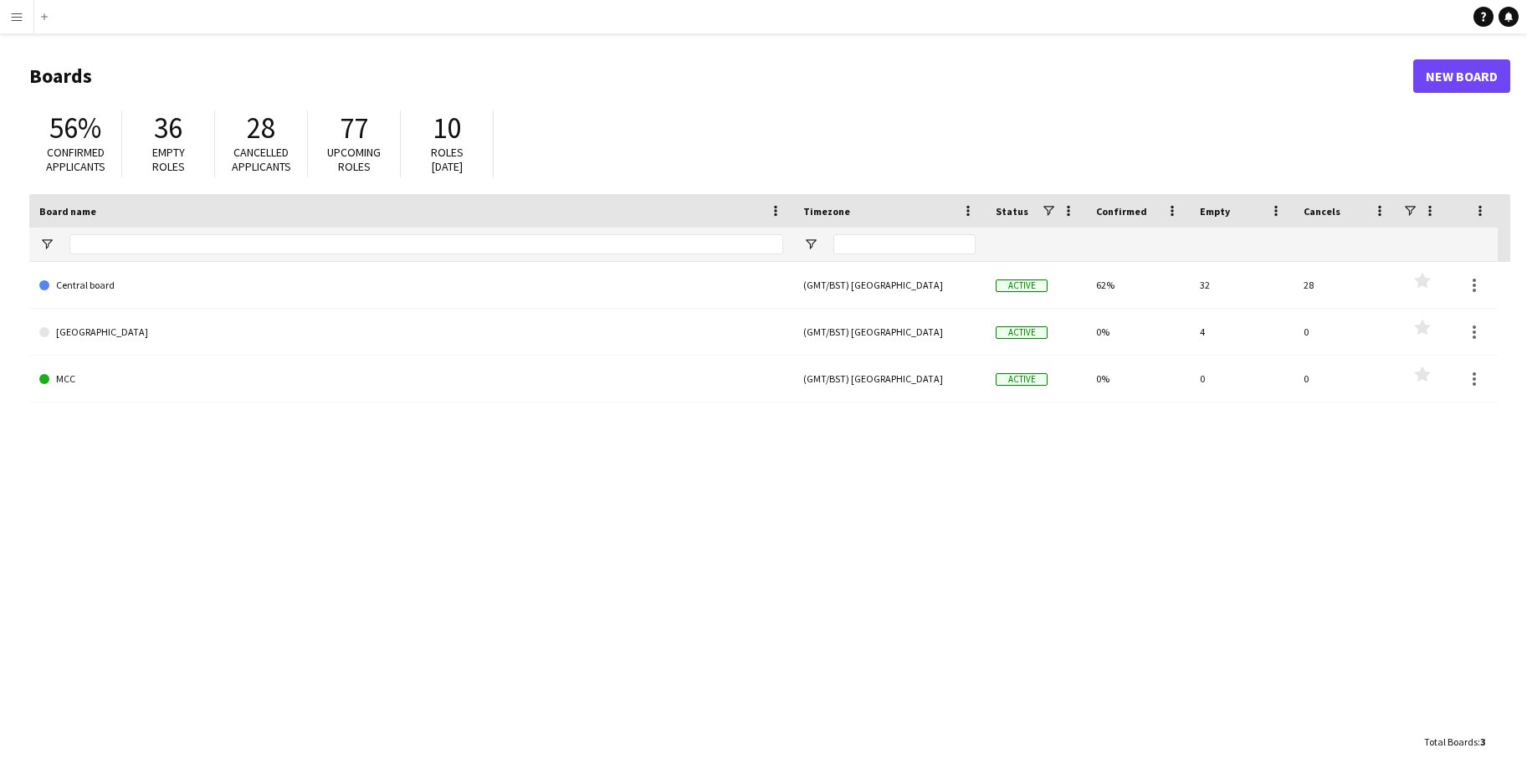
click at [15, 19] on app-icon "Menu" at bounding box center [17, 17] width 14 height 14
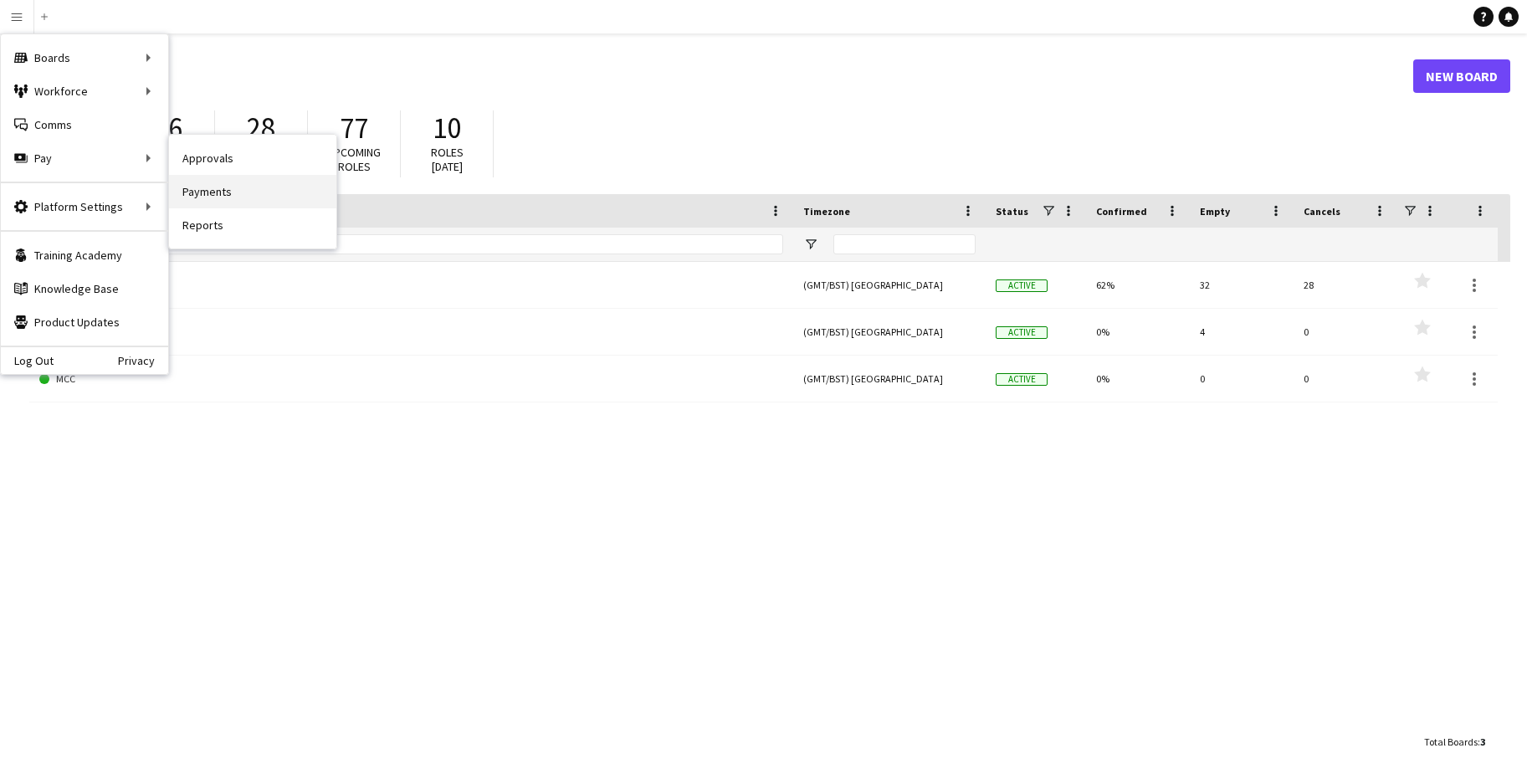
click at [193, 189] on link "Payments" at bounding box center [252, 191] width 167 height 33
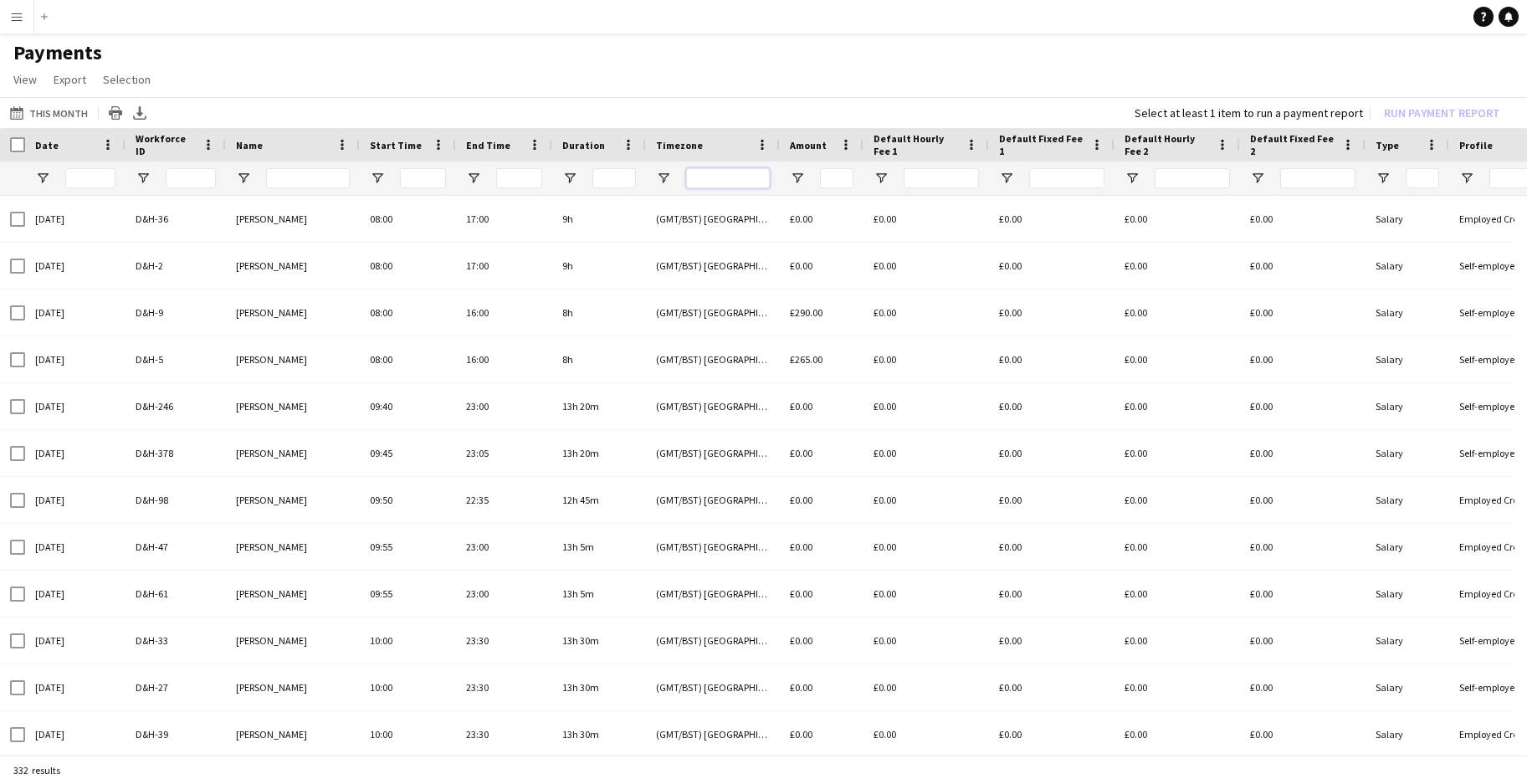
click at [728, 178] on input "Timezone Filter Input" at bounding box center [727, 178] width 83 height 20
click at [319, 180] on input "Name Filter Input" at bounding box center [307, 178] width 83 height 20
click at [295, 179] on input "Name Filter Input" at bounding box center [307, 178] width 83 height 20
click at [48, 111] on button "This Month This Month" at bounding box center [49, 112] width 84 height 20
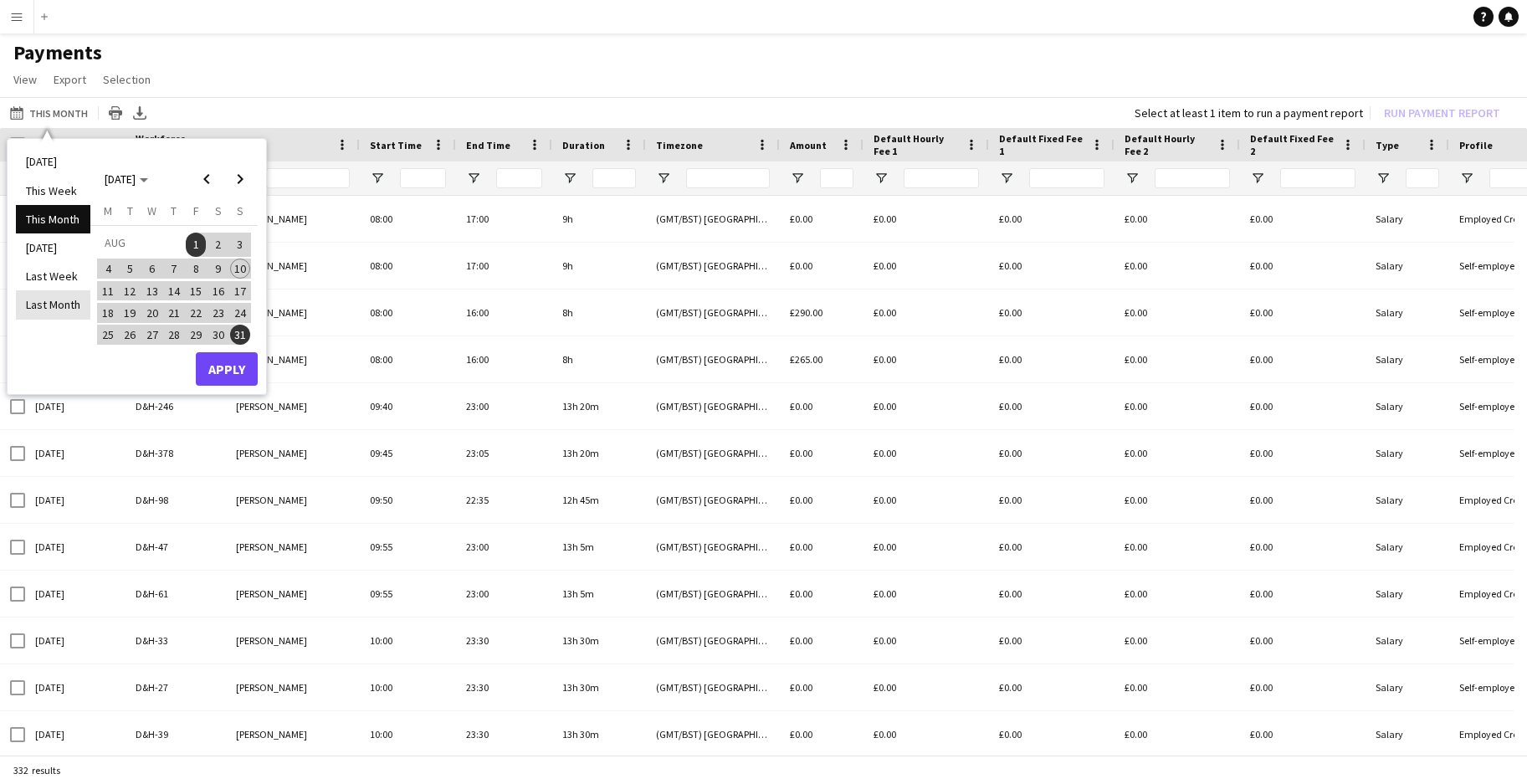
click at [56, 307] on li "Last Month" at bounding box center [53, 304] width 75 height 28
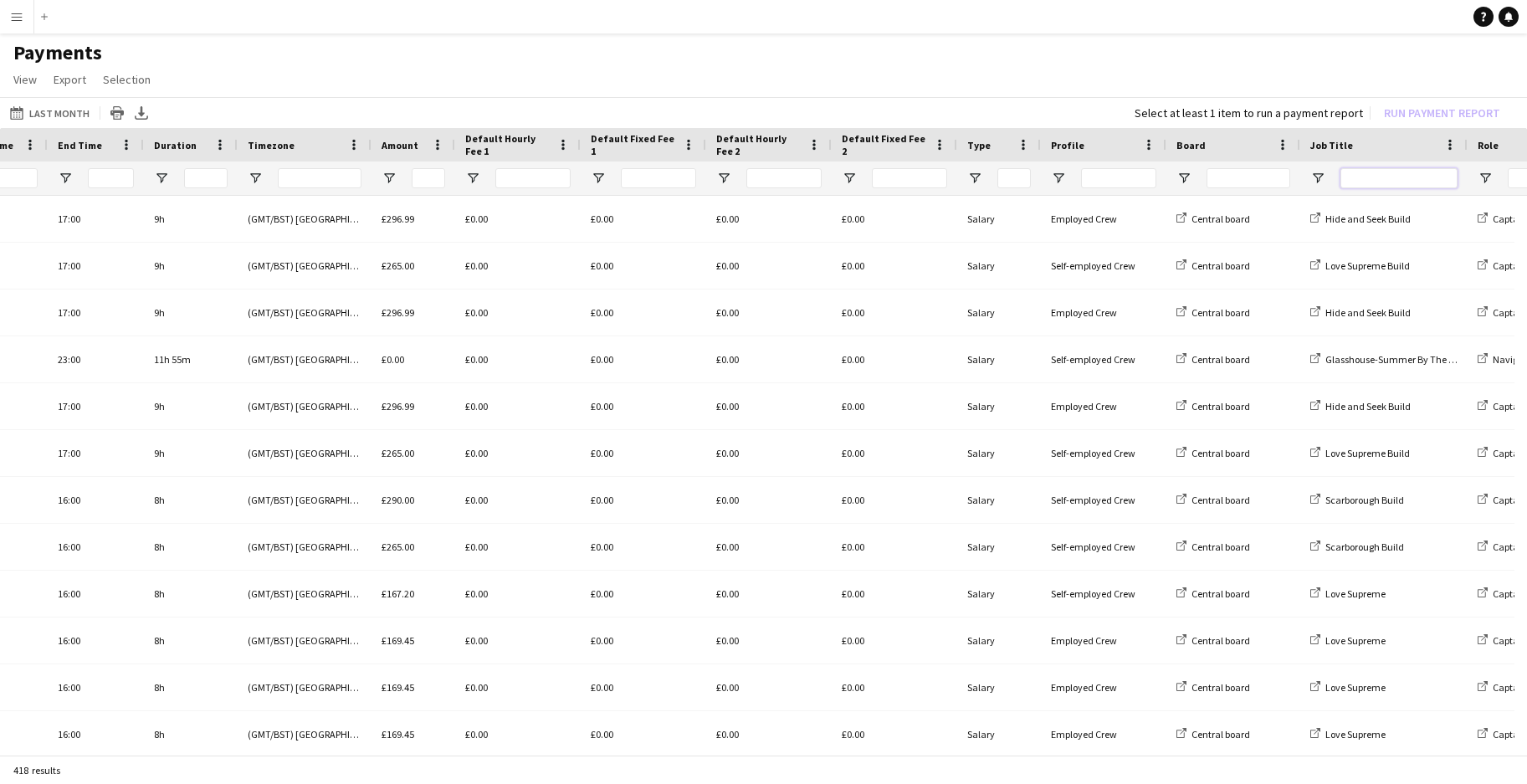
click at [1401, 180] on input "Job Title Filter Input" at bounding box center [1399, 178] width 117 height 20
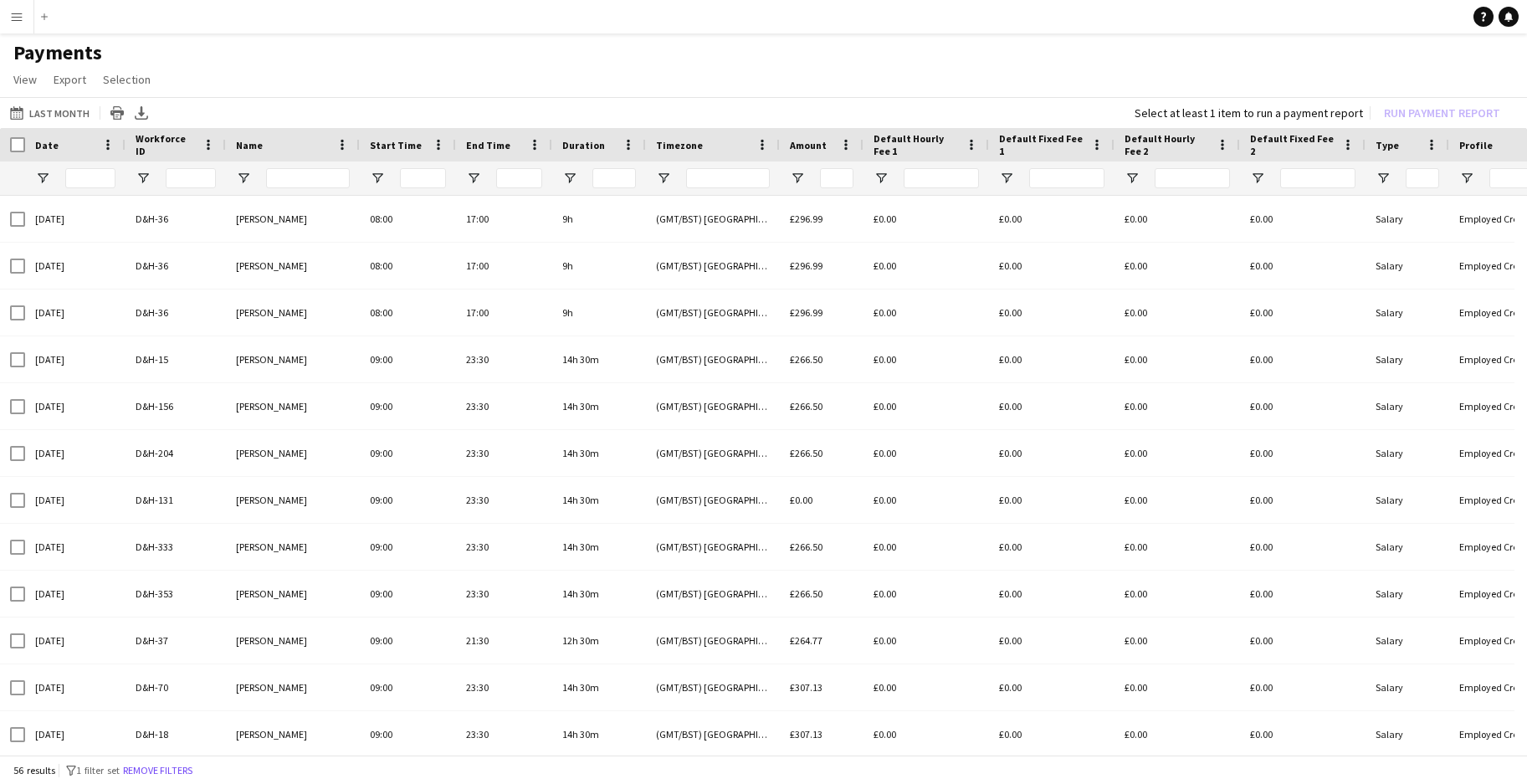
type input "*********"
click at [8, 149] on div at bounding box center [12, 144] width 25 height 33
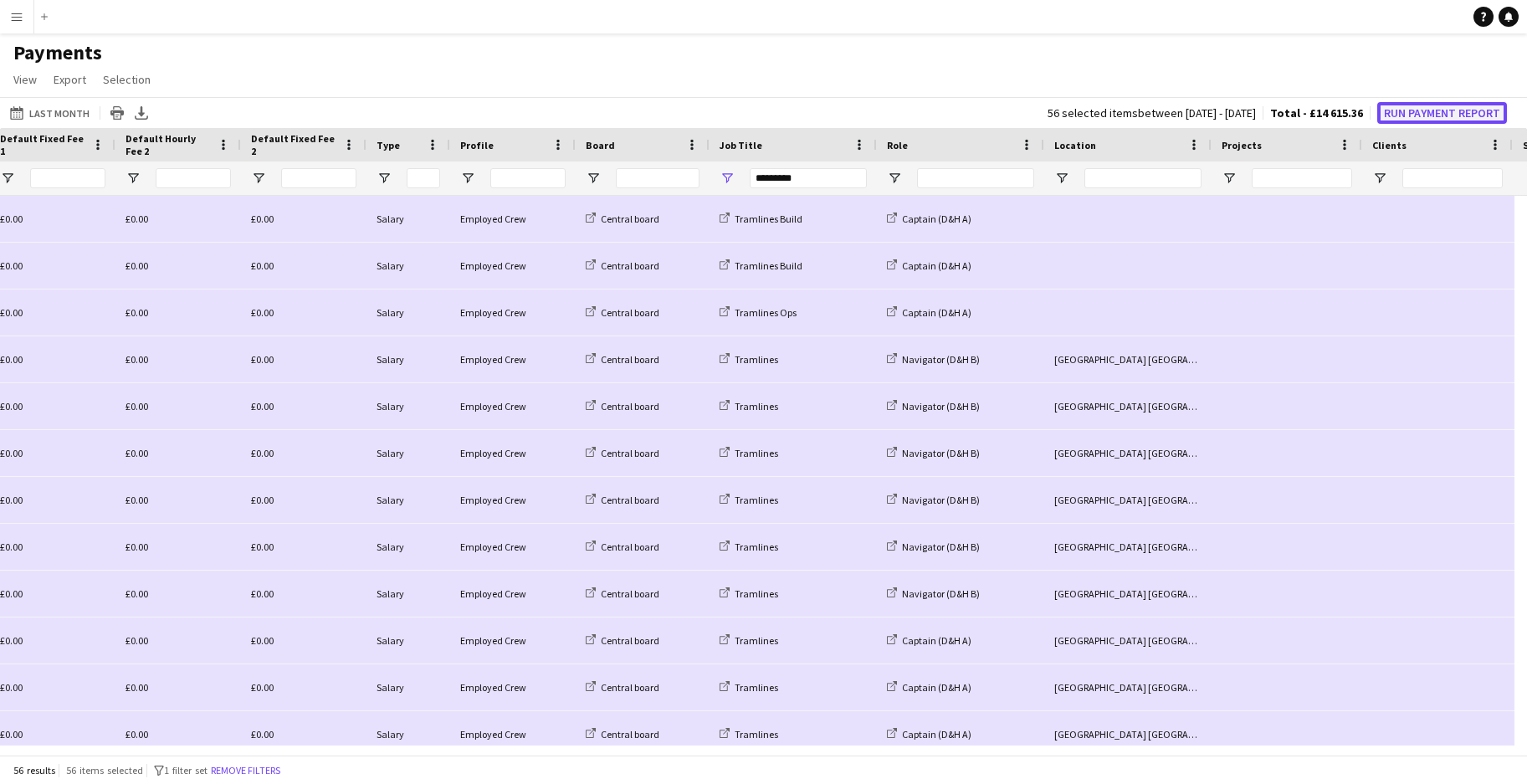
click at [1427, 111] on button "Run Payment Report" at bounding box center [1442, 112] width 130 height 21
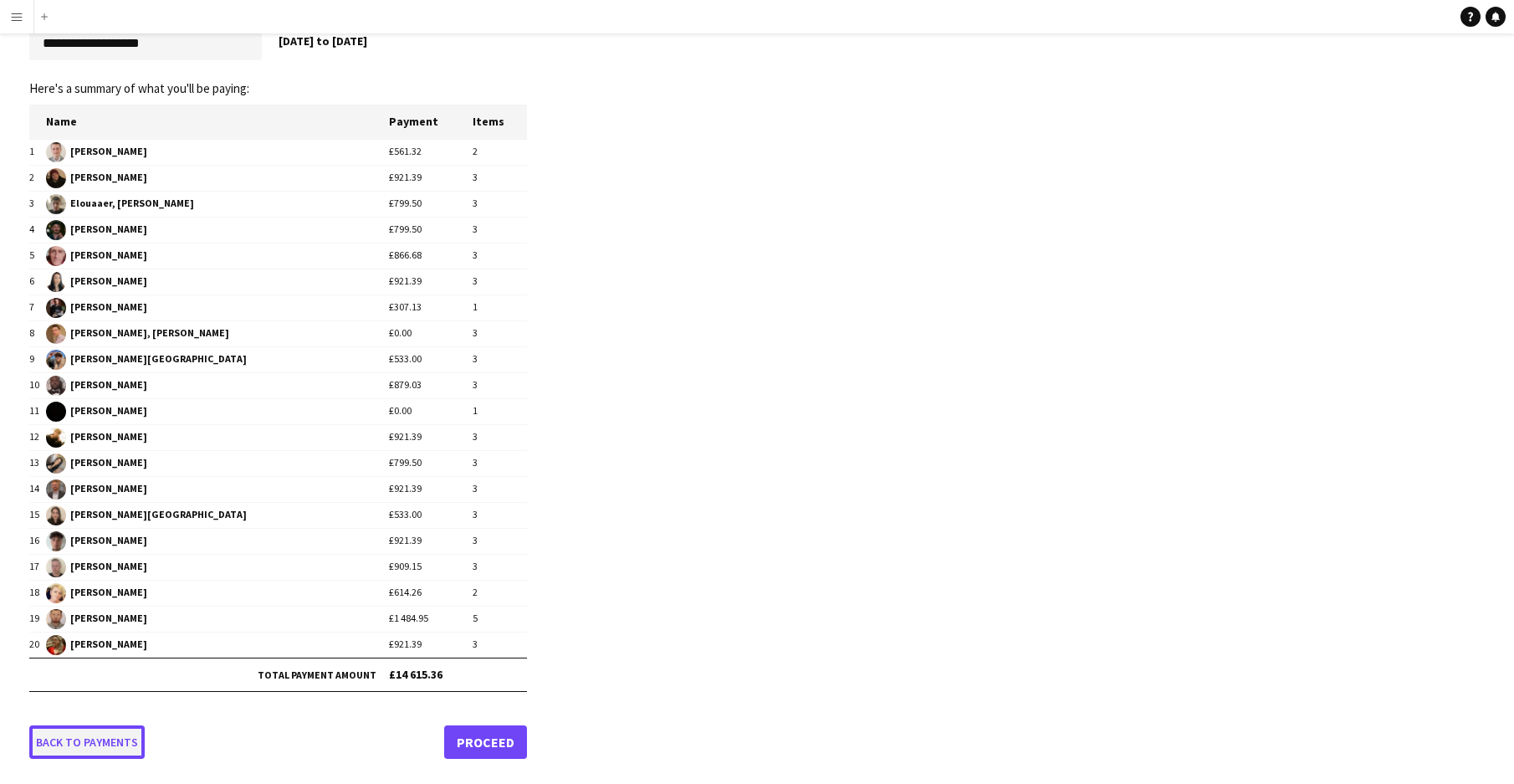
click at [91, 738] on link "Back to payments" at bounding box center [87, 742] width 115 height 33
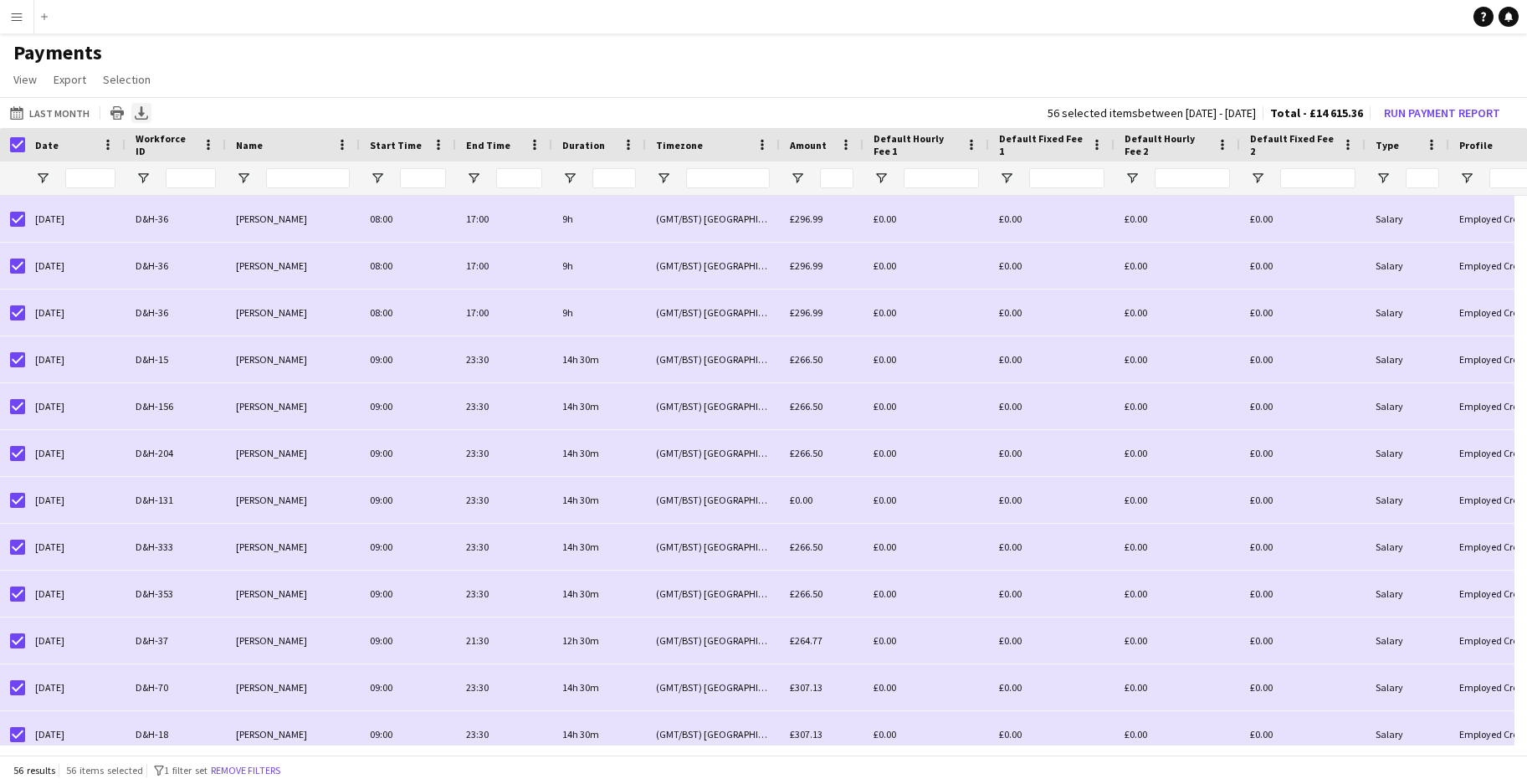
click at [139, 109] on icon "Export XLSX" at bounding box center [142, 113] width 14 height 14
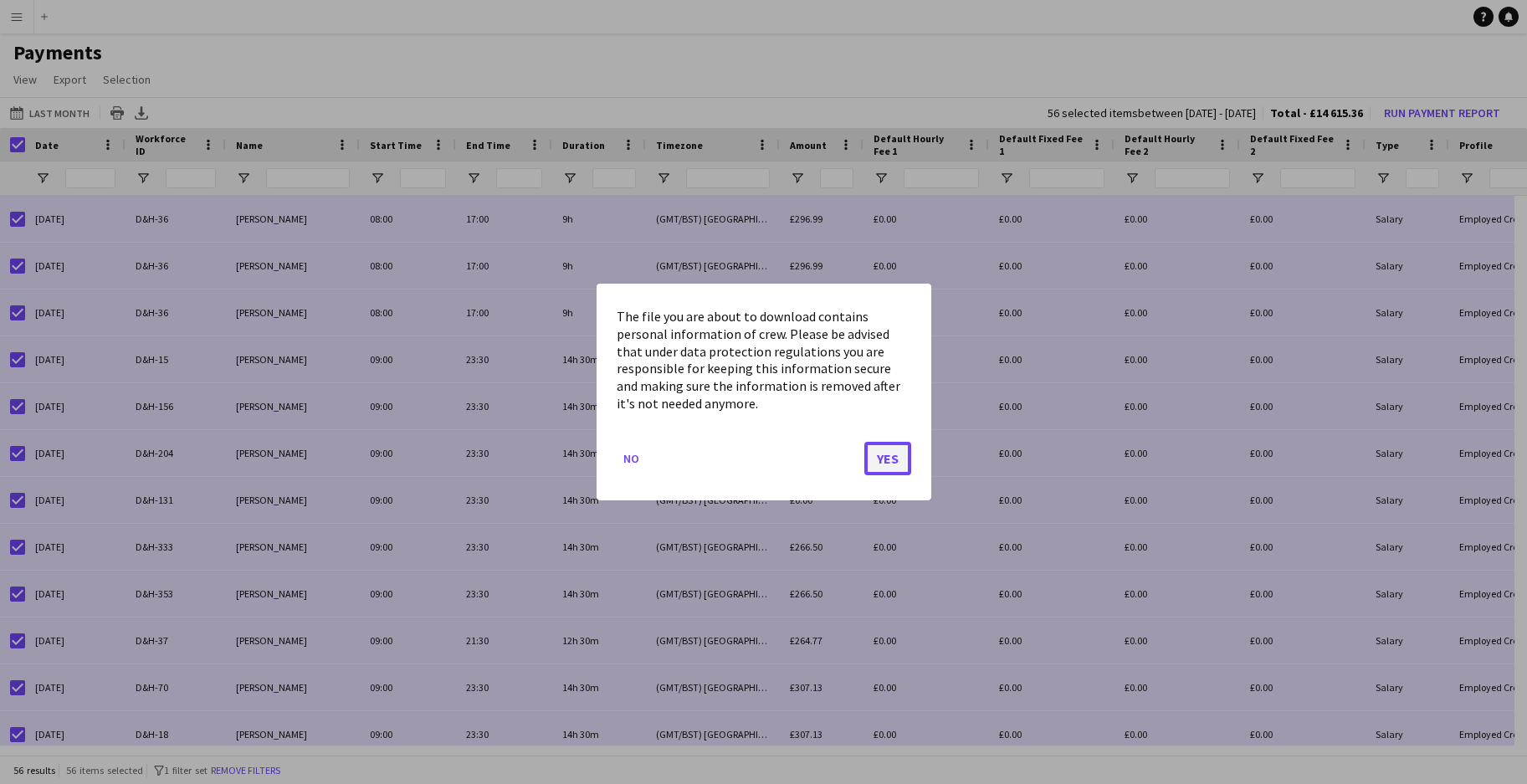
click at [897, 453] on button "Yes" at bounding box center [887, 458] width 47 height 33
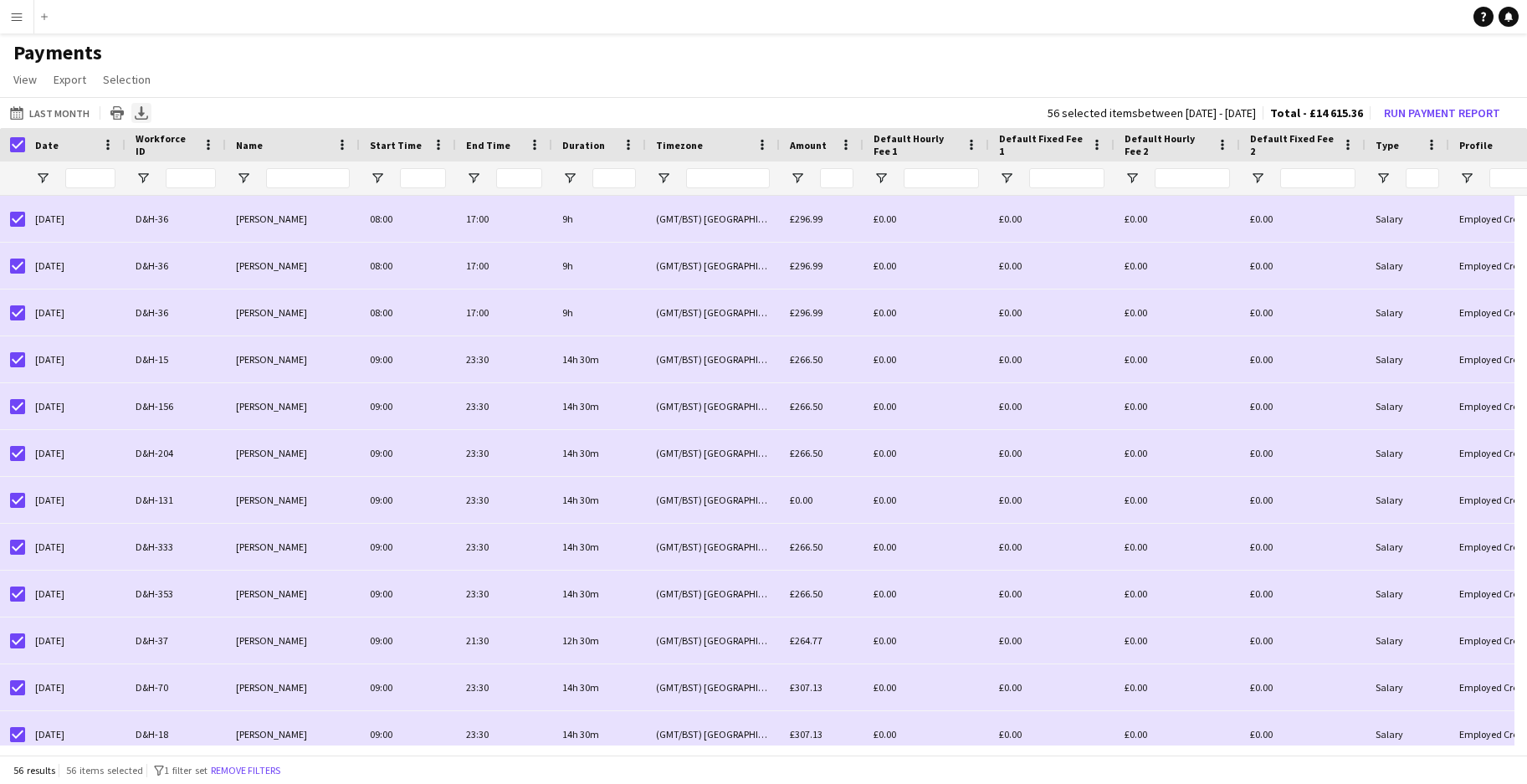
click at [135, 115] on icon "Export XLSX" at bounding box center [142, 113] width 14 height 14
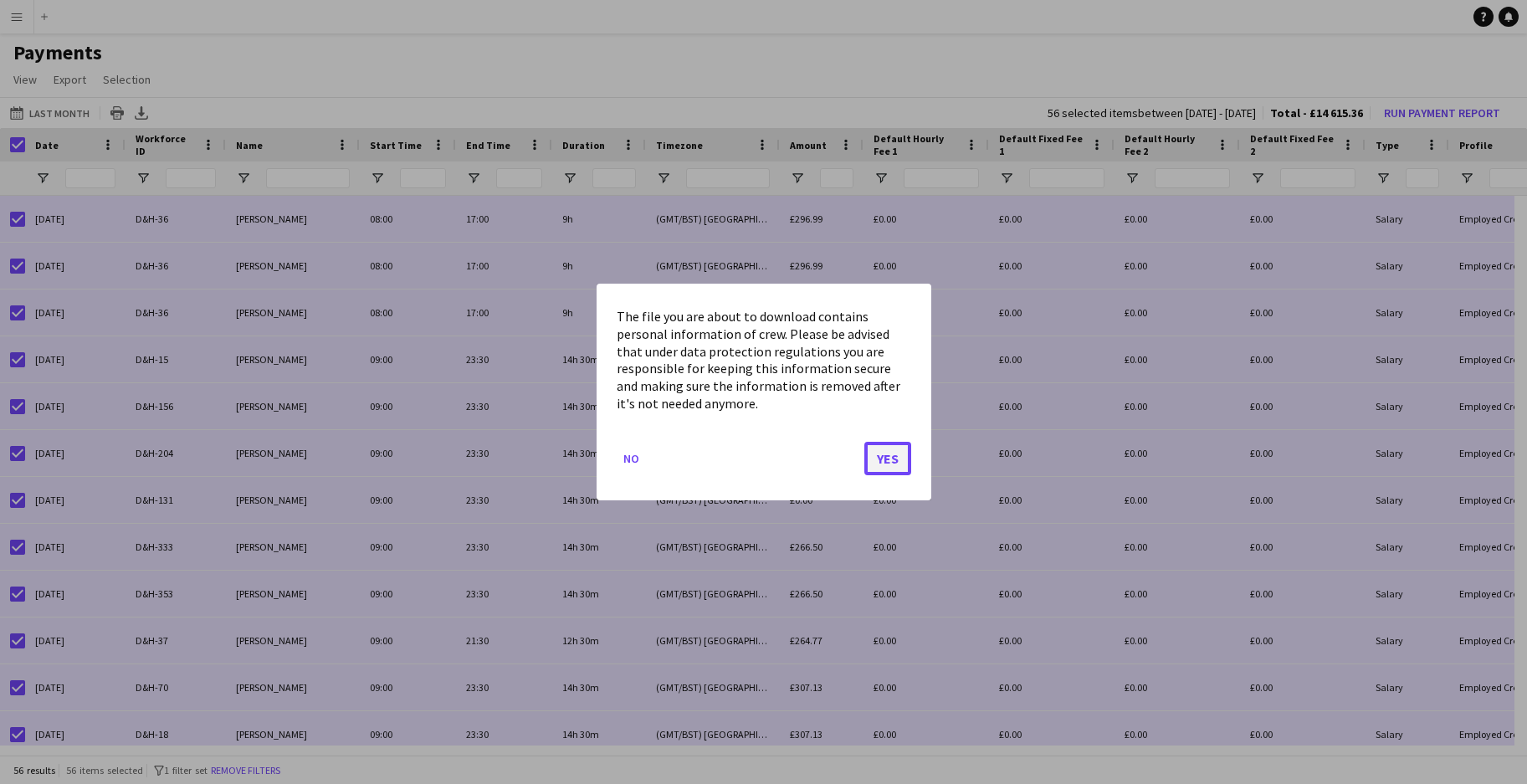
click at [886, 456] on button "Yes" at bounding box center [887, 458] width 47 height 33
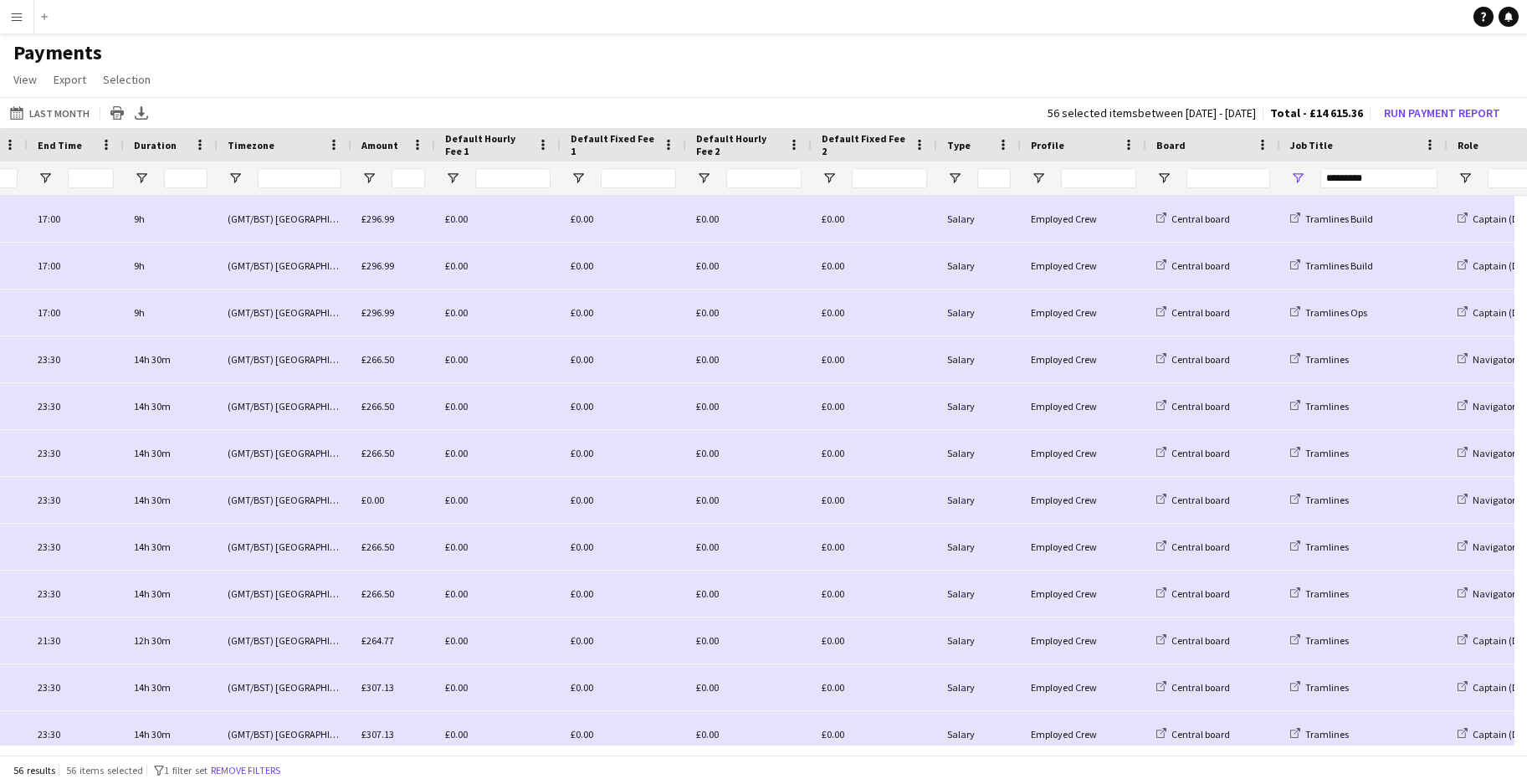
scroll to position [0, 558]
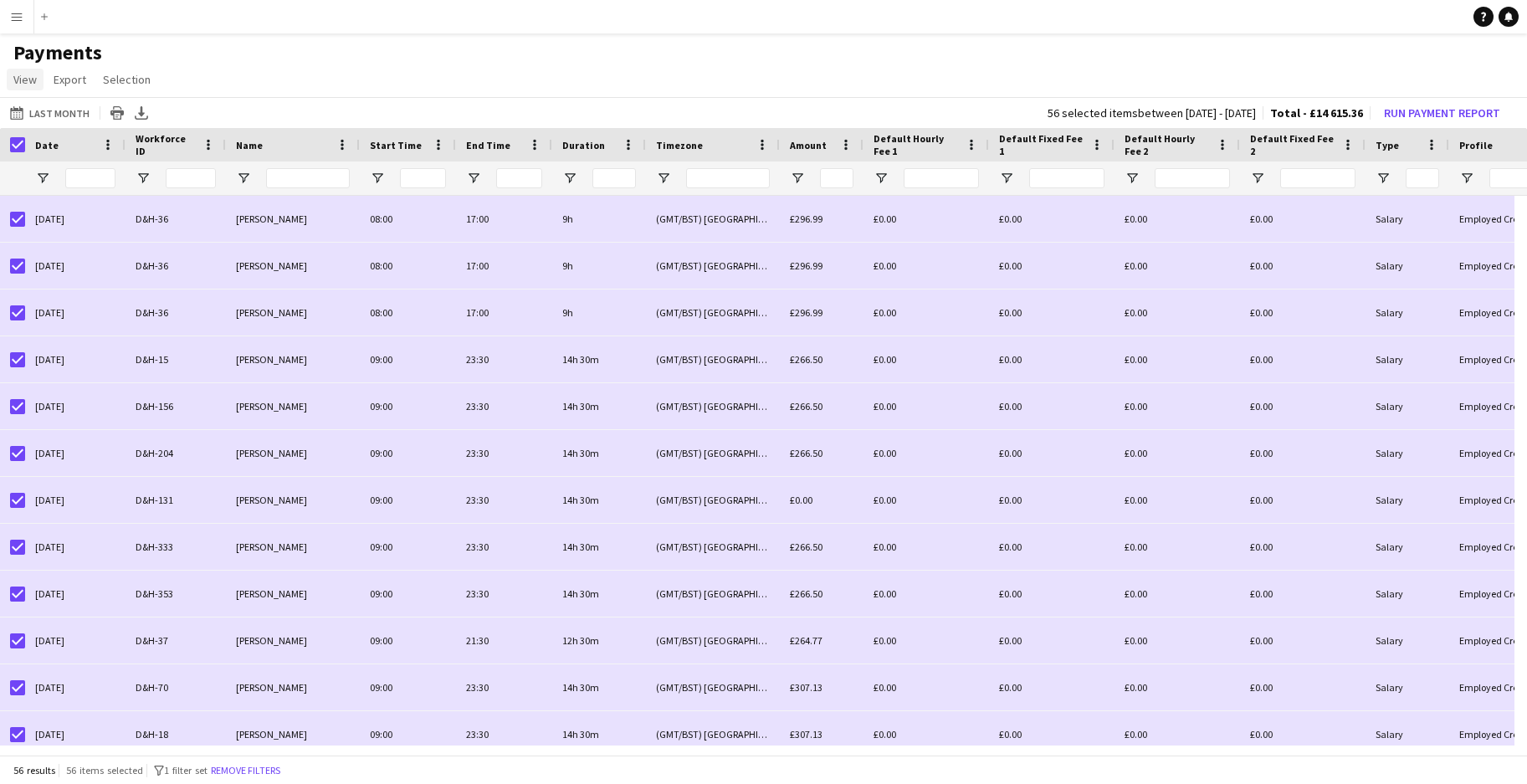
click at [9, 82] on link "View" at bounding box center [25, 79] width 37 height 21
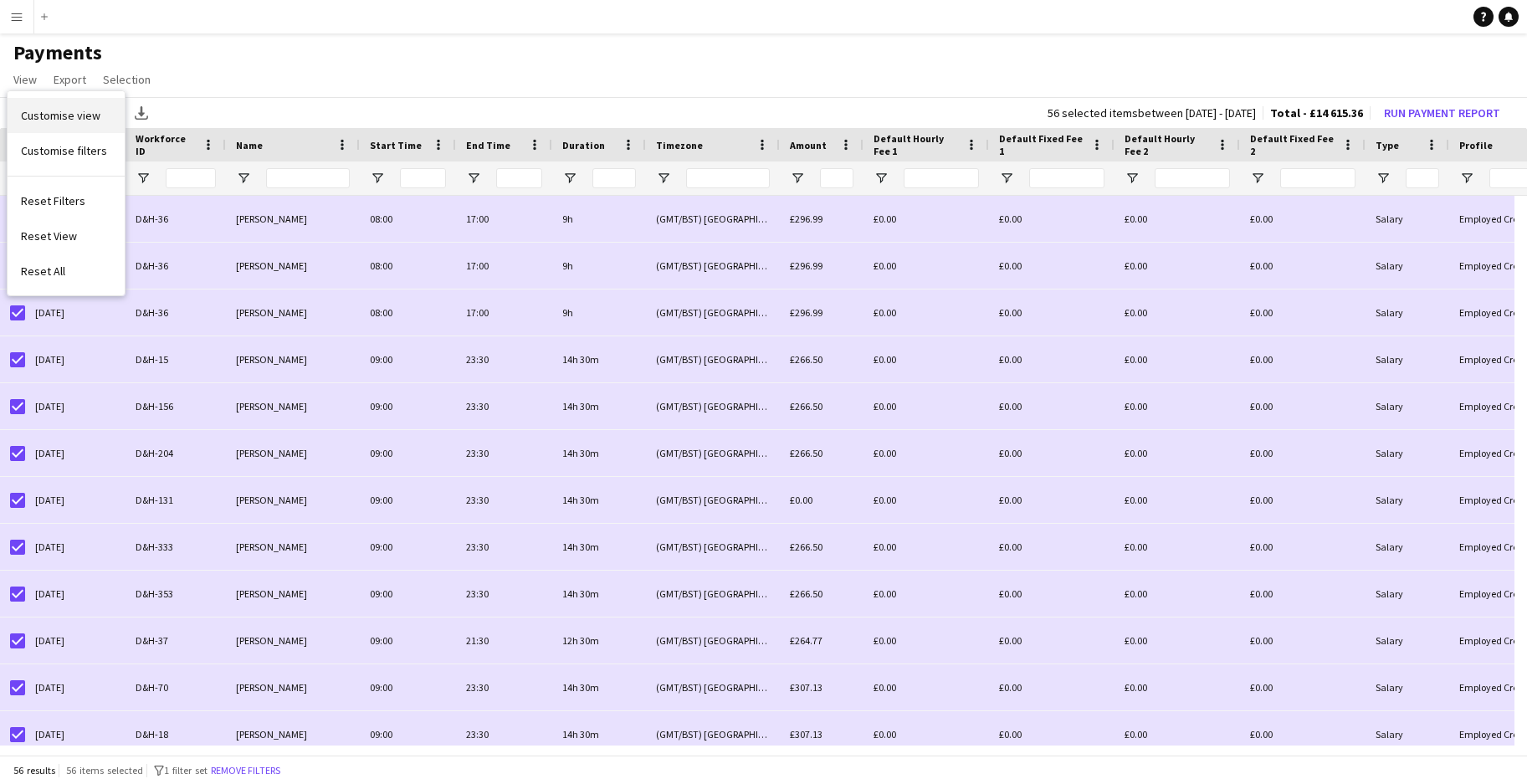
click at [50, 108] on span "Customise view" at bounding box center [60, 116] width 80 height 15
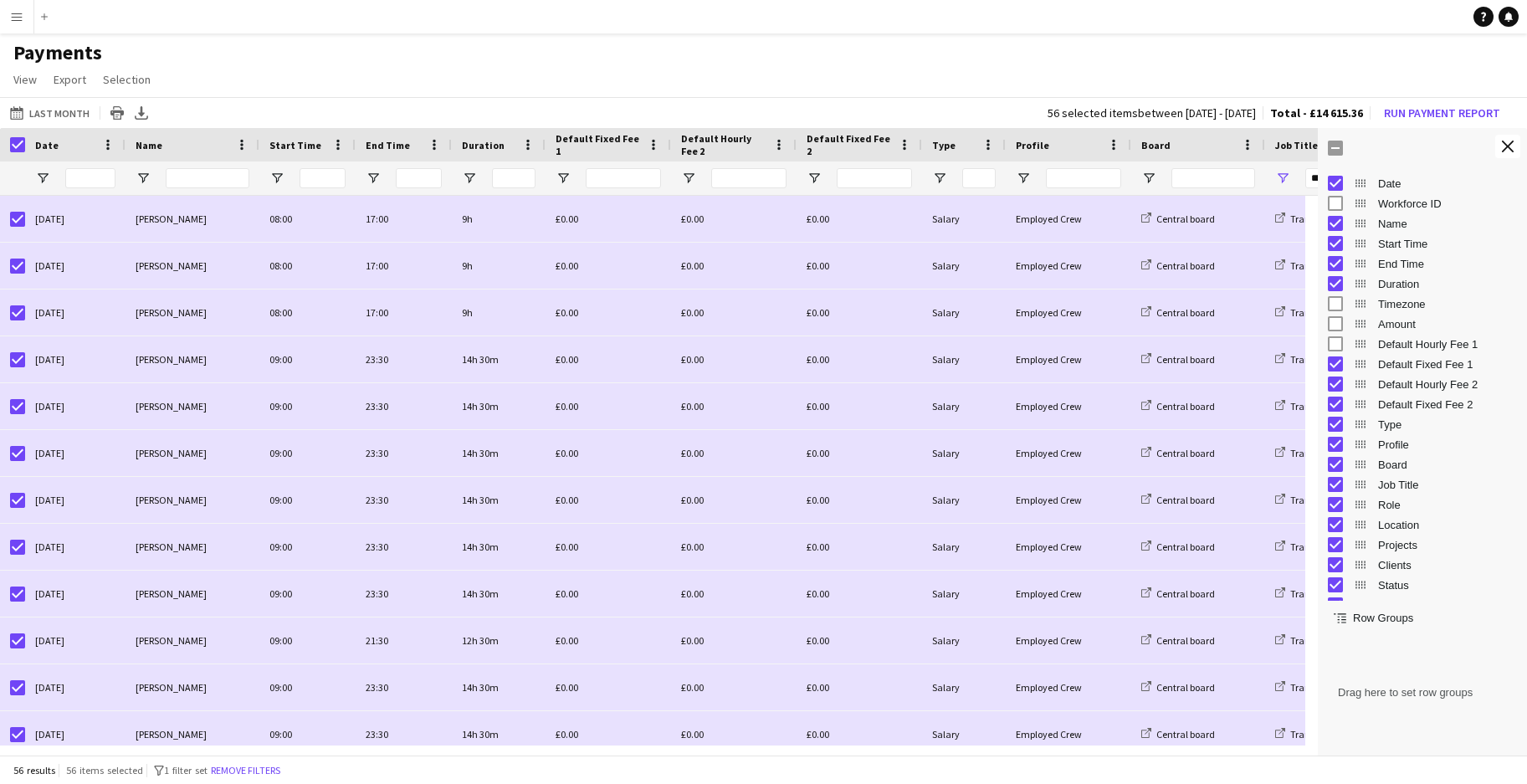
click at [1332, 355] on div "Default Fixed Fee 1" at bounding box center [1422, 363] width 189 height 20
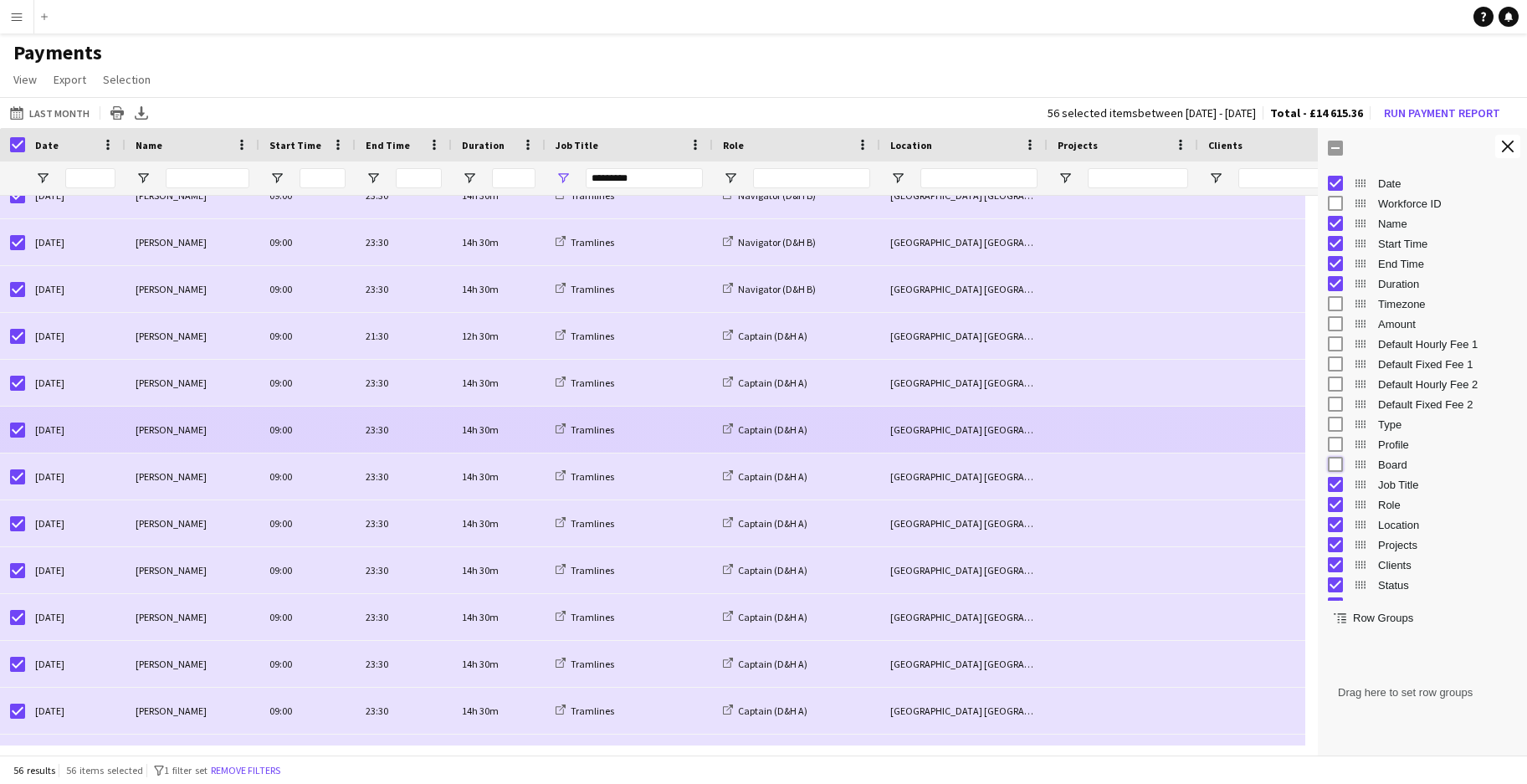
scroll to position [317, 0]
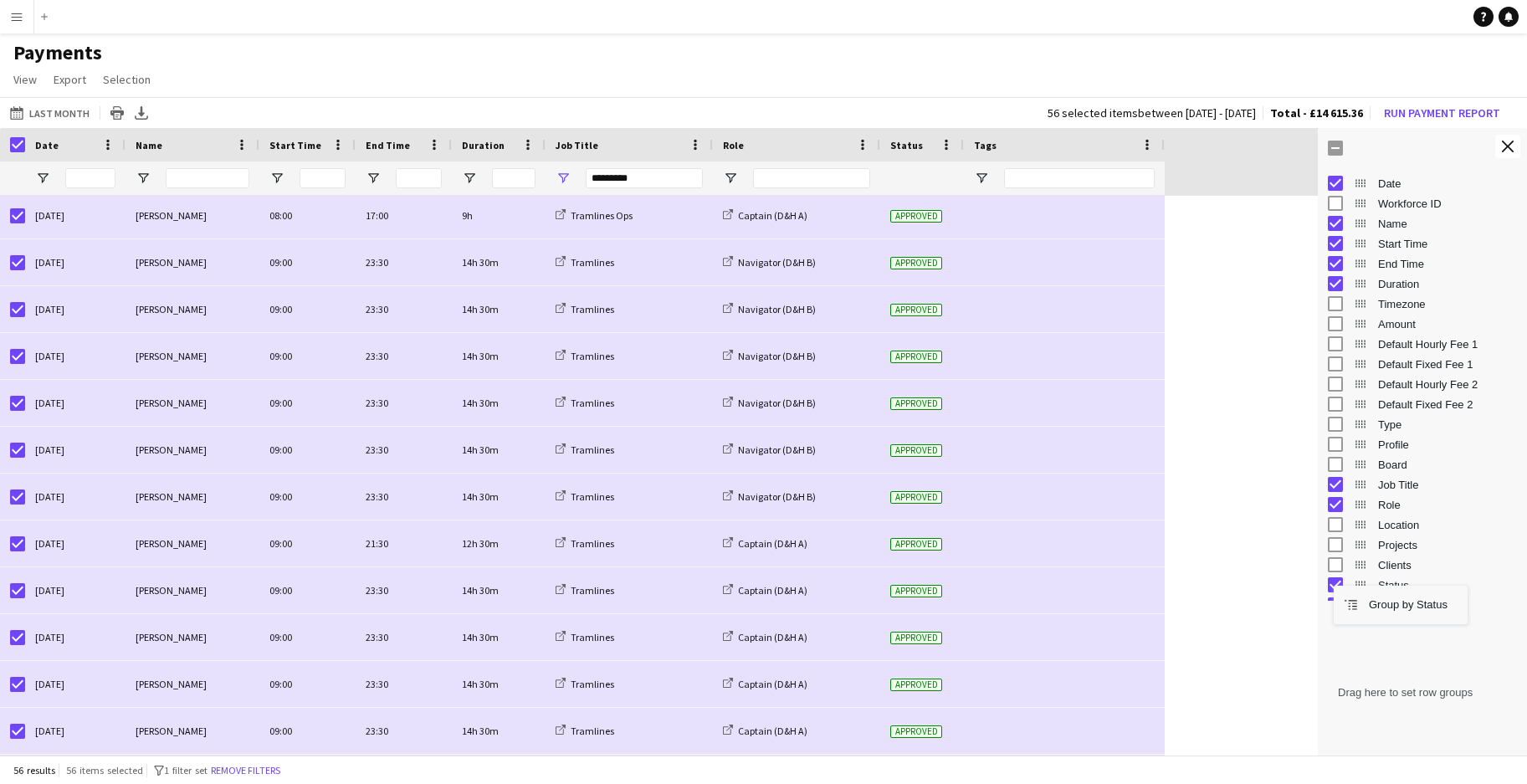
click at [1334, 586] on div "Group by Status" at bounding box center [1401, 605] width 134 height 39
click at [1326, 580] on div "Status" at bounding box center [1423, 584] width 210 height 20
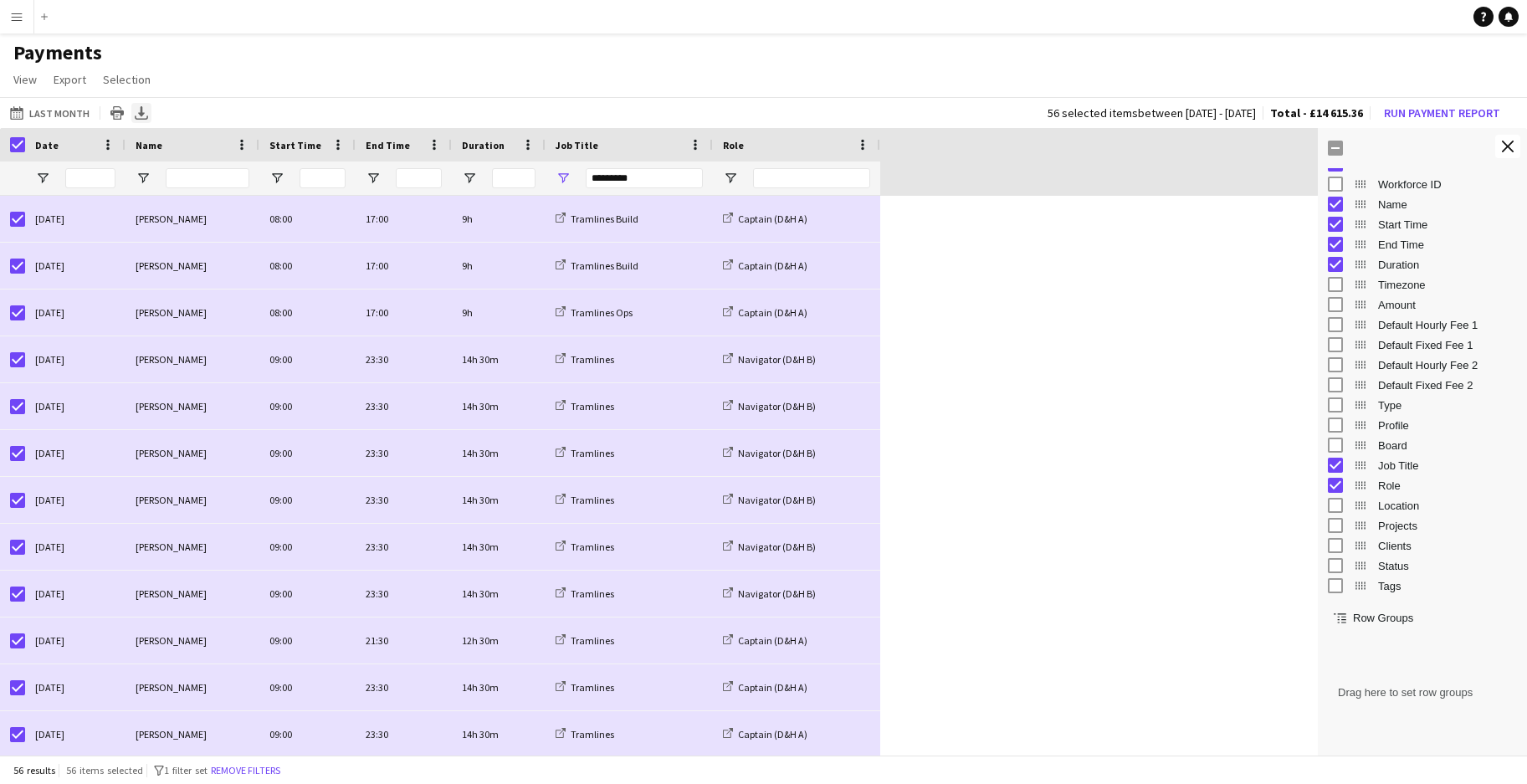
click at [135, 114] on icon "Export XLSX" at bounding box center [142, 113] width 14 height 14
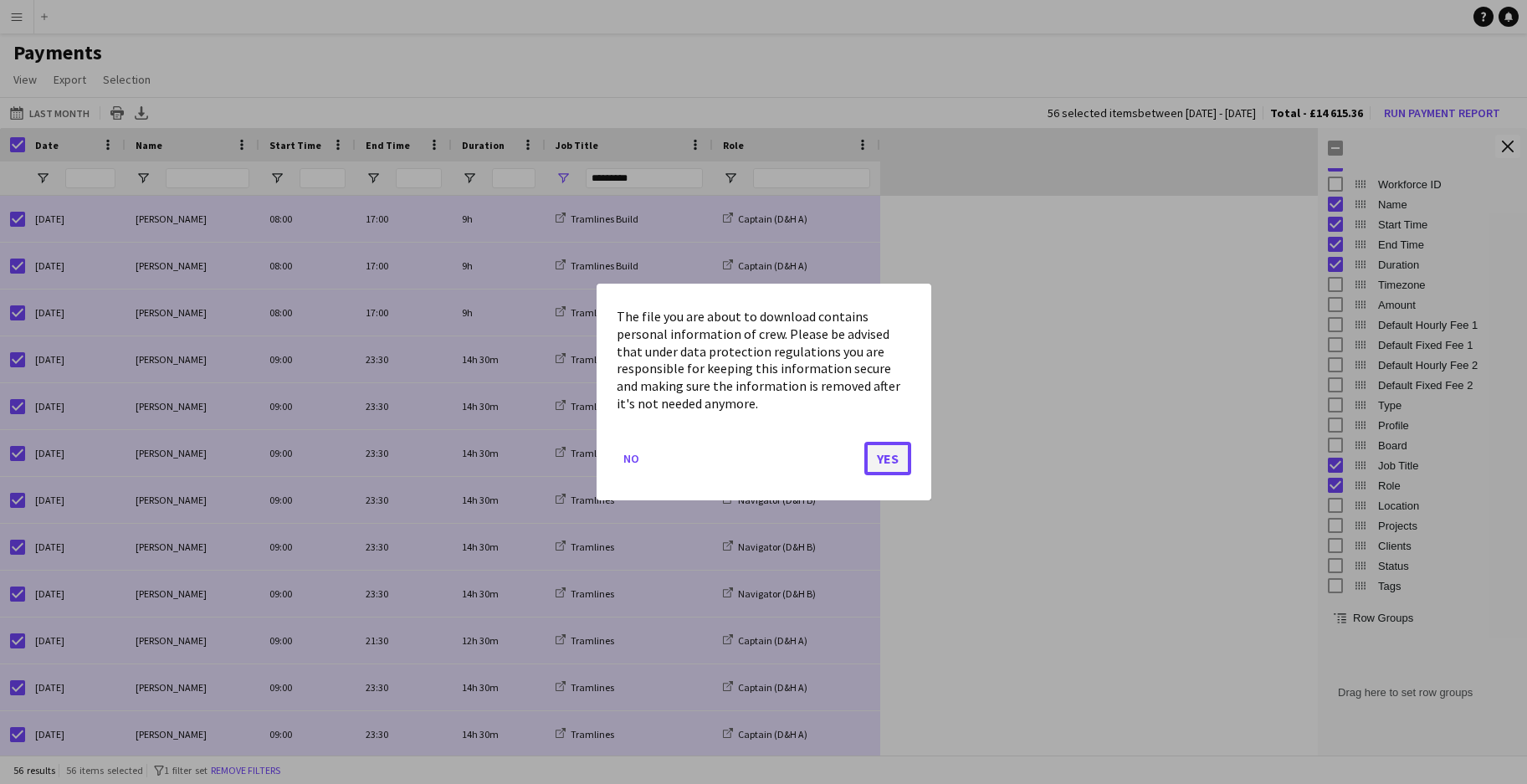
click at [876, 453] on button "Yes" at bounding box center [887, 458] width 47 height 33
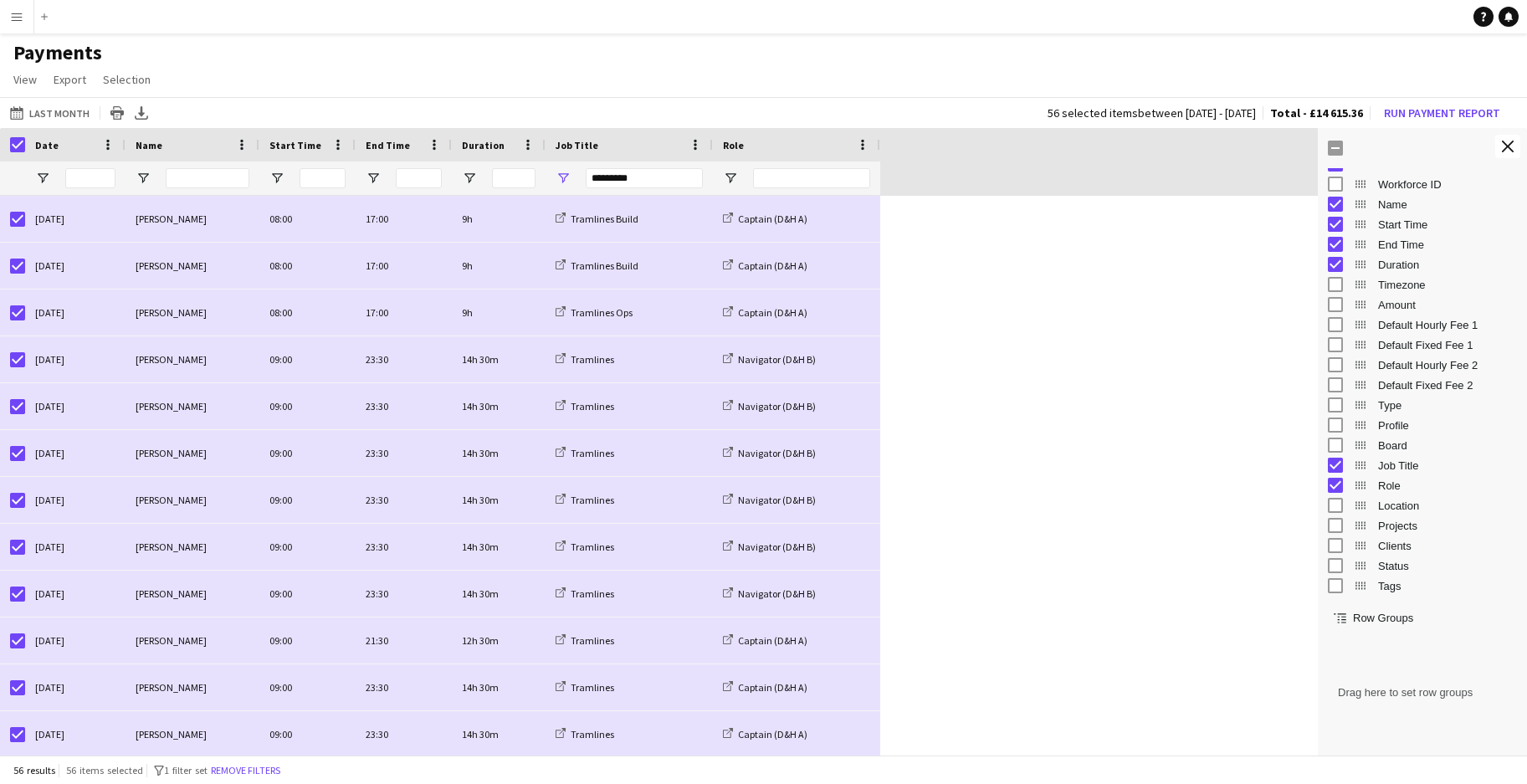
click at [18, 21] on app-icon "Menu" at bounding box center [17, 17] width 14 height 14
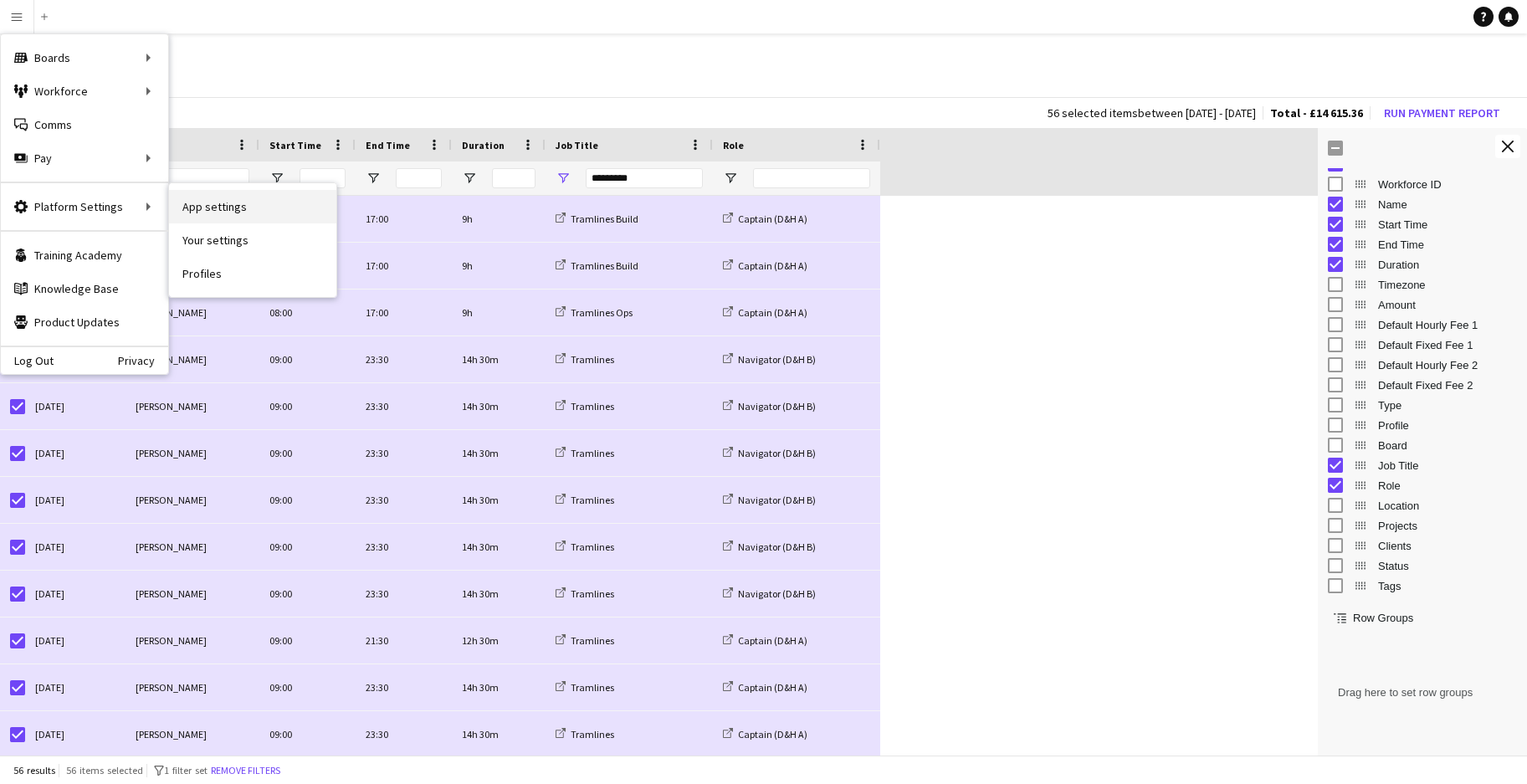
click at [222, 210] on link "App settings" at bounding box center [252, 206] width 167 height 33
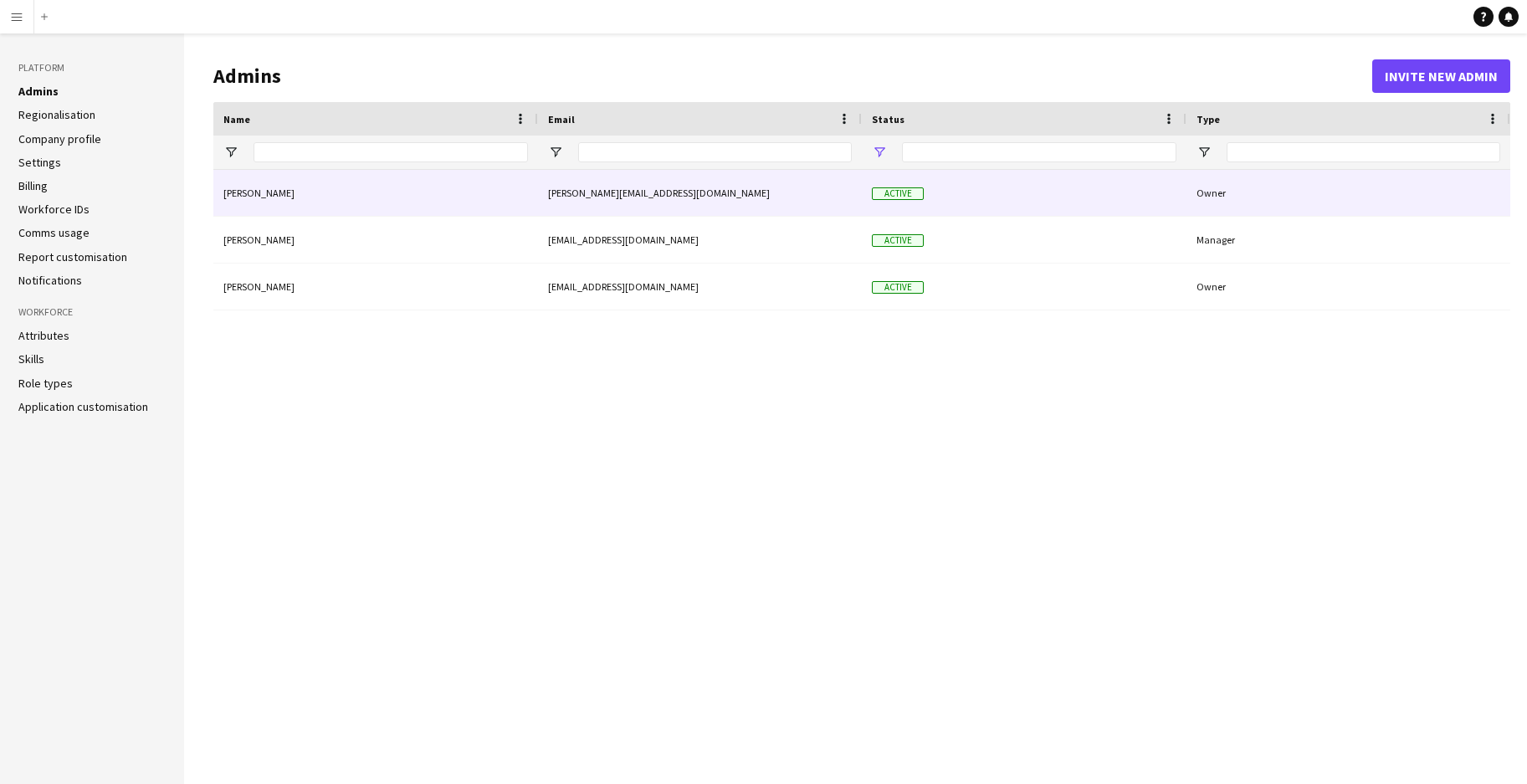
type input "**********"
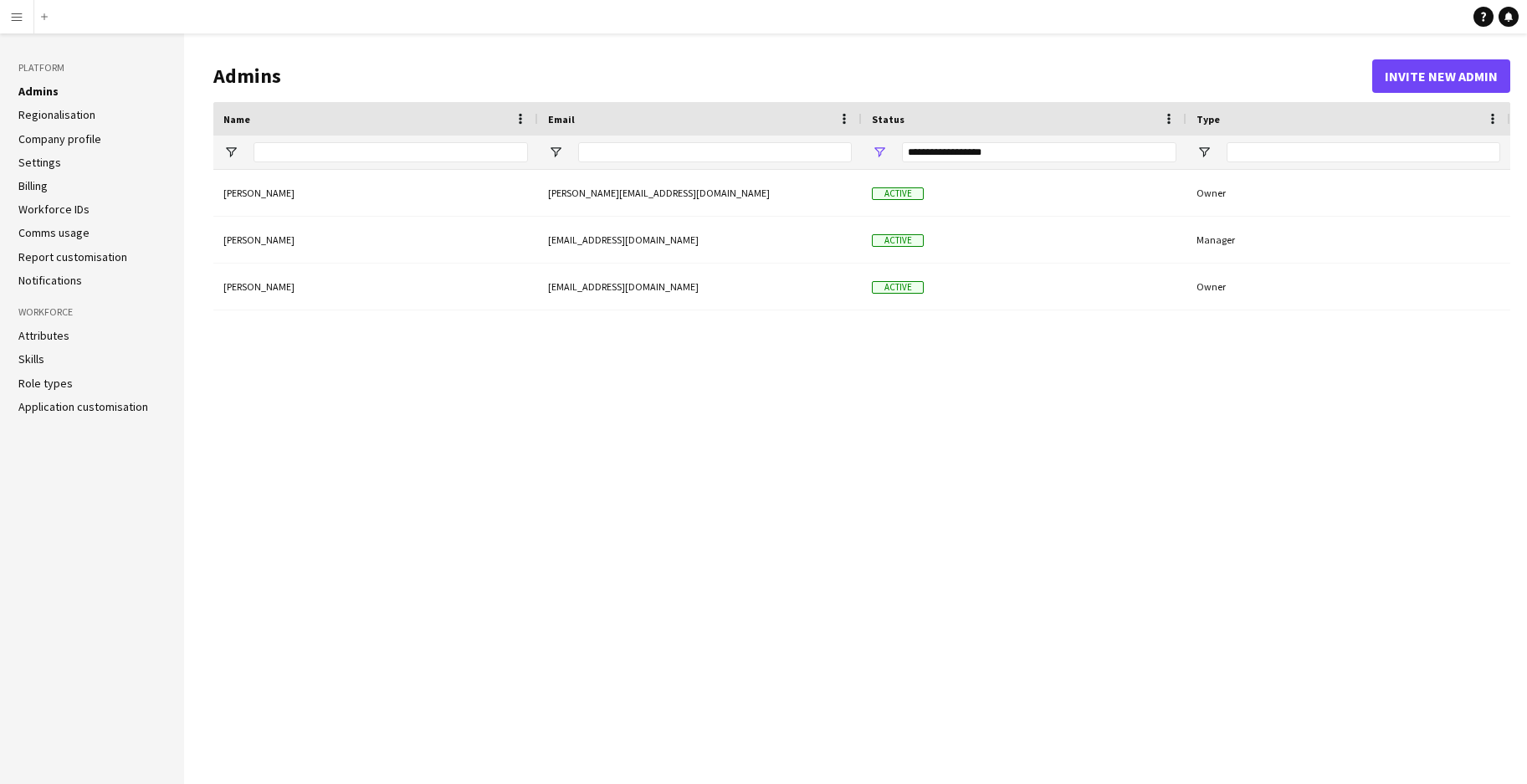
click at [71, 117] on link "Regionalisation" at bounding box center [57, 115] width 77 height 15
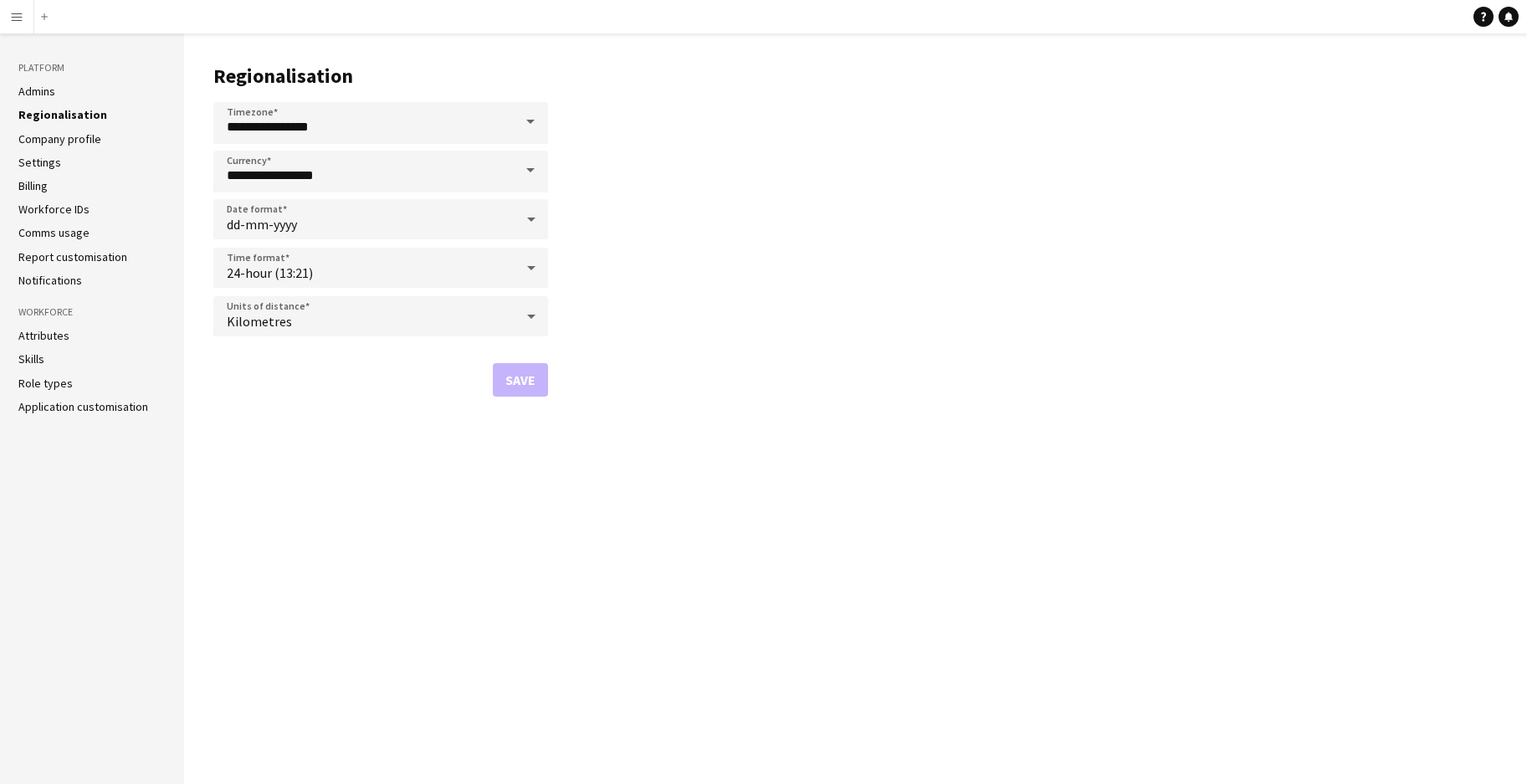
click at [72, 137] on link "Company profile" at bounding box center [59, 139] width 82 height 15
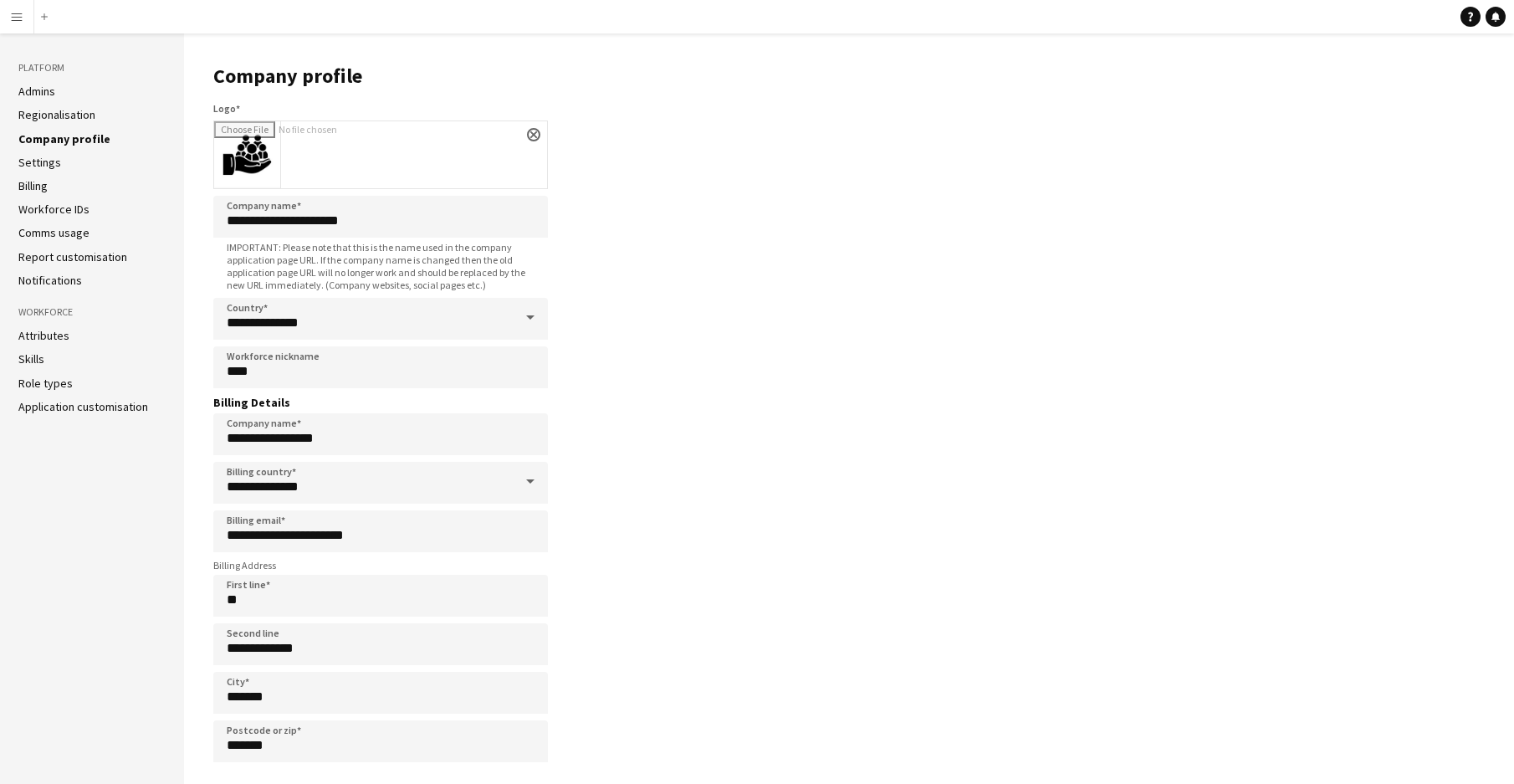
scroll to position [1, 0]
click at [43, 158] on link "Settings" at bounding box center [40, 161] width 43 height 15
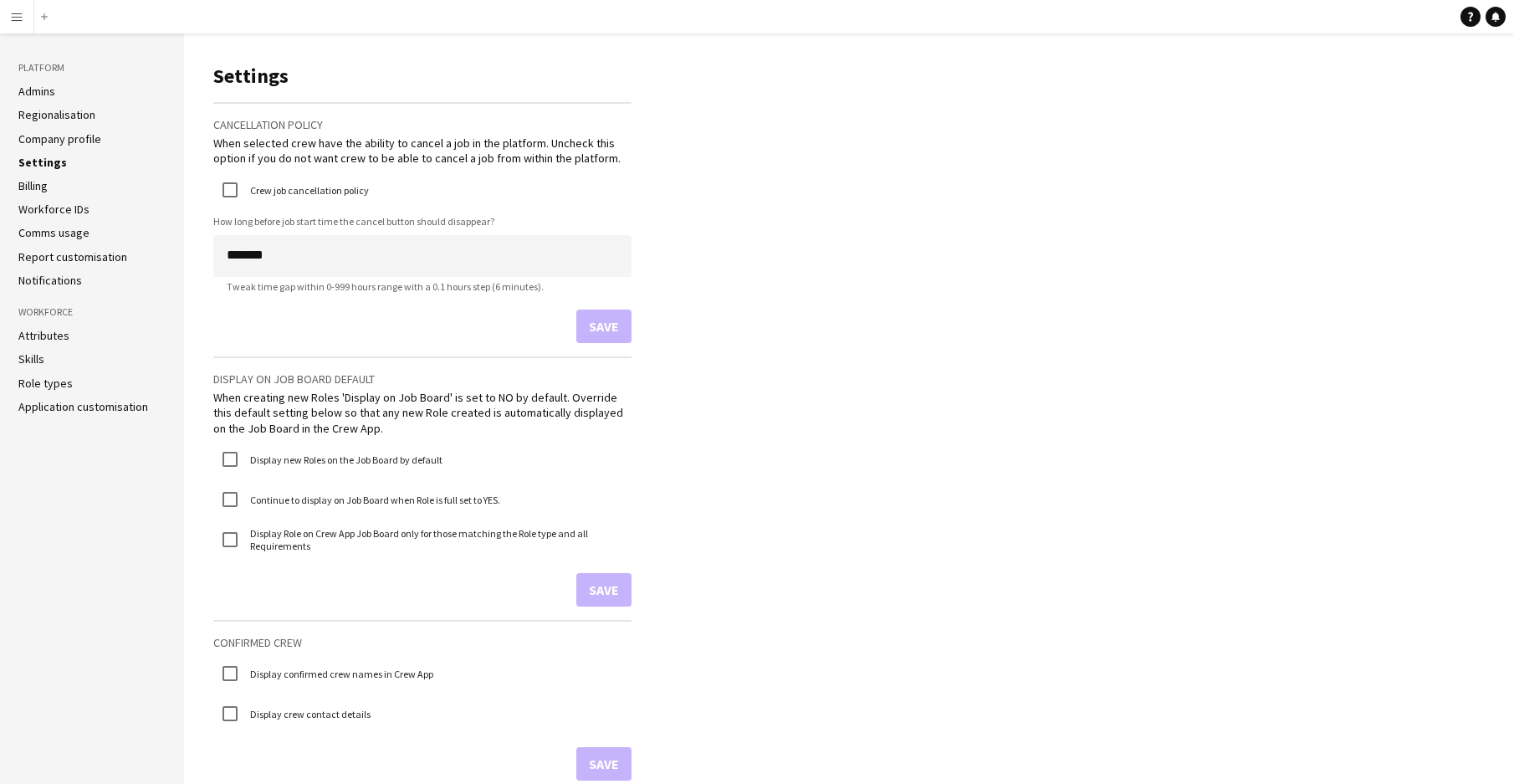
click at [70, 205] on link "Workforce IDs" at bounding box center [53, 210] width 71 height 15
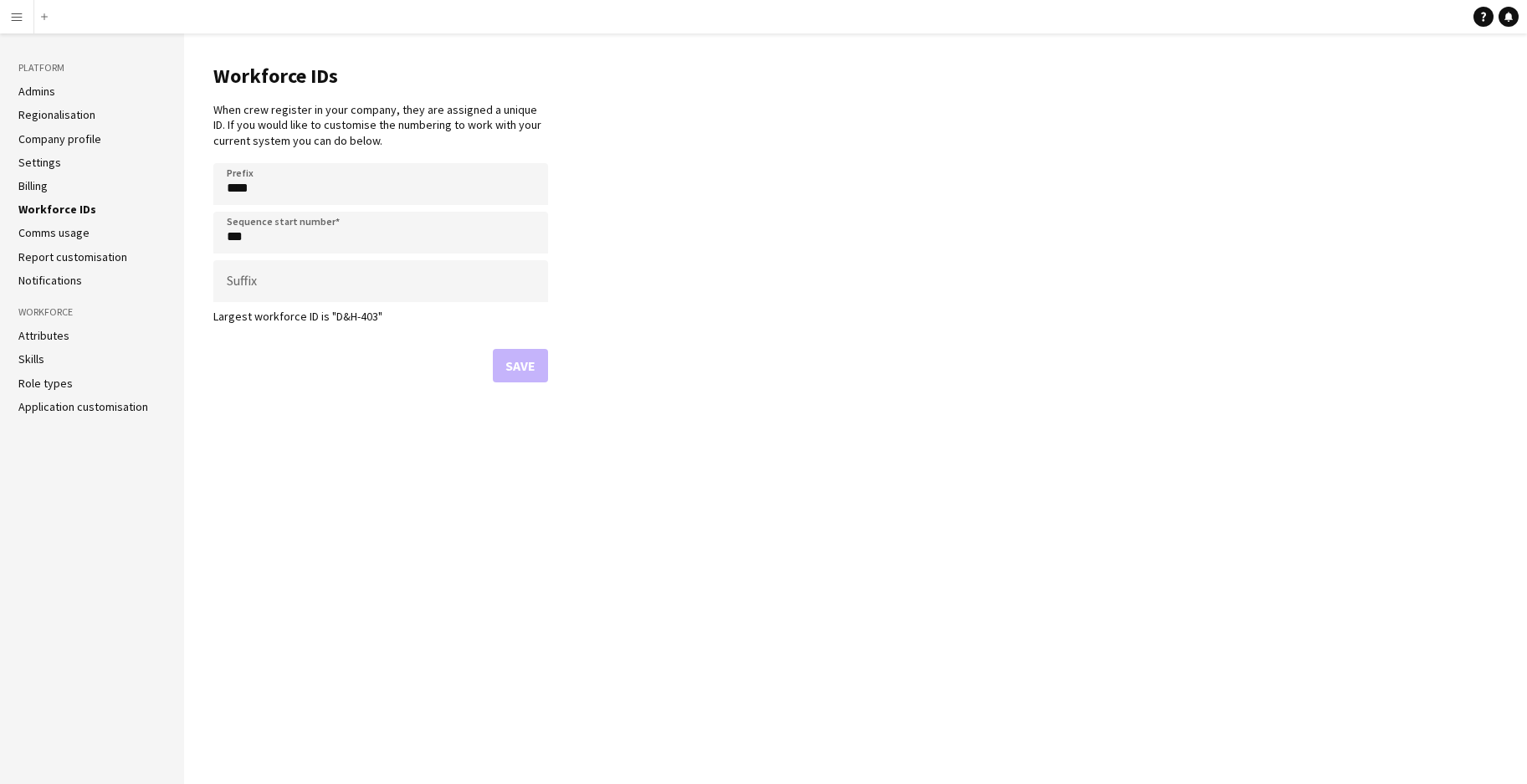
click at [73, 259] on link "Report customisation" at bounding box center [72, 257] width 109 height 15
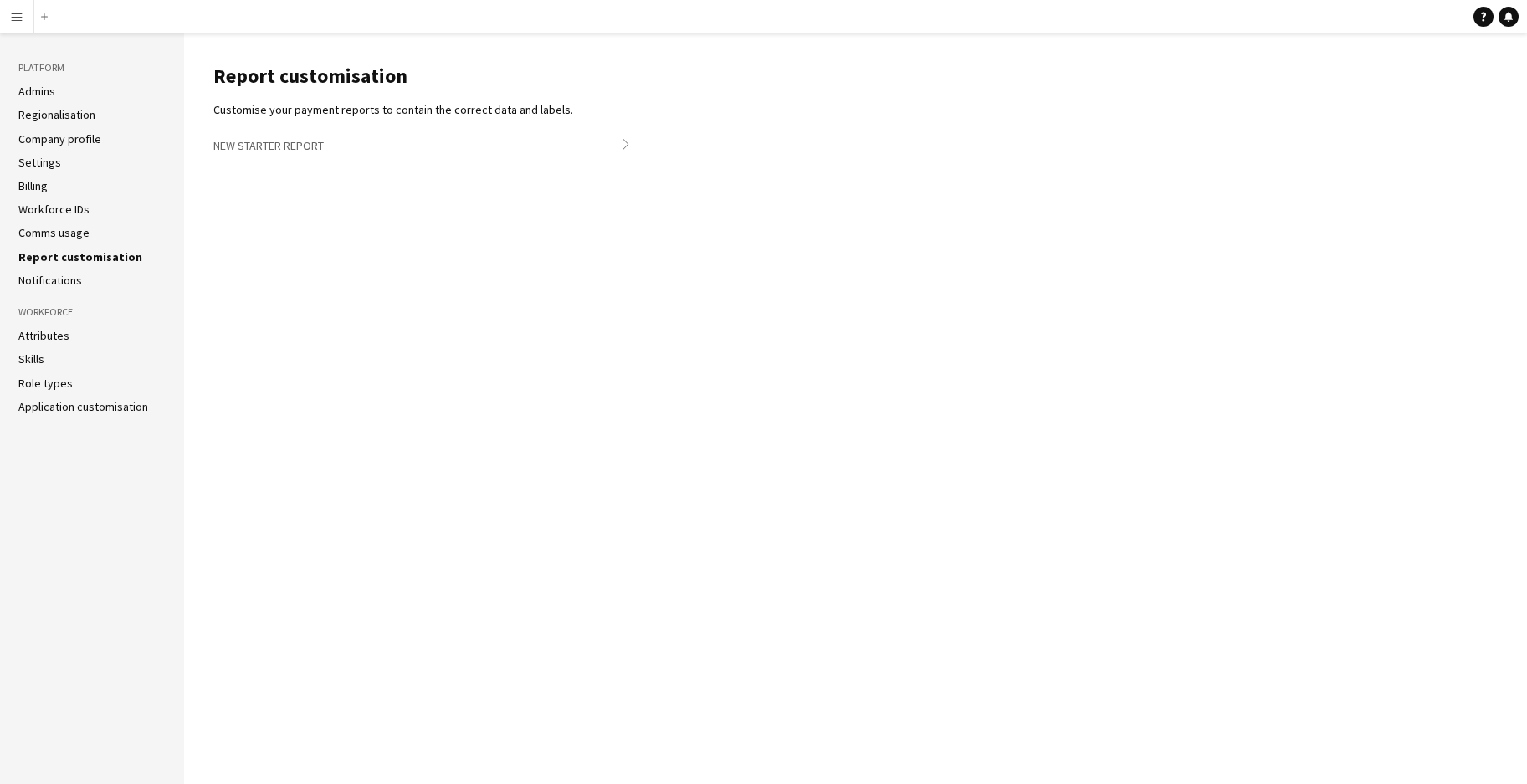
click at [67, 278] on link "Notifications" at bounding box center [50, 281] width 64 height 15
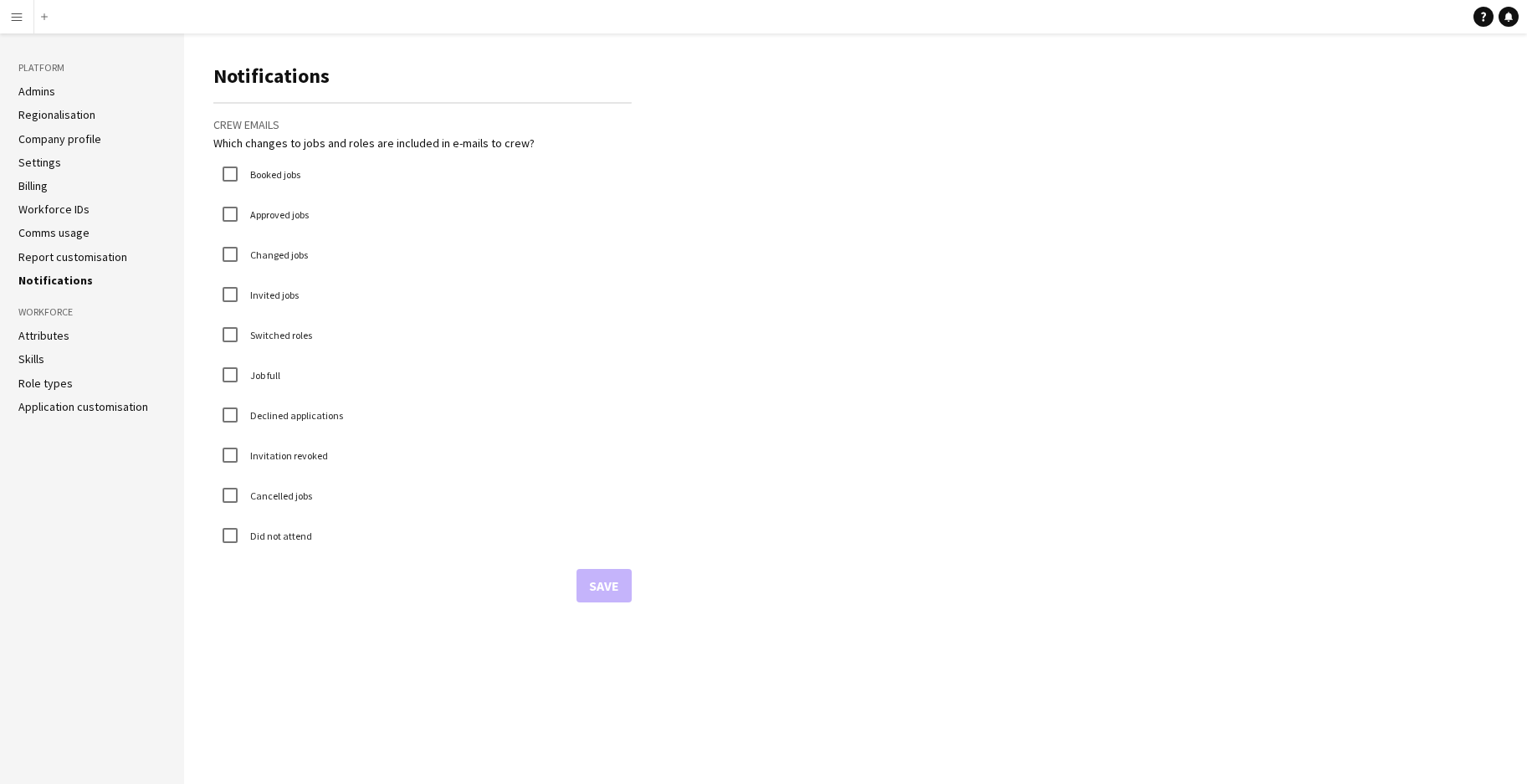
click at [35, 355] on link "Skills" at bounding box center [31, 359] width 26 height 15
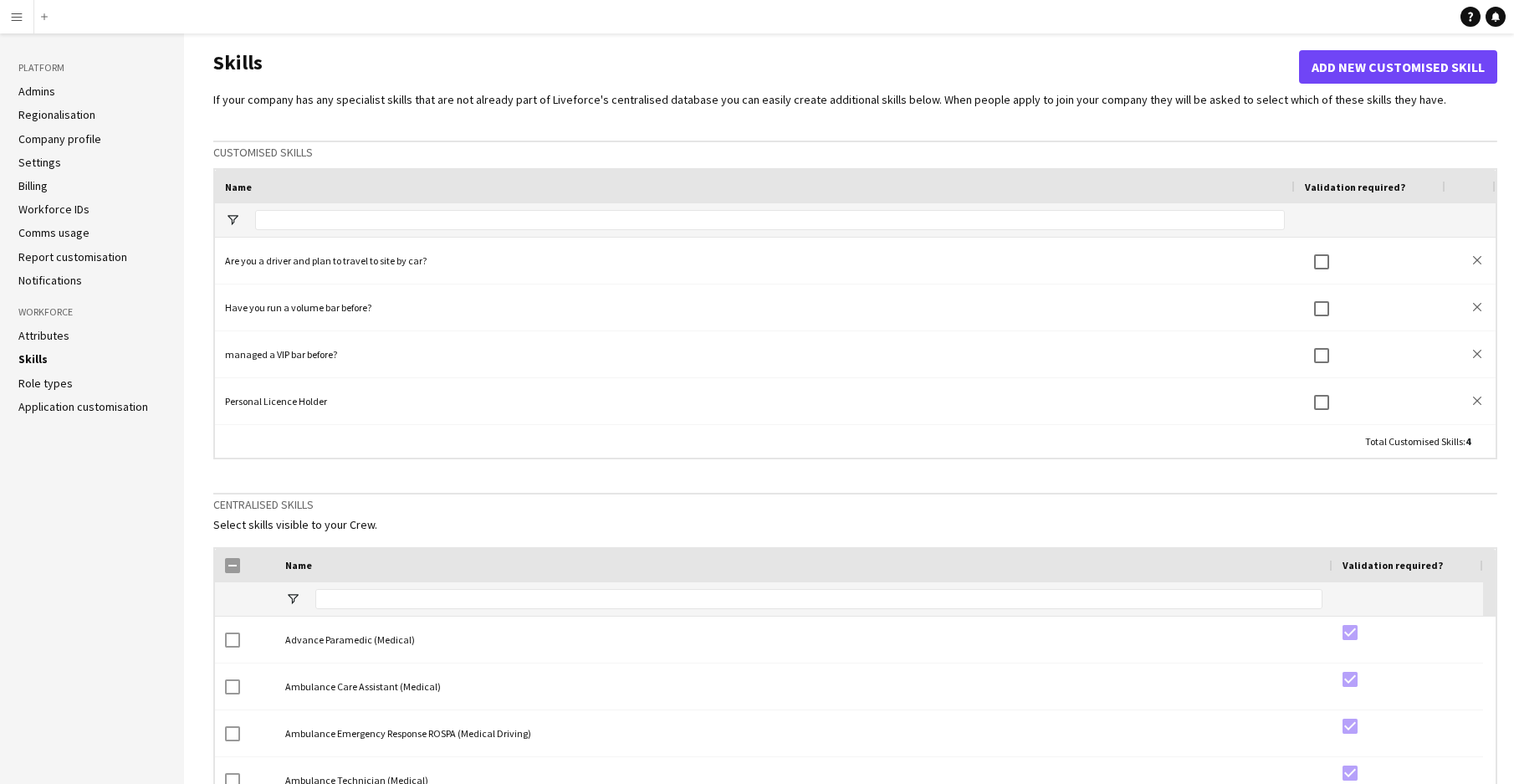
click at [46, 382] on link "Role types" at bounding box center [45, 383] width 54 height 15
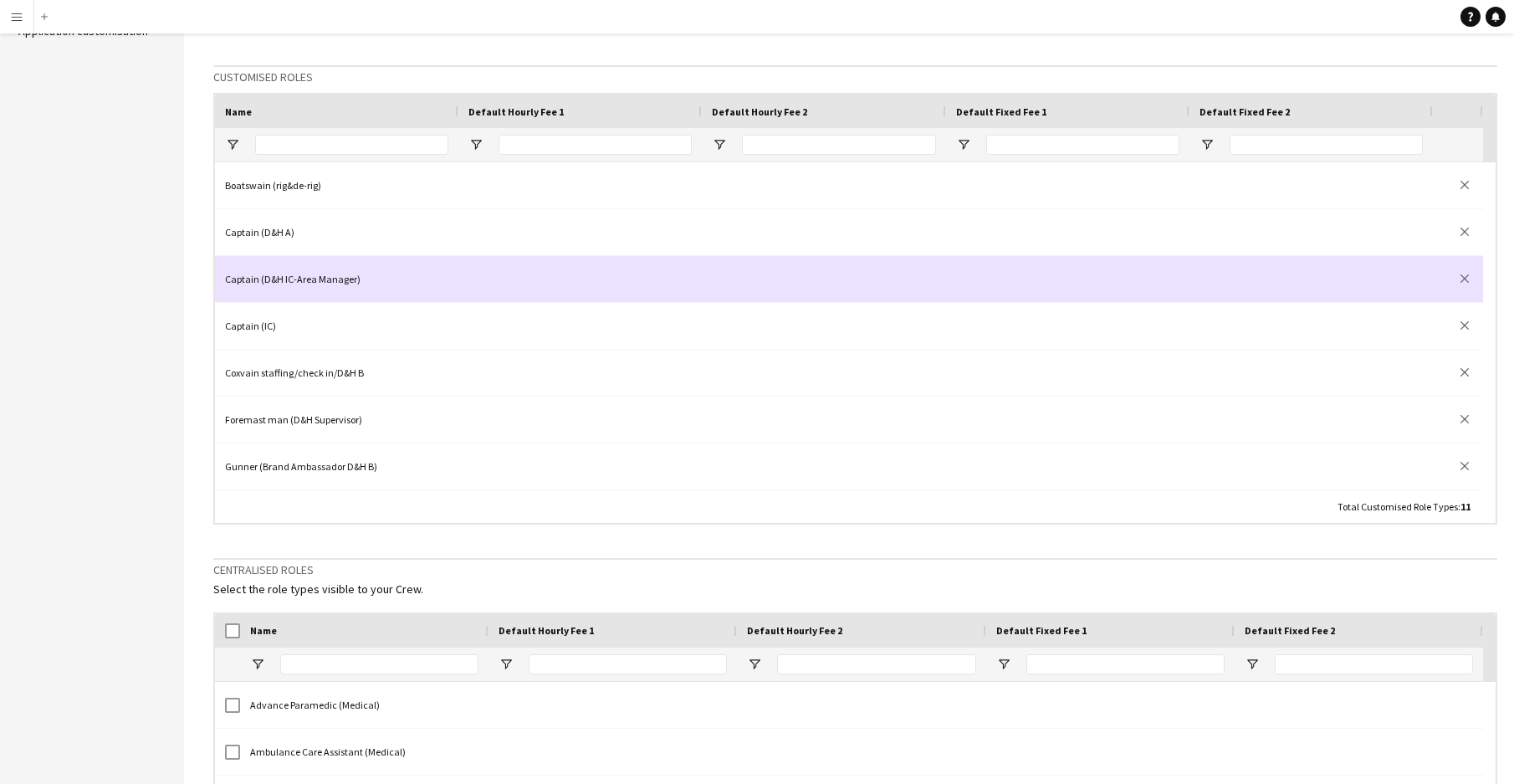
click at [1070, 301] on div at bounding box center [1068, 279] width 244 height 46
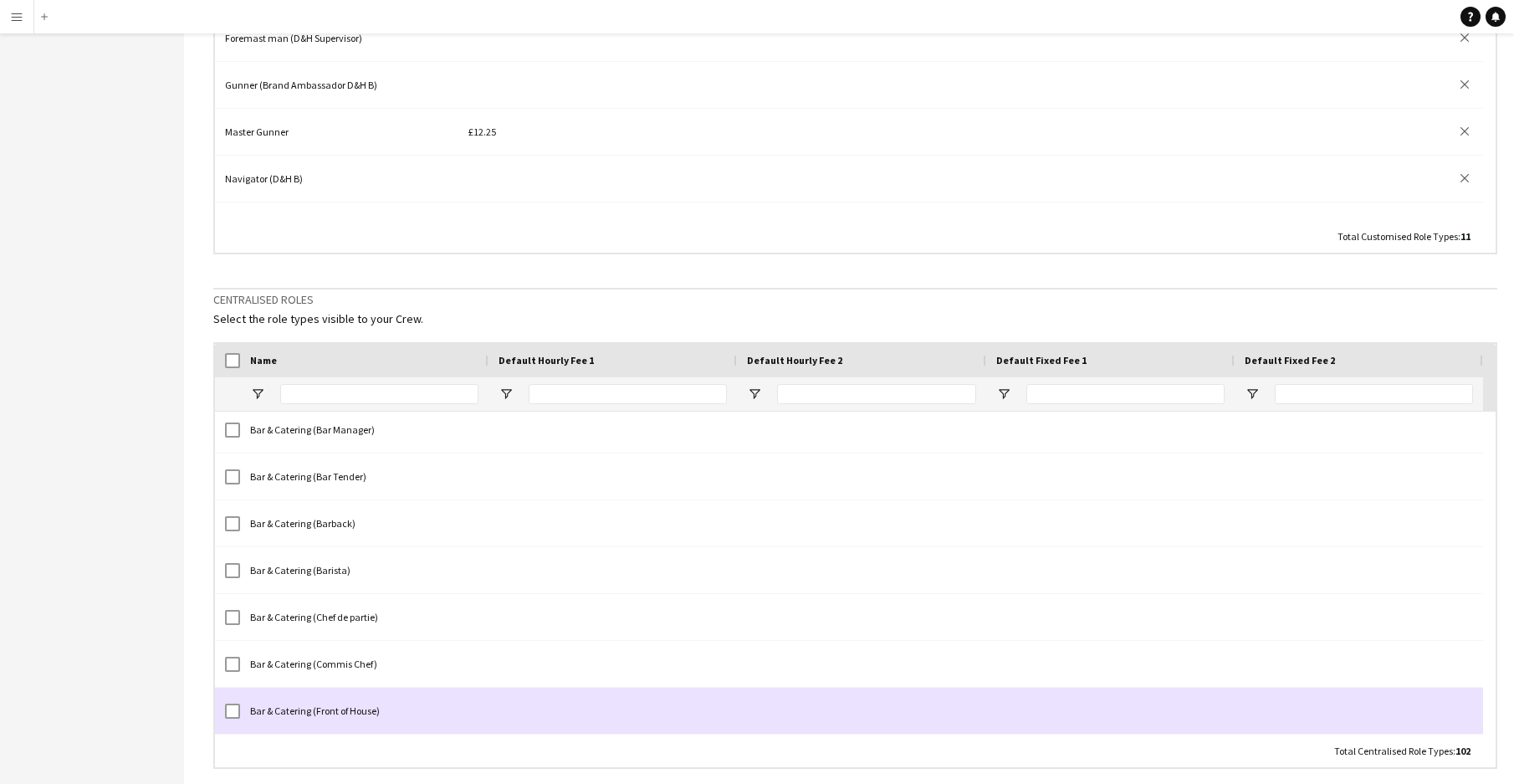
scroll to position [532, 0]
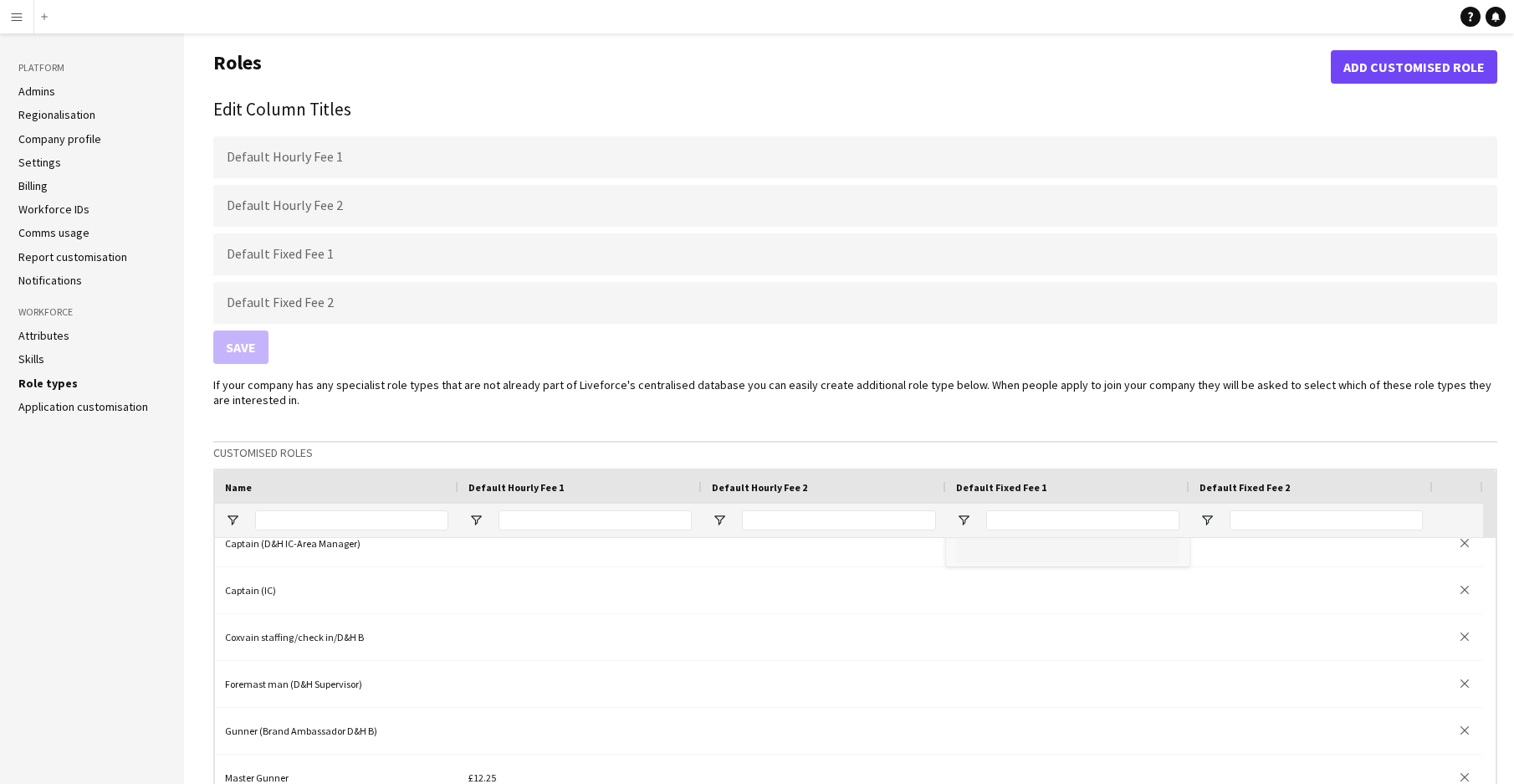
click at [1356, 75] on button "Add customised role" at bounding box center [1414, 66] width 167 height 33
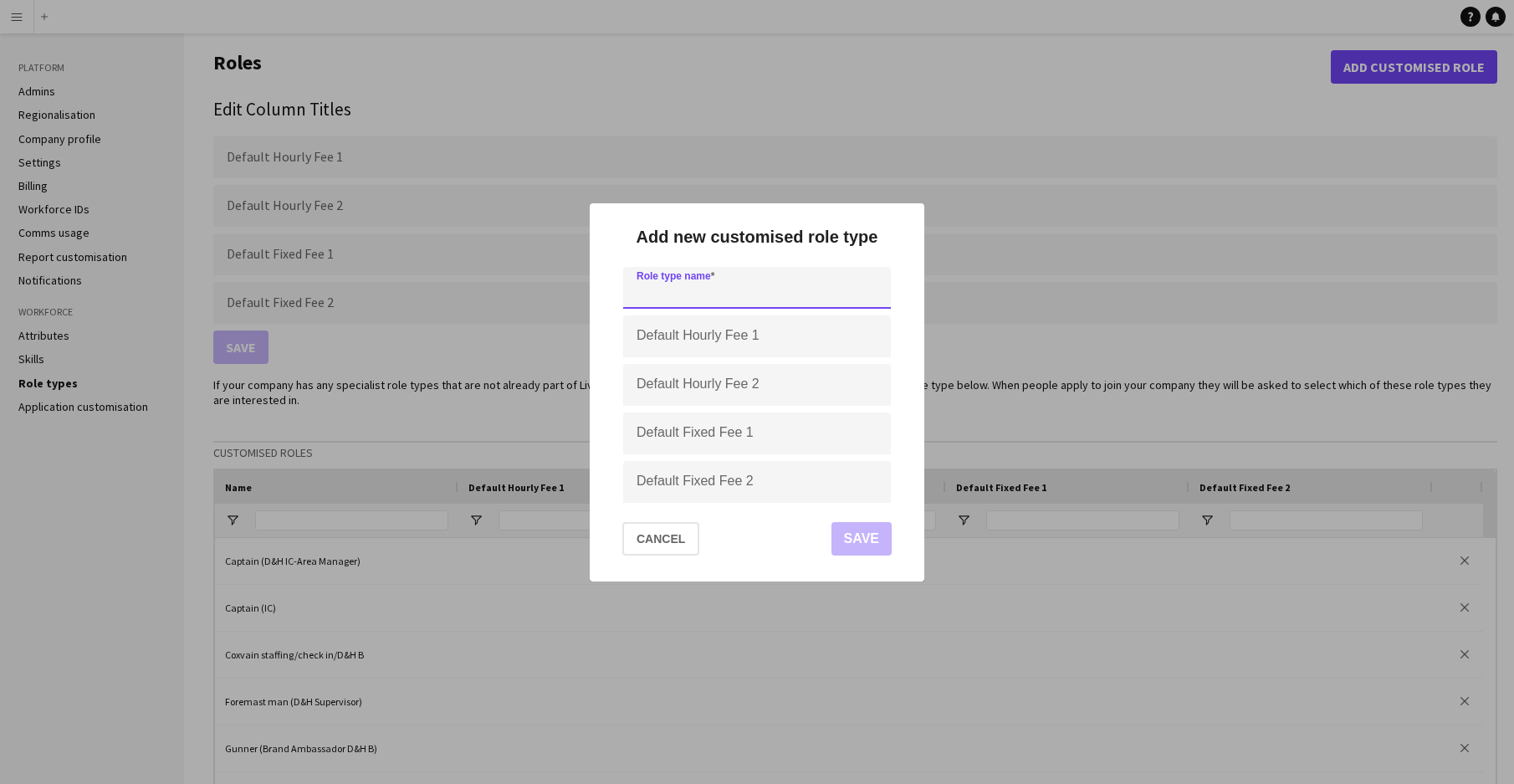
click at [661, 302] on input at bounding box center [757, 288] width 268 height 42
click at [660, 538] on button "Cancel" at bounding box center [661, 538] width 77 height 33
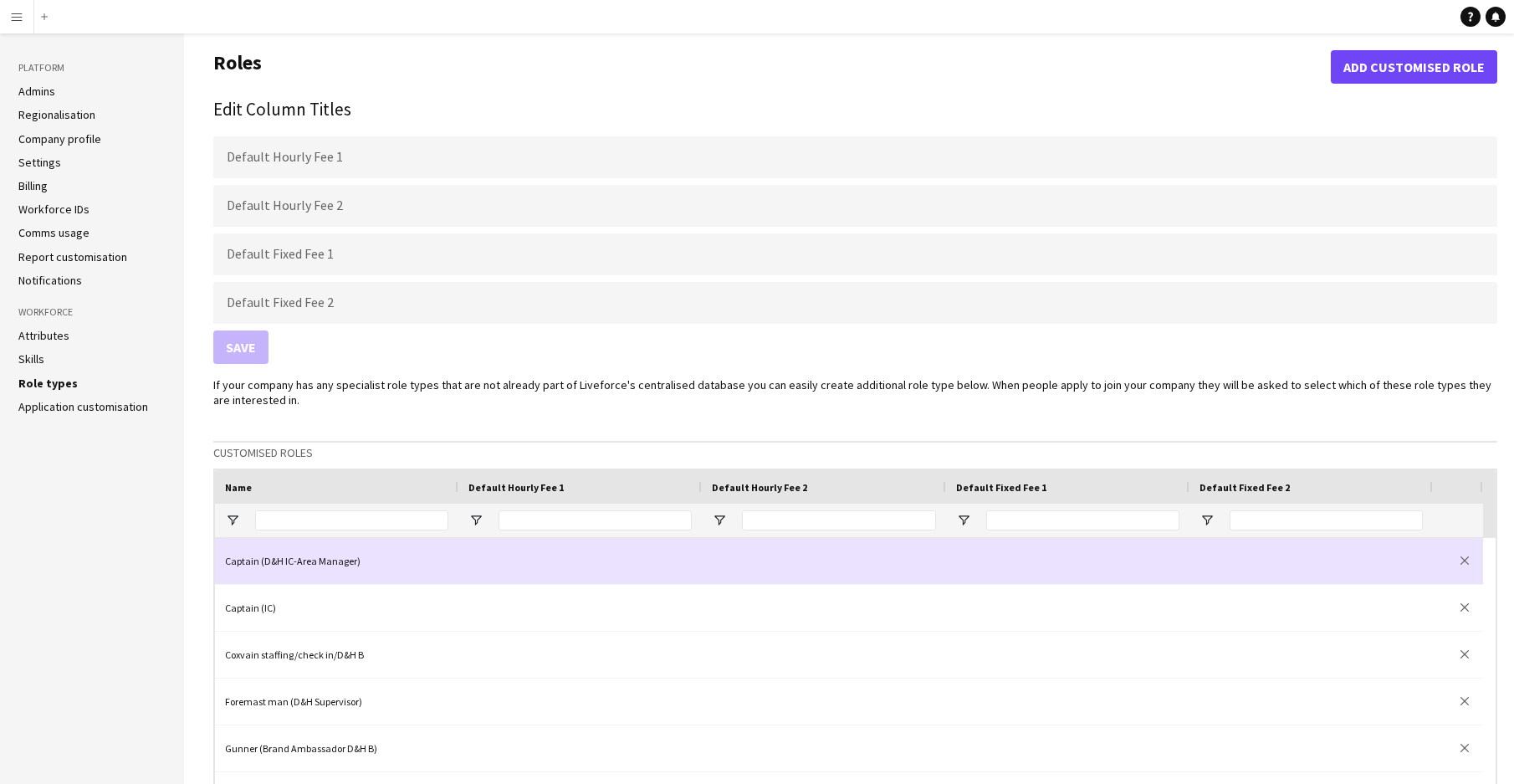
click at [660, 538] on div at bounding box center [581, 561] width 244 height 46
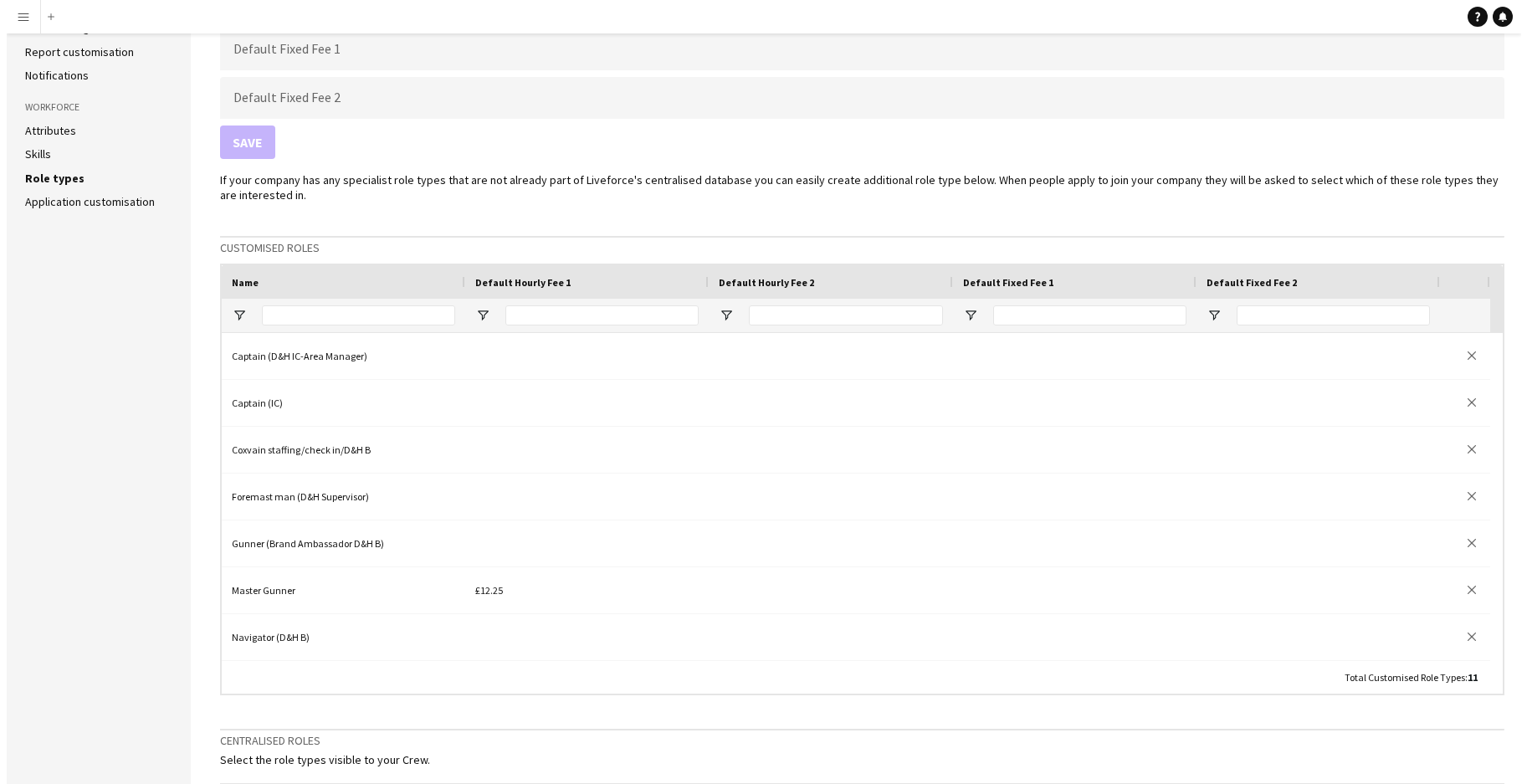
scroll to position [0, 0]
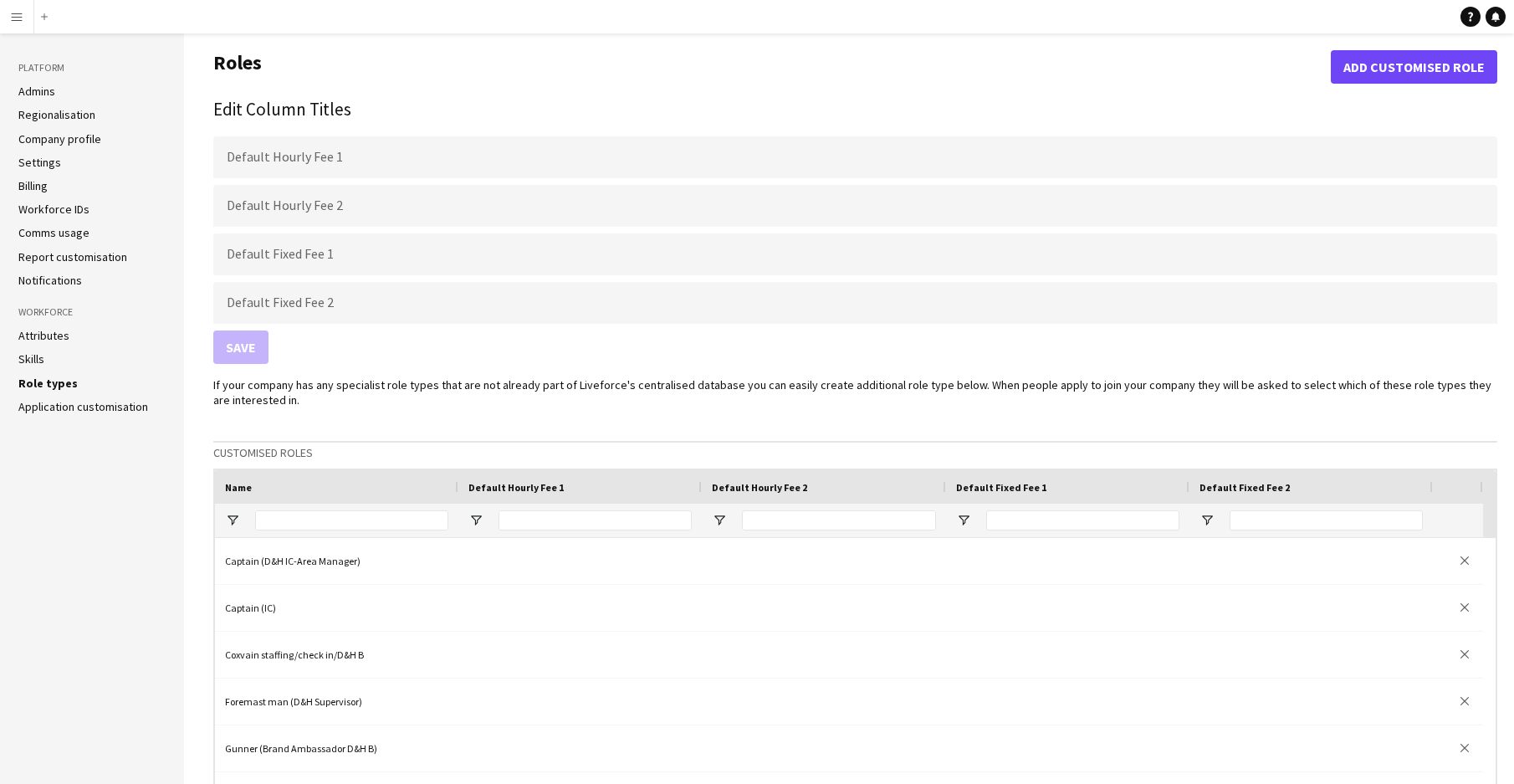
click at [16, 28] on button "Menu" at bounding box center [16, 16] width 33 height 33
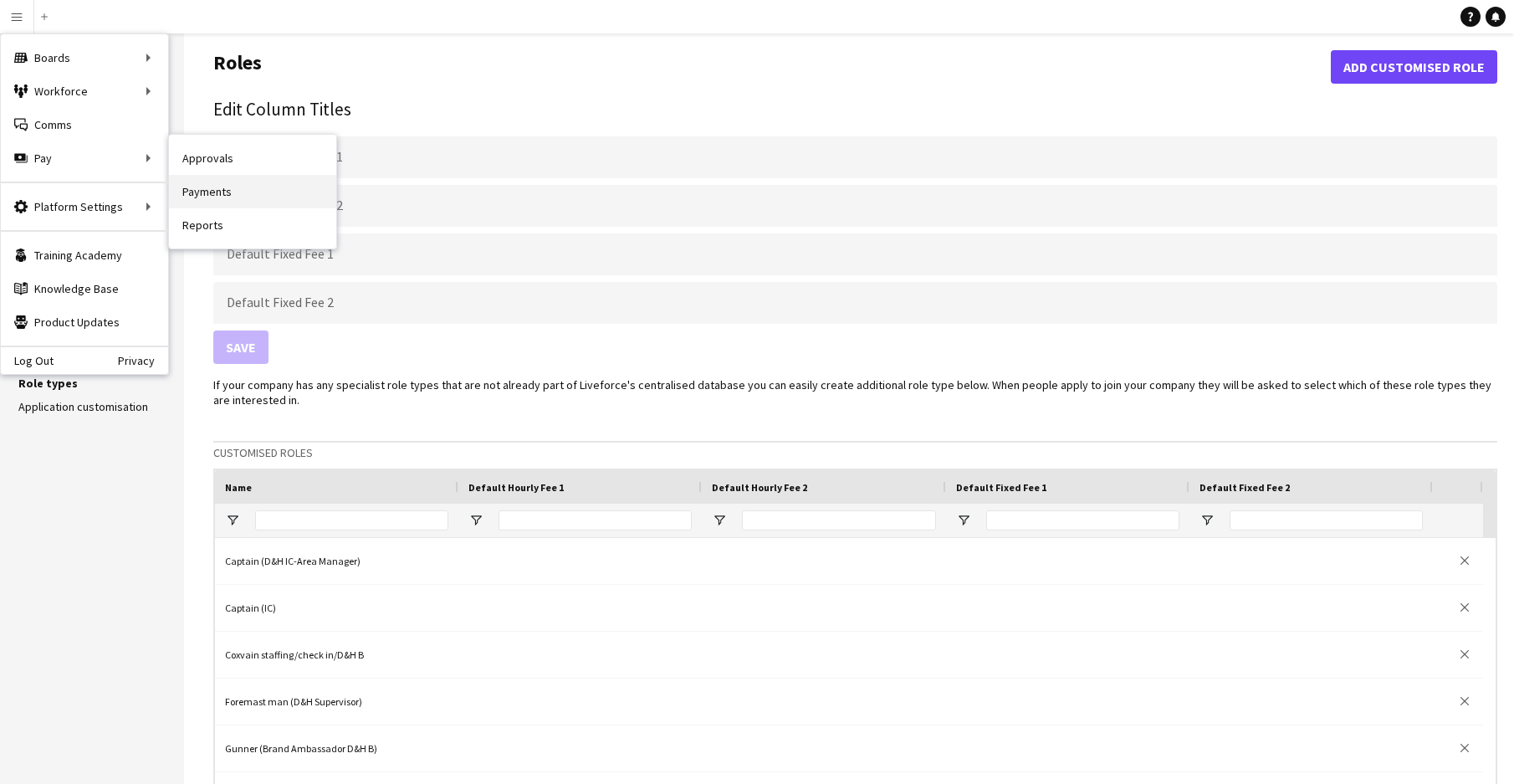
click at [213, 200] on link "Payments" at bounding box center [252, 191] width 167 height 33
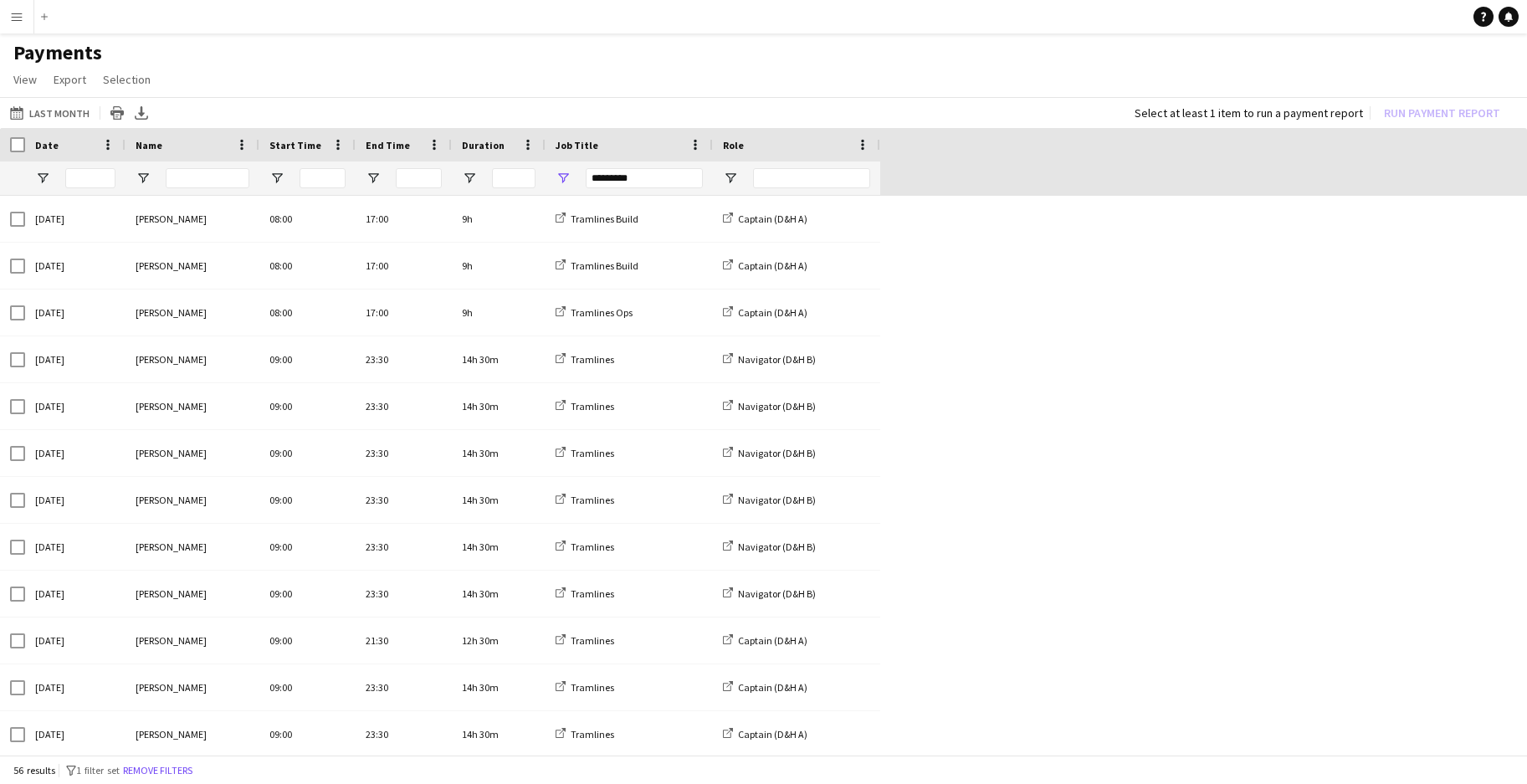
click at [960, 162] on div "Date Name Start Time" at bounding box center [764, 161] width 1527 height 68
click at [24, 2] on button "Menu" at bounding box center [16, 16] width 33 height 33
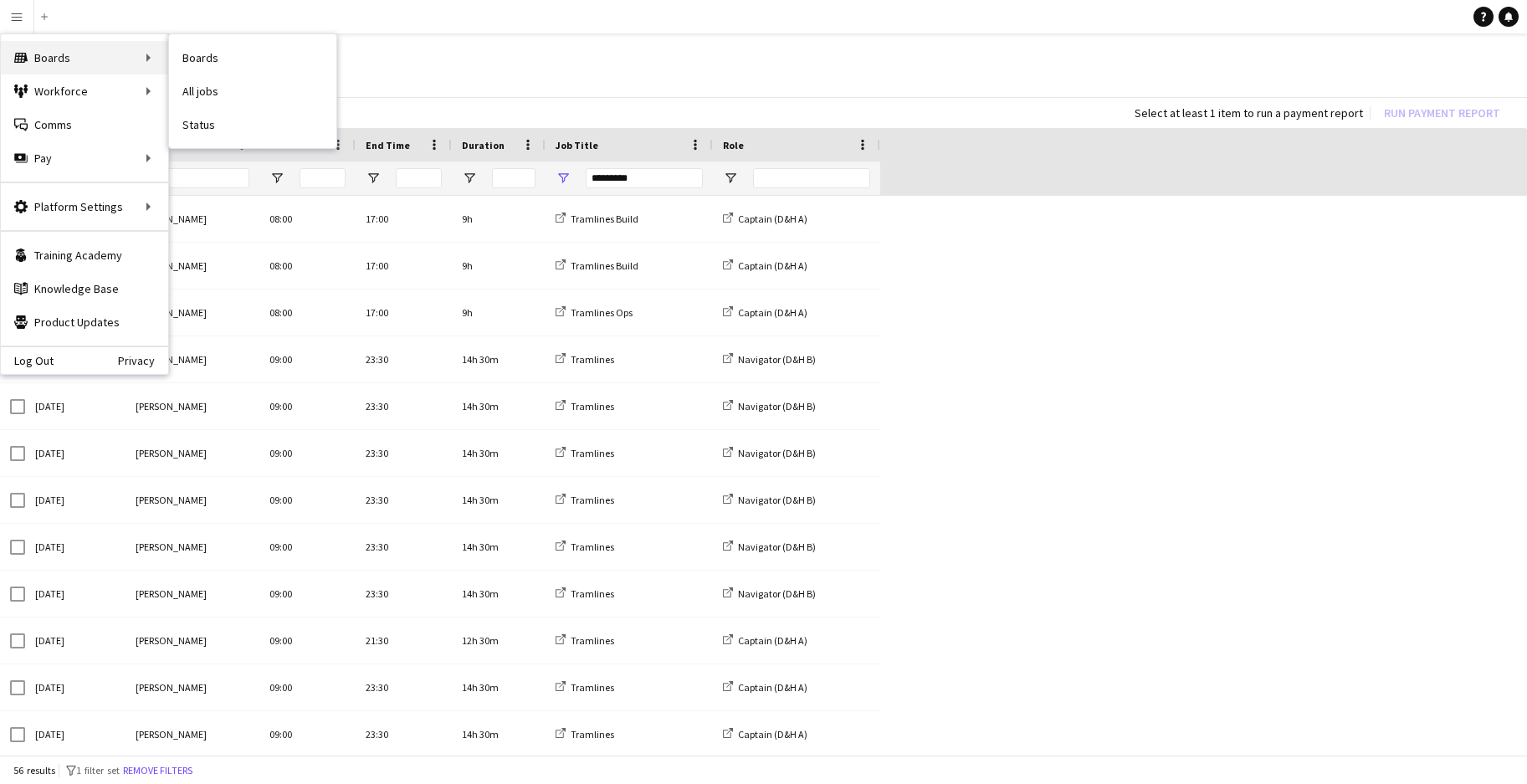
click at [70, 55] on div "Boards Boards" at bounding box center [84, 58] width 167 height 33
click at [203, 63] on link "Boards" at bounding box center [252, 58] width 167 height 33
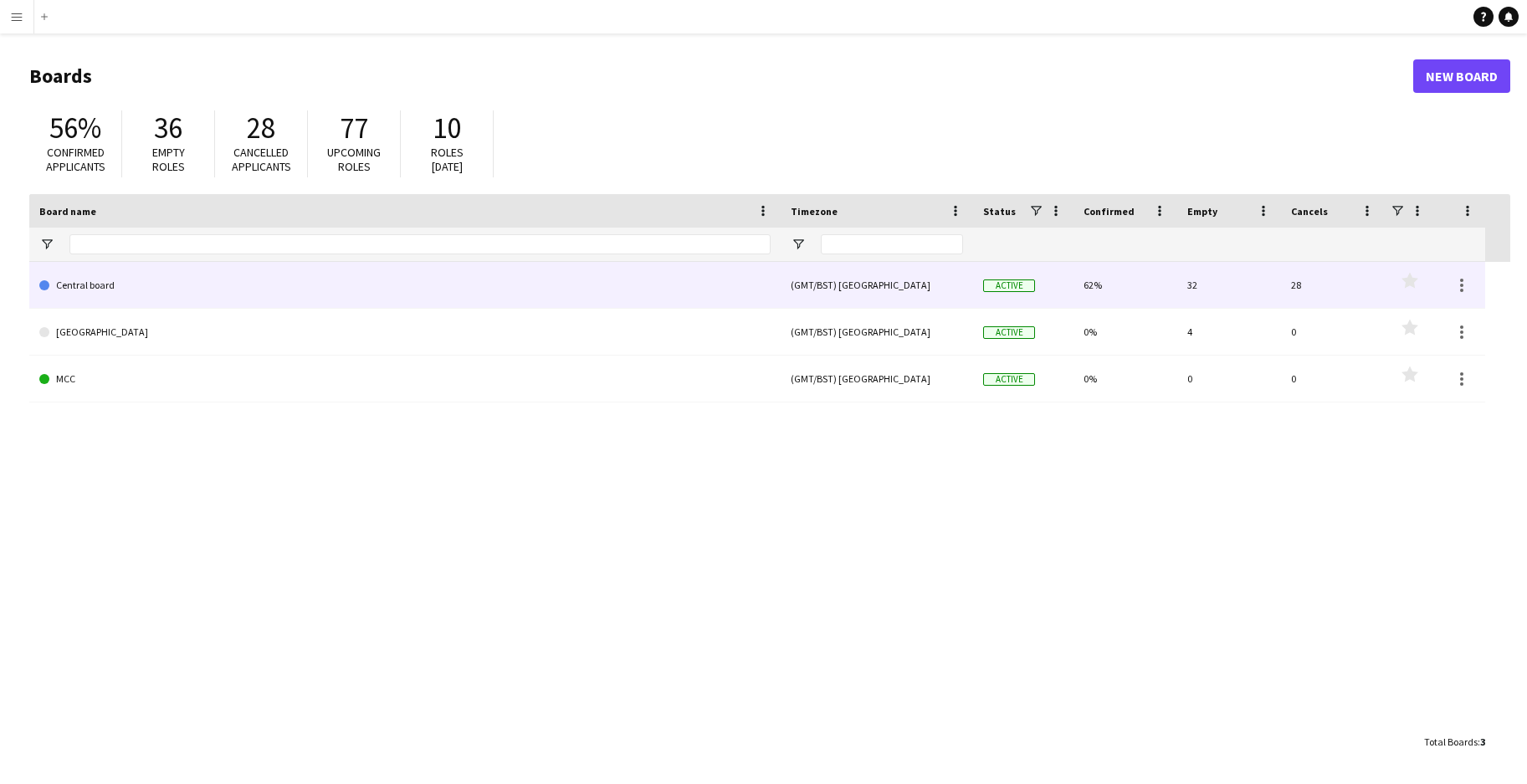
click at [341, 292] on link "Central board" at bounding box center [405, 285] width 732 height 47
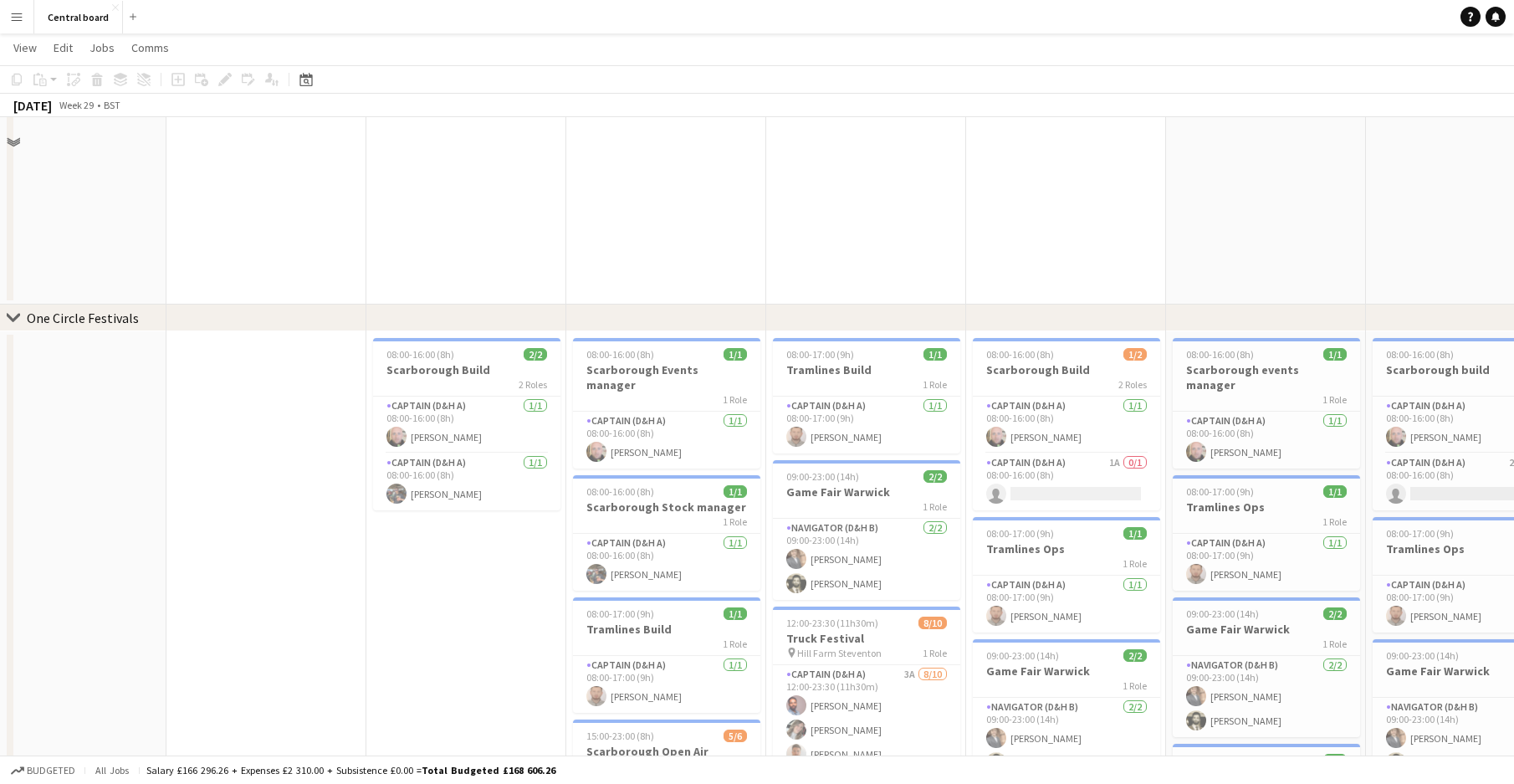
scroll to position [181, 0]
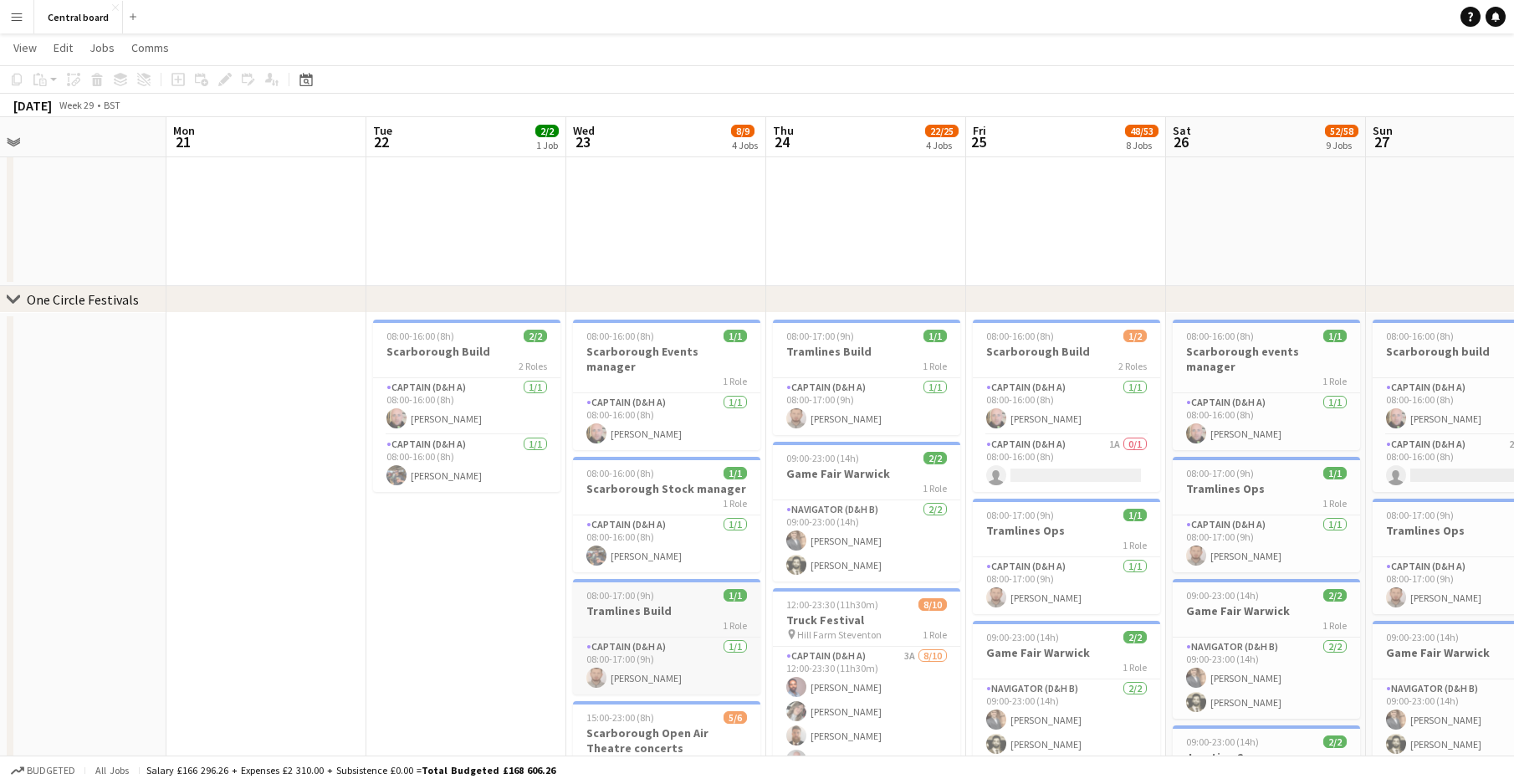
click at [641, 618] on div "1 Role" at bounding box center [666, 625] width 187 height 14
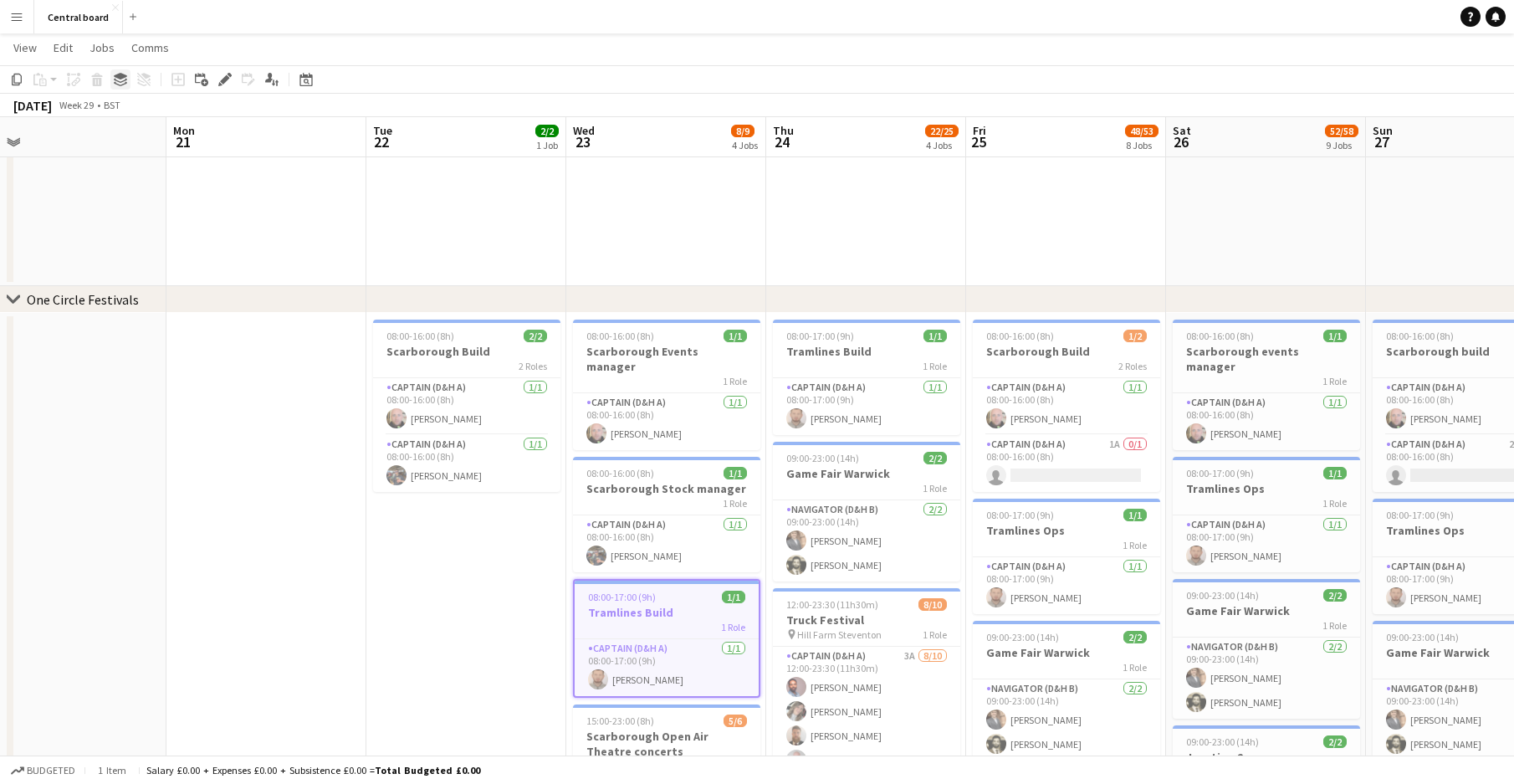
click at [116, 87] on div "Group" at bounding box center [120, 79] width 20 height 20
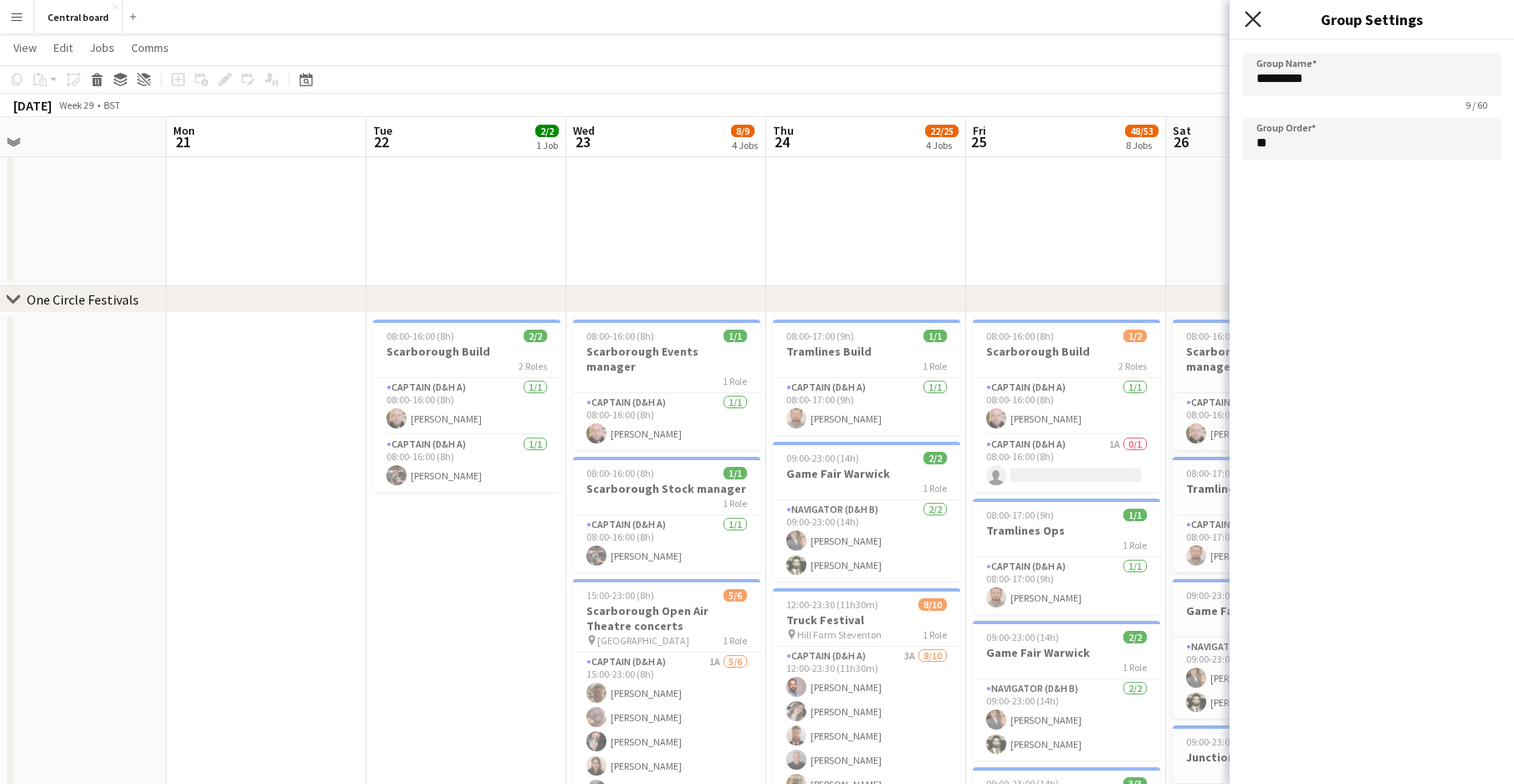
click at [1256, 25] on icon "Close pop-in" at bounding box center [1253, 19] width 16 height 16
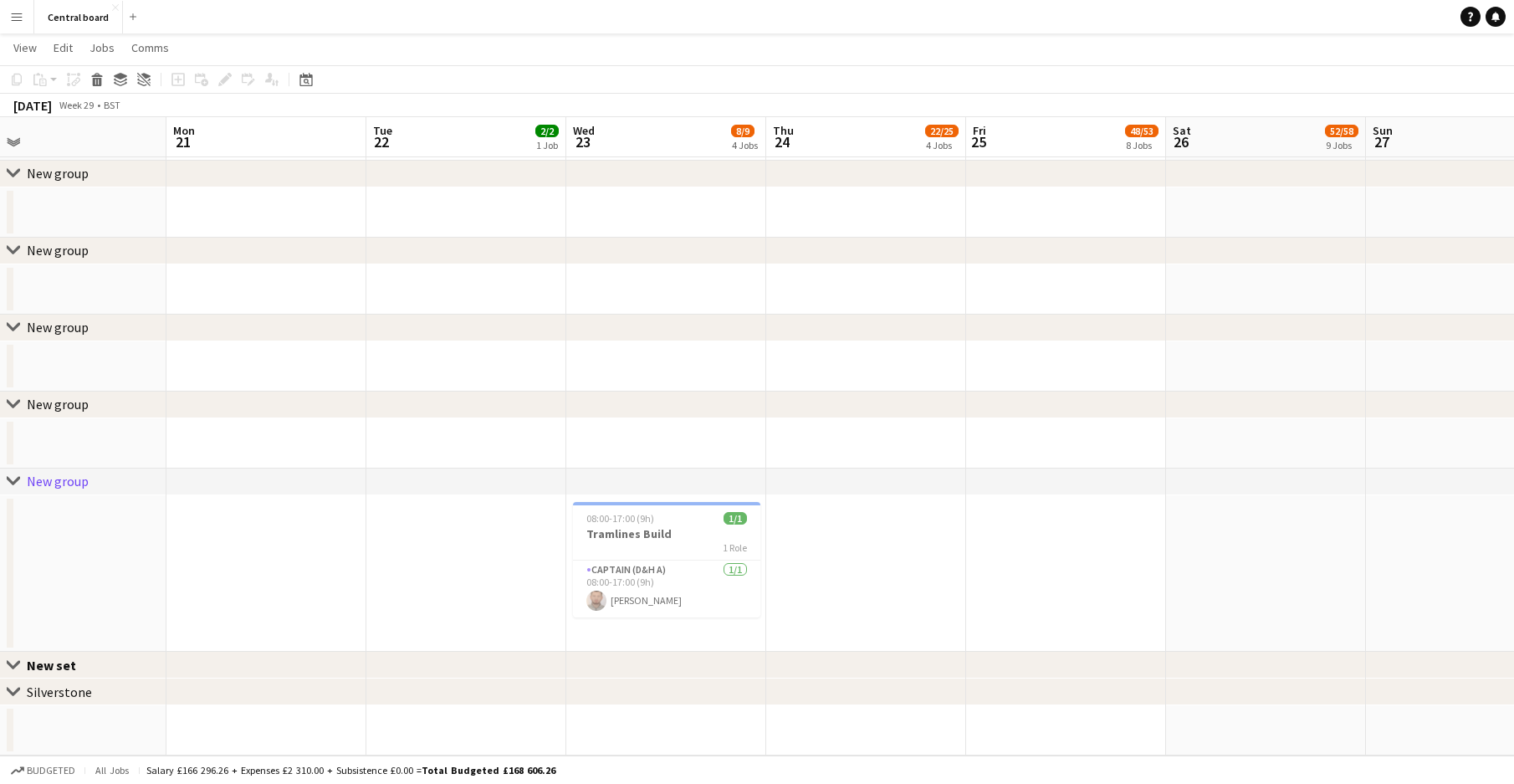
scroll to position [0, 438]
drag, startPoint x: 654, startPoint y: 529, endPoint x: 645, endPoint y: 334, distance: 195.2
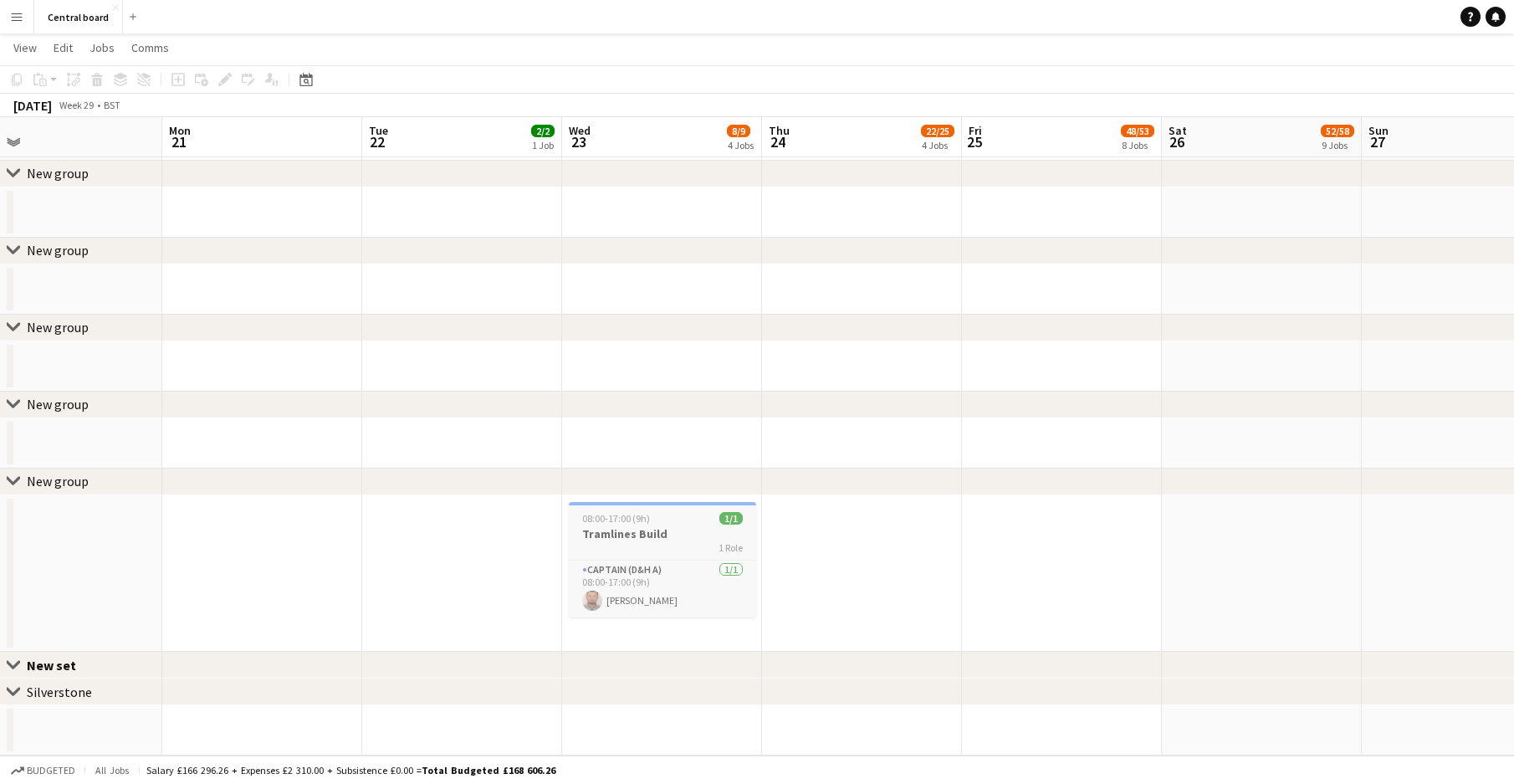
click at [676, 529] on h3 "Tramlines Build" at bounding box center [663, 534] width 187 height 15
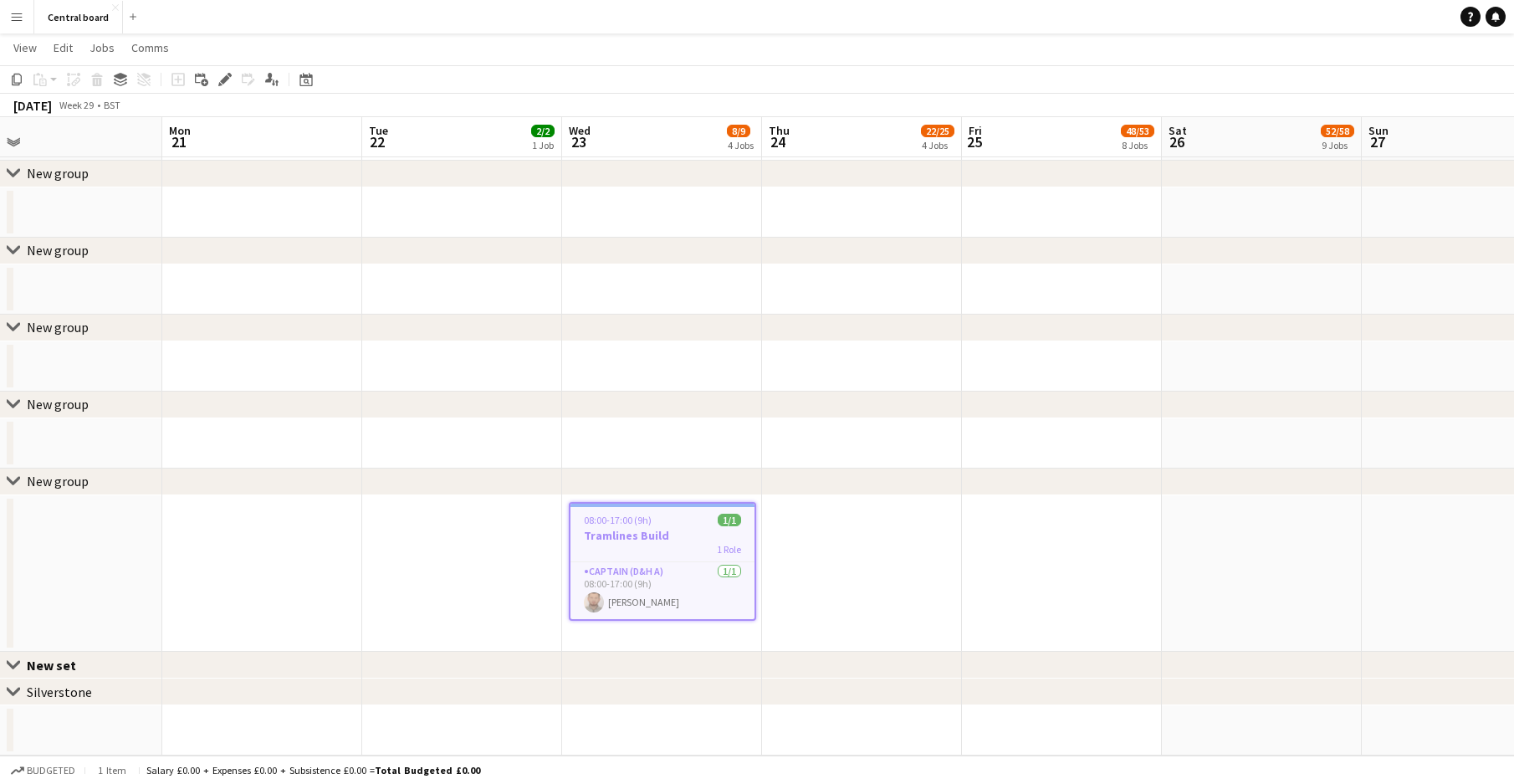
click at [676, 529] on h3 "Tramlines Build" at bounding box center [662, 536] width 184 height 15
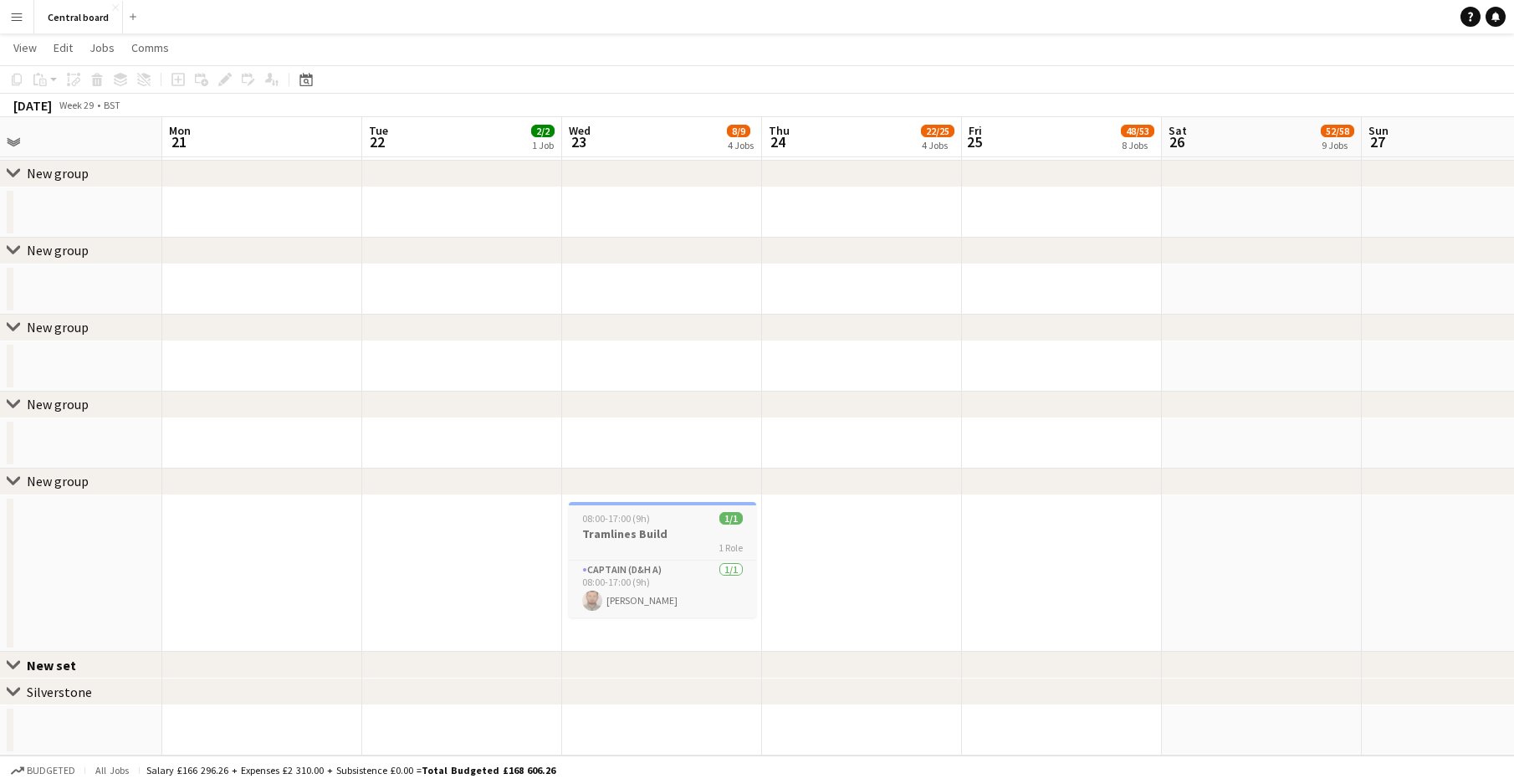
click at [676, 529] on h3 "Tramlines Build" at bounding box center [663, 534] width 187 height 15
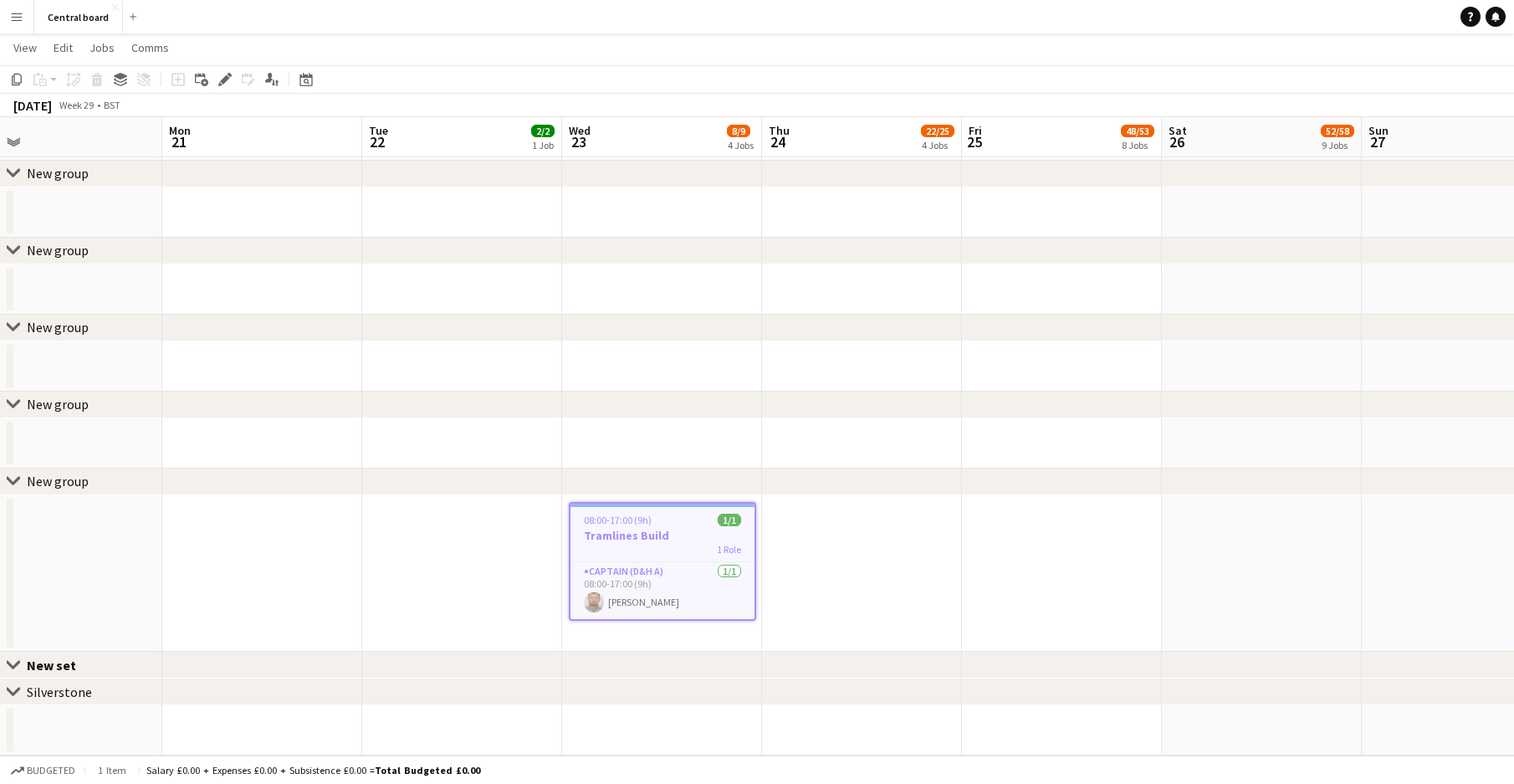
click at [211, 71] on div "Add job Add linked Job Edit Edit linked Job Applicants" at bounding box center [217, 79] width 128 height 20
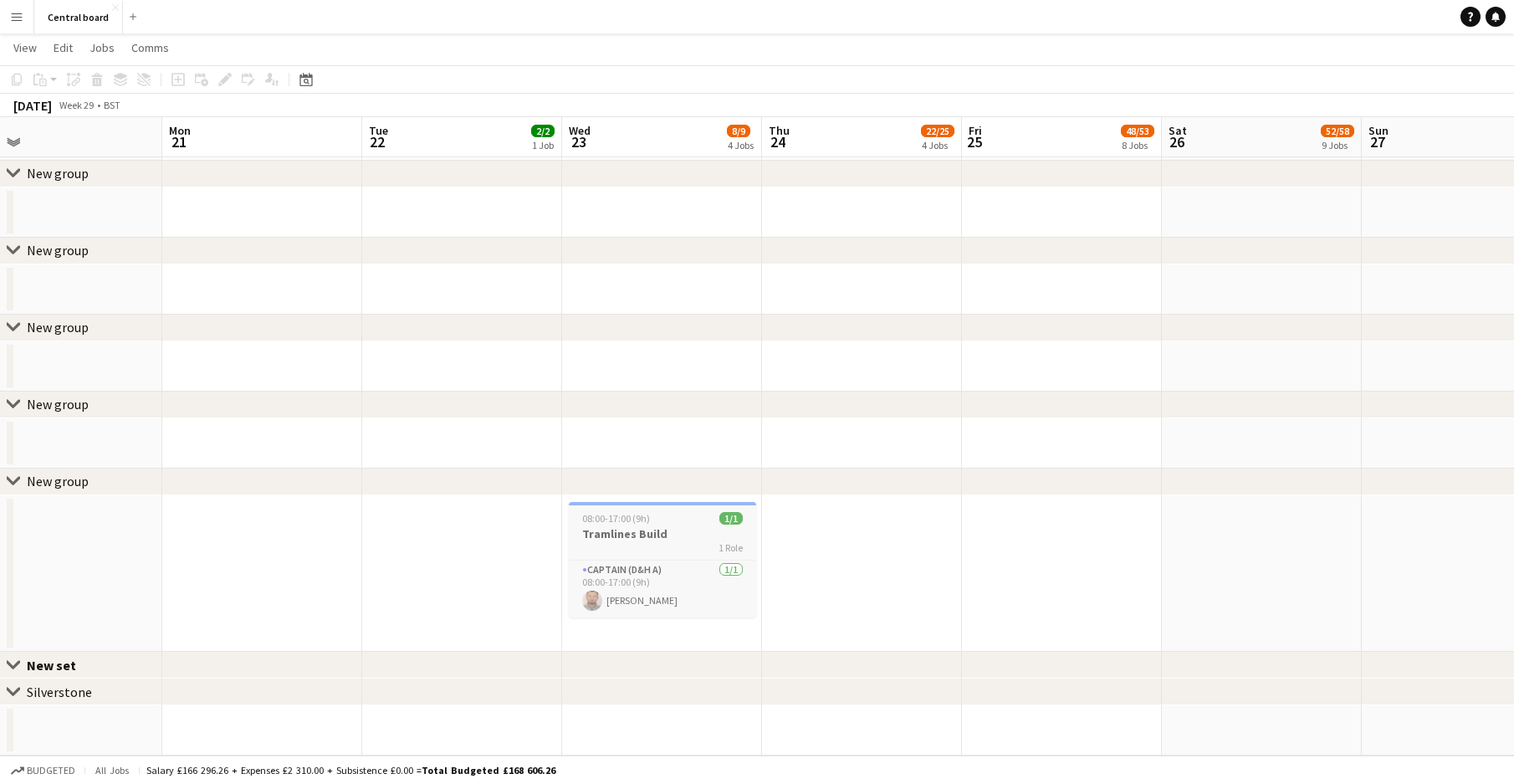
click at [642, 535] on h3 "Tramlines Build" at bounding box center [663, 534] width 187 height 15
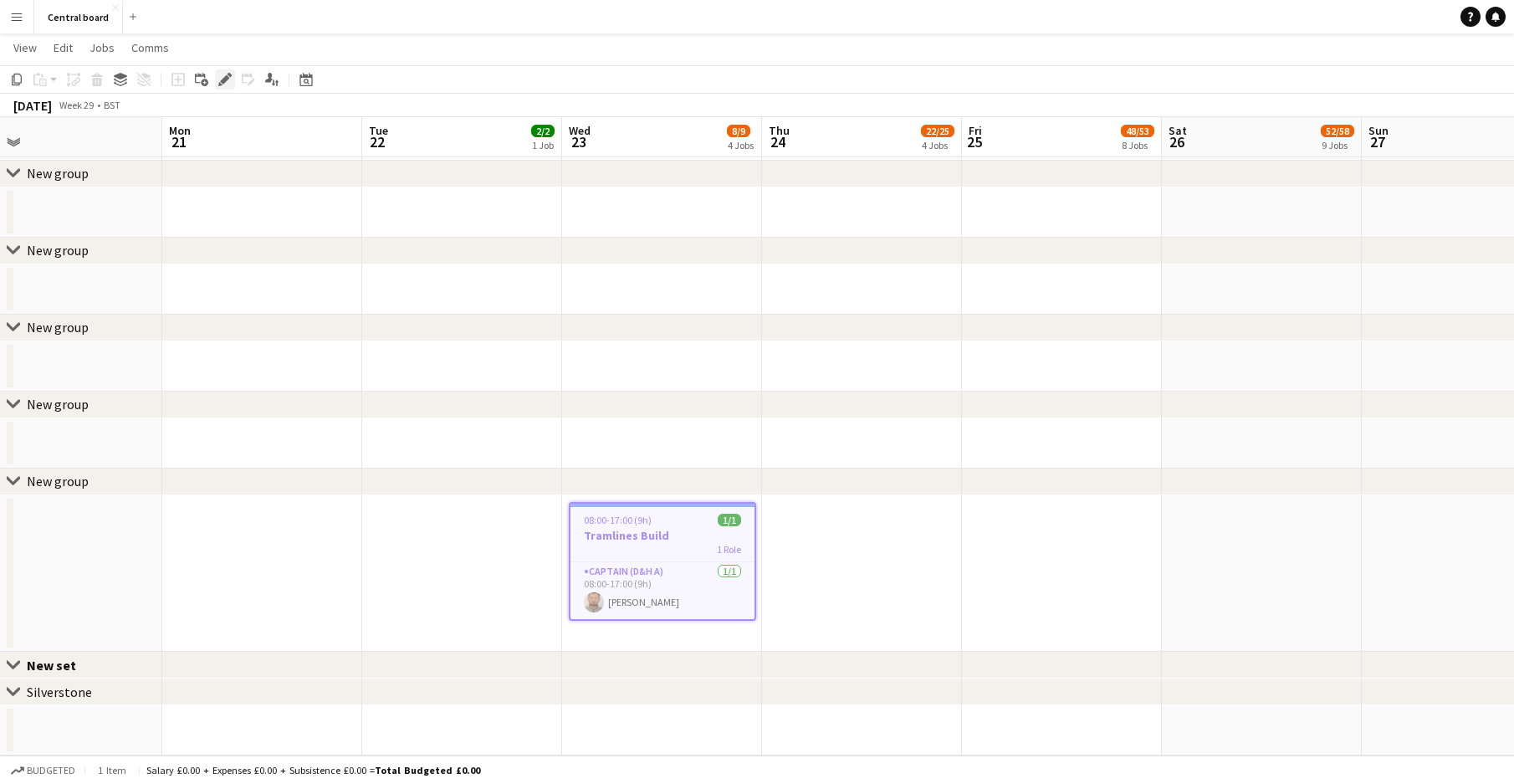
click at [222, 79] on icon "Edit" at bounding box center [225, 80] width 14 height 14
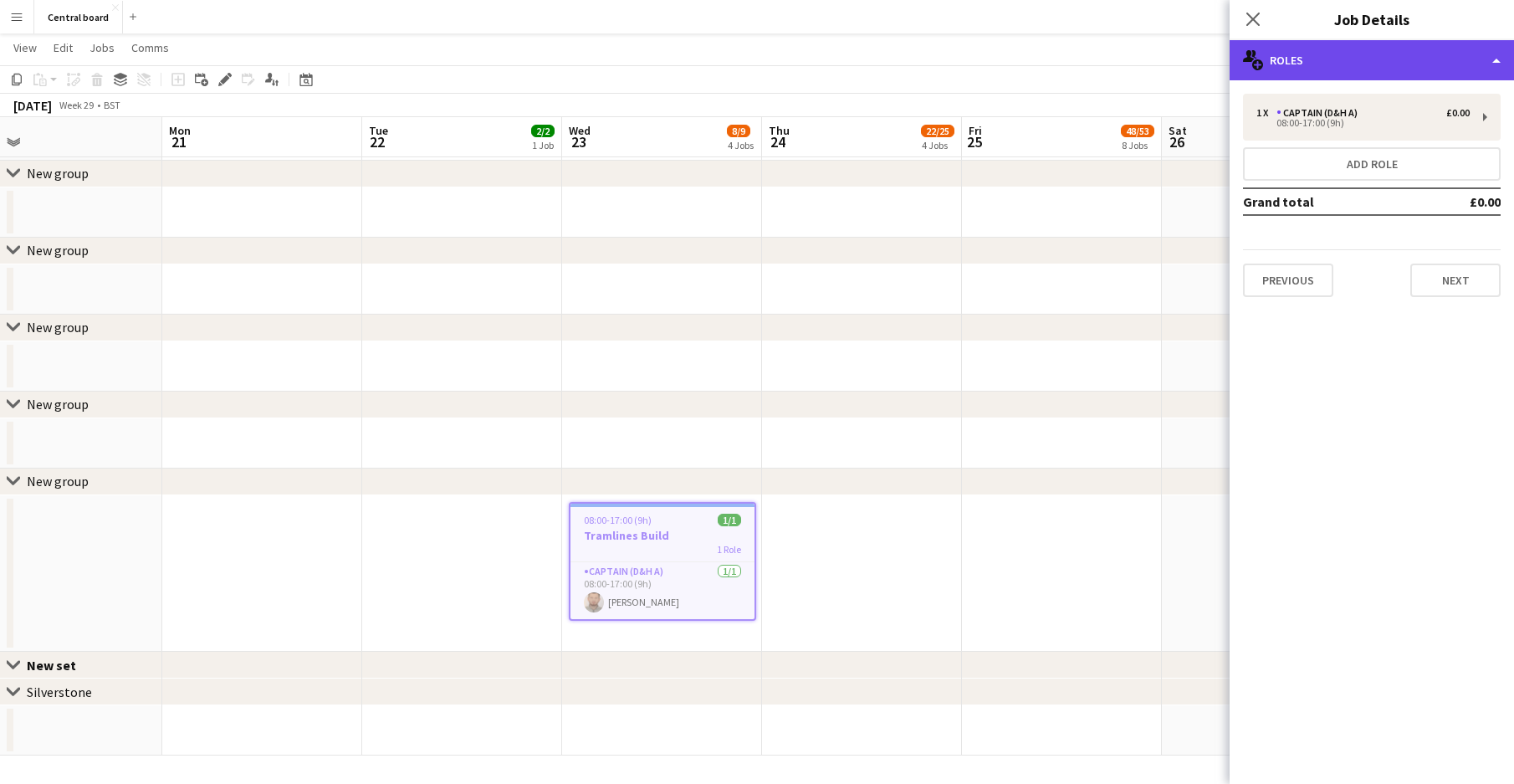
click at [1498, 64] on div "multiple-users-add Roles" at bounding box center [1371, 60] width 284 height 40
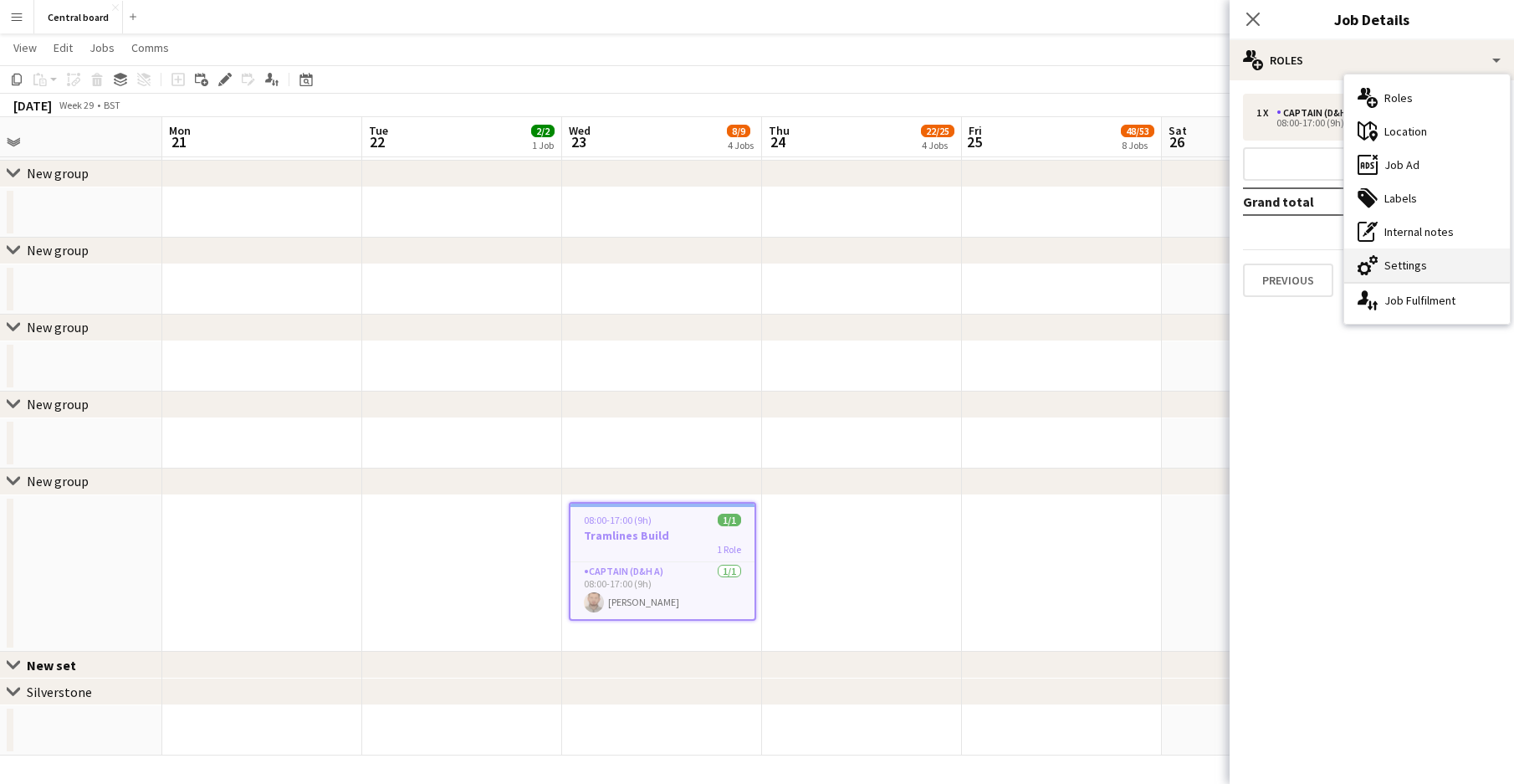
click at [1397, 264] on div "cog-double-3 Settings" at bounding box center [1427, 264] width 166 height 33
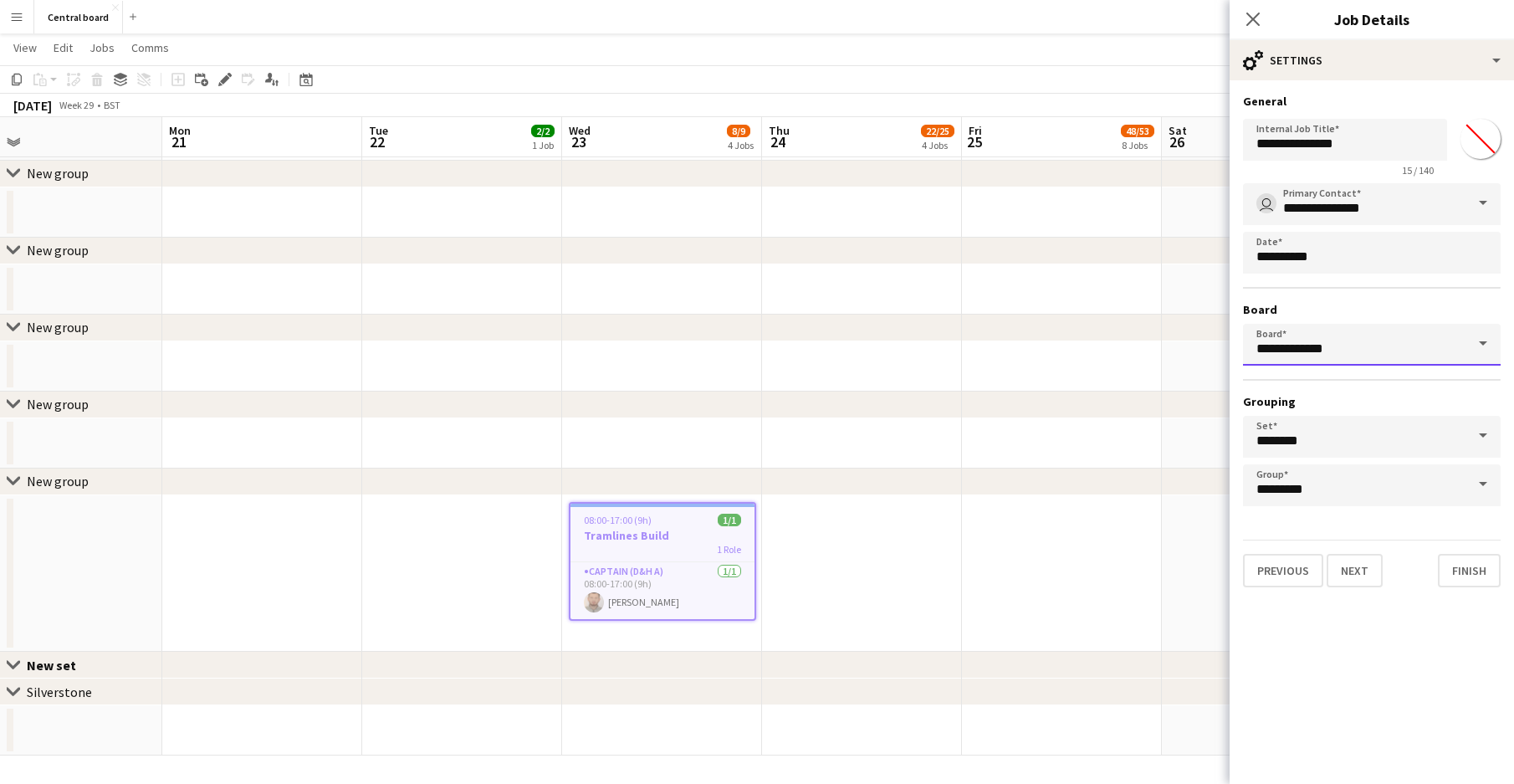
click at [1371, 349] on input "**********" at bounding box center [1372, 344] width 258 height 42
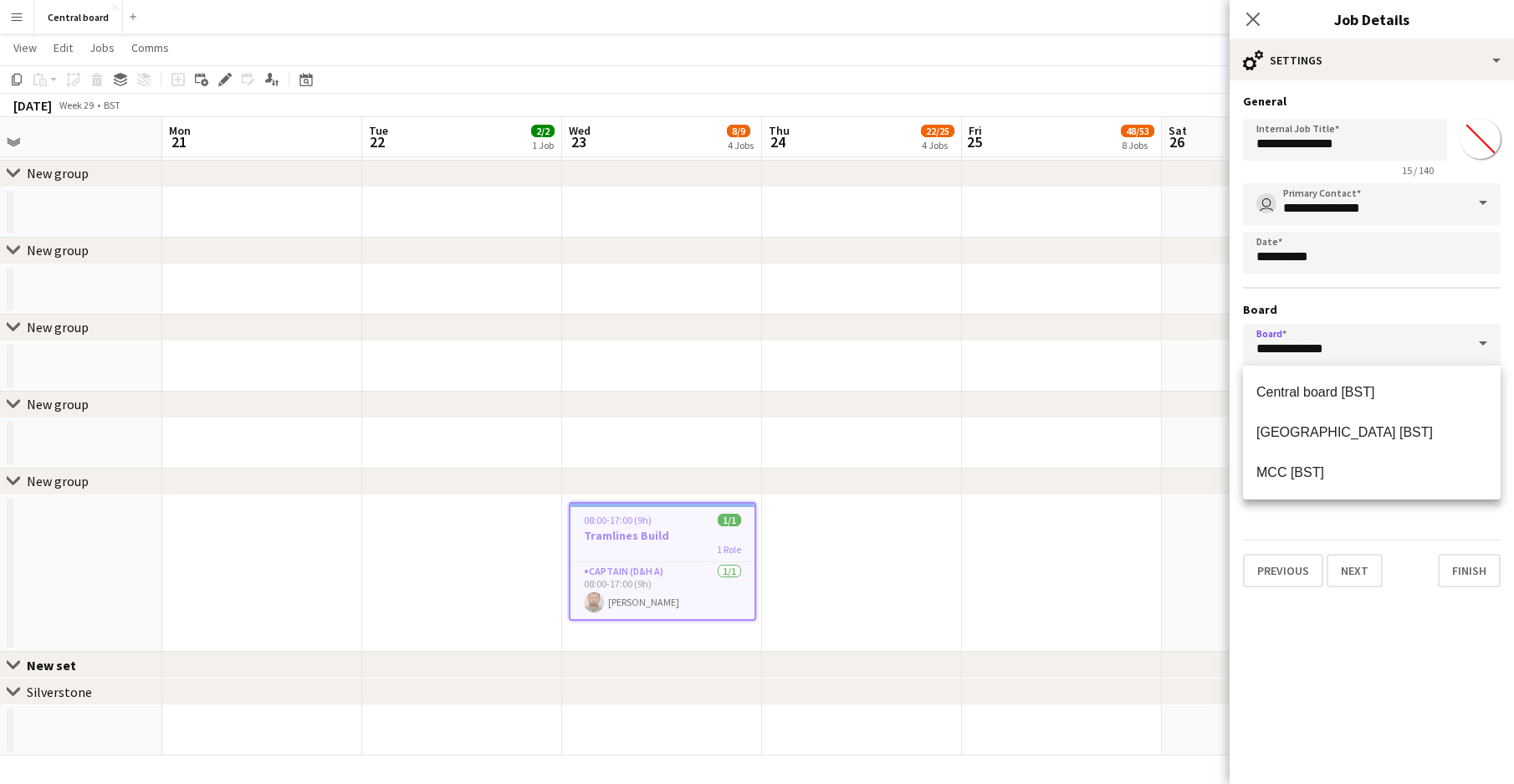
click at [1374, 550] on div "Previous Next Finish" at bounding box center [1372, 563] width 258 height 48
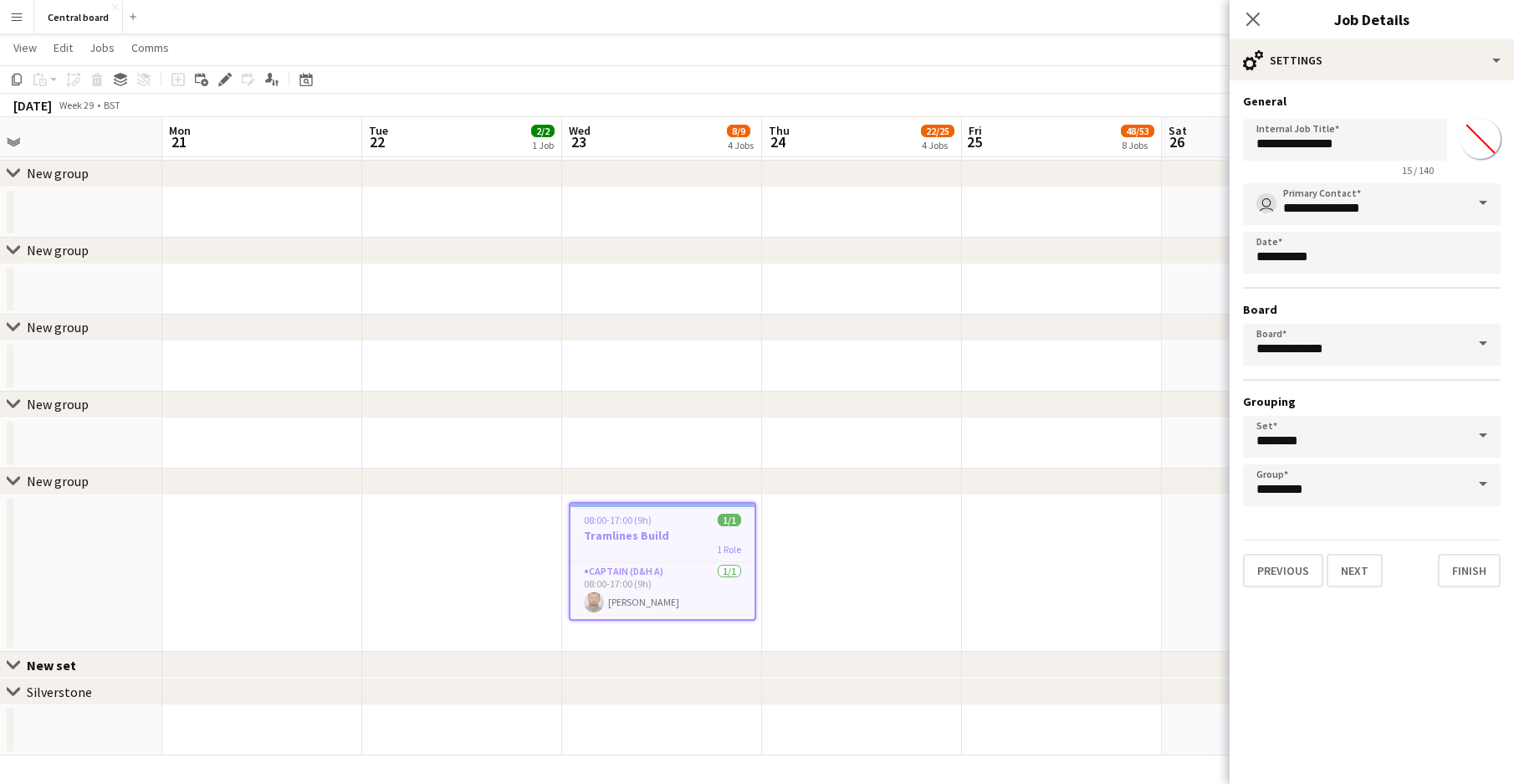
click at [1402, 556] on div "Previous Next Finish" at bounding box center [1372, 563] width 258 height 48
click at [1359, 443] on input "********" at bounding box center [1372, 436] width 258 height 42
click at [1407, 653] on mat-expansion-panel "**********" at bounding box center [1371, 432] width 284 height 703
click at [1326, 490] on input "*********" at bounding box center [1372, 485] width 258 height 42
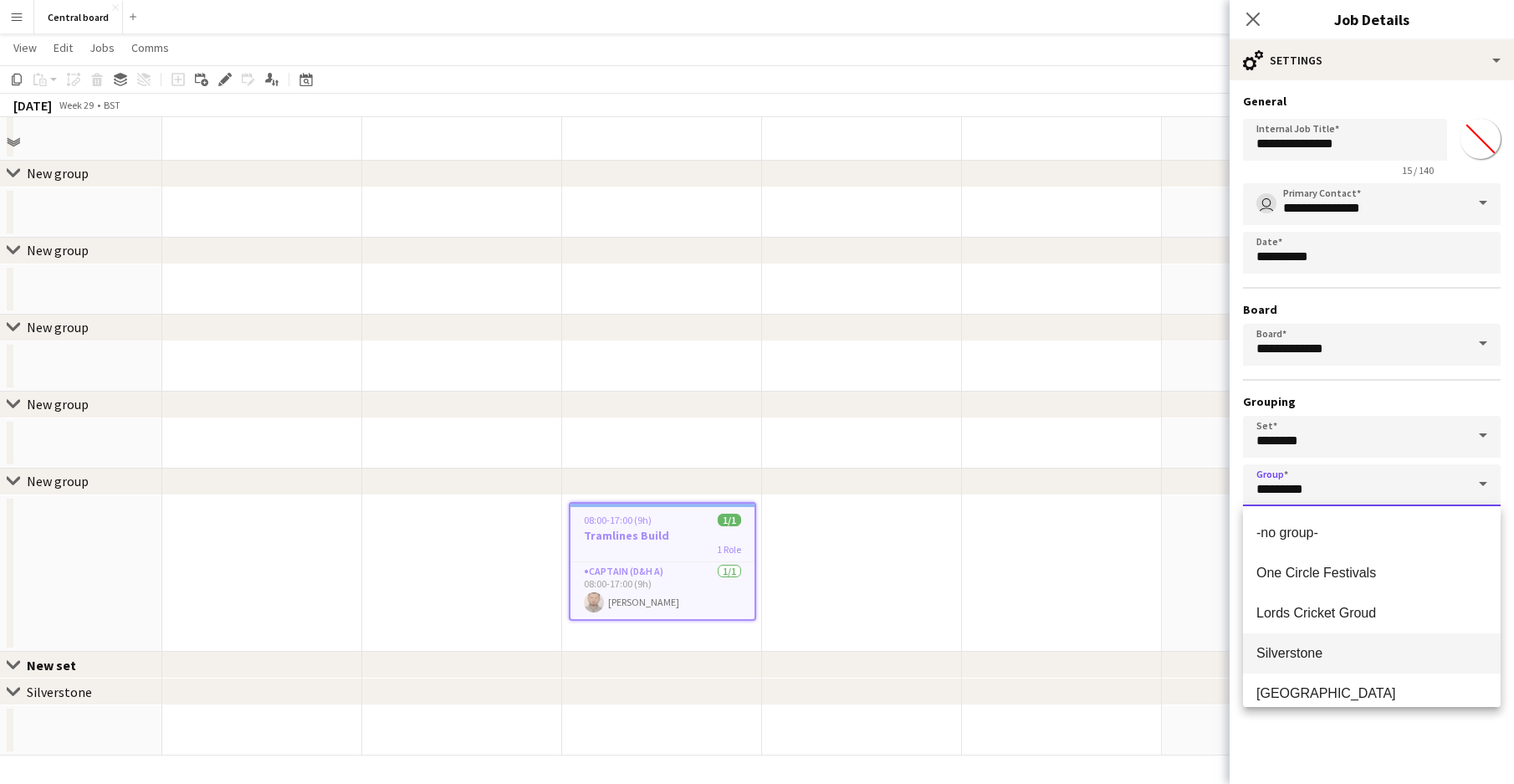
scroll to position [2537, 0]
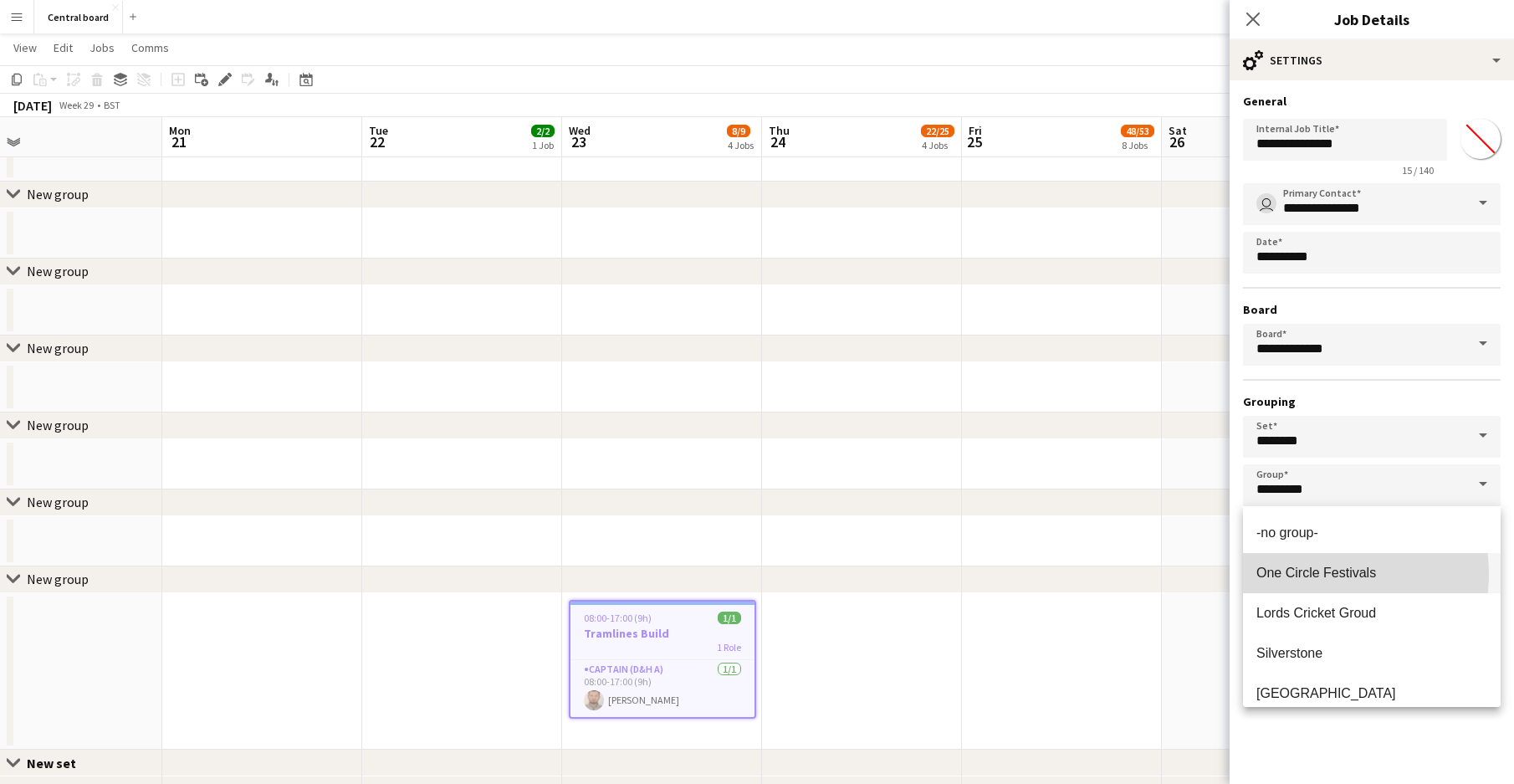
click at [1314, 574] on span "One Circle Festivals" at bounding box center [1316, 573] width 119 height 15
type input "**********"
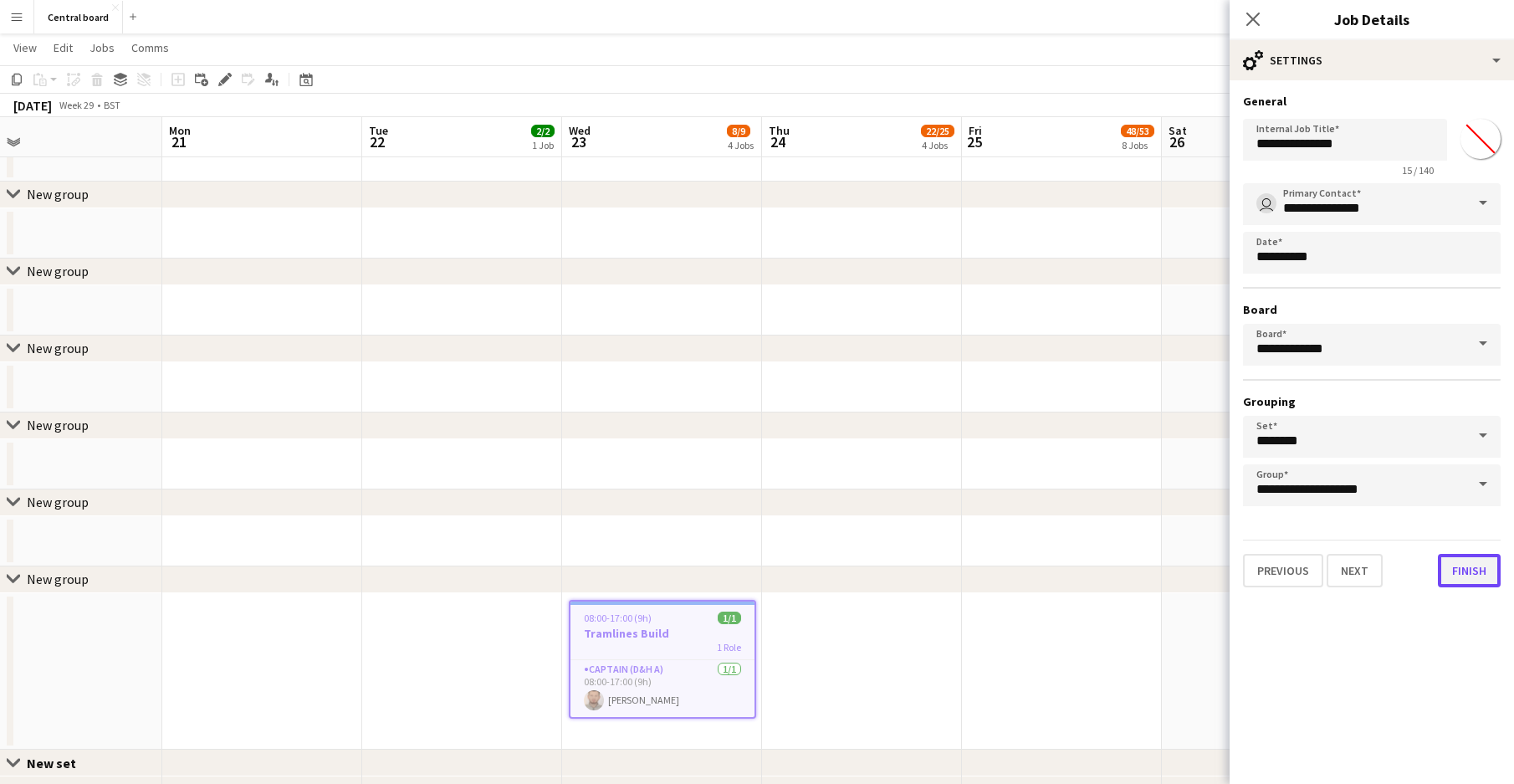
click at [1454, 575] on button "Finish" at bounding box center [1469, 570] width 63 height 33
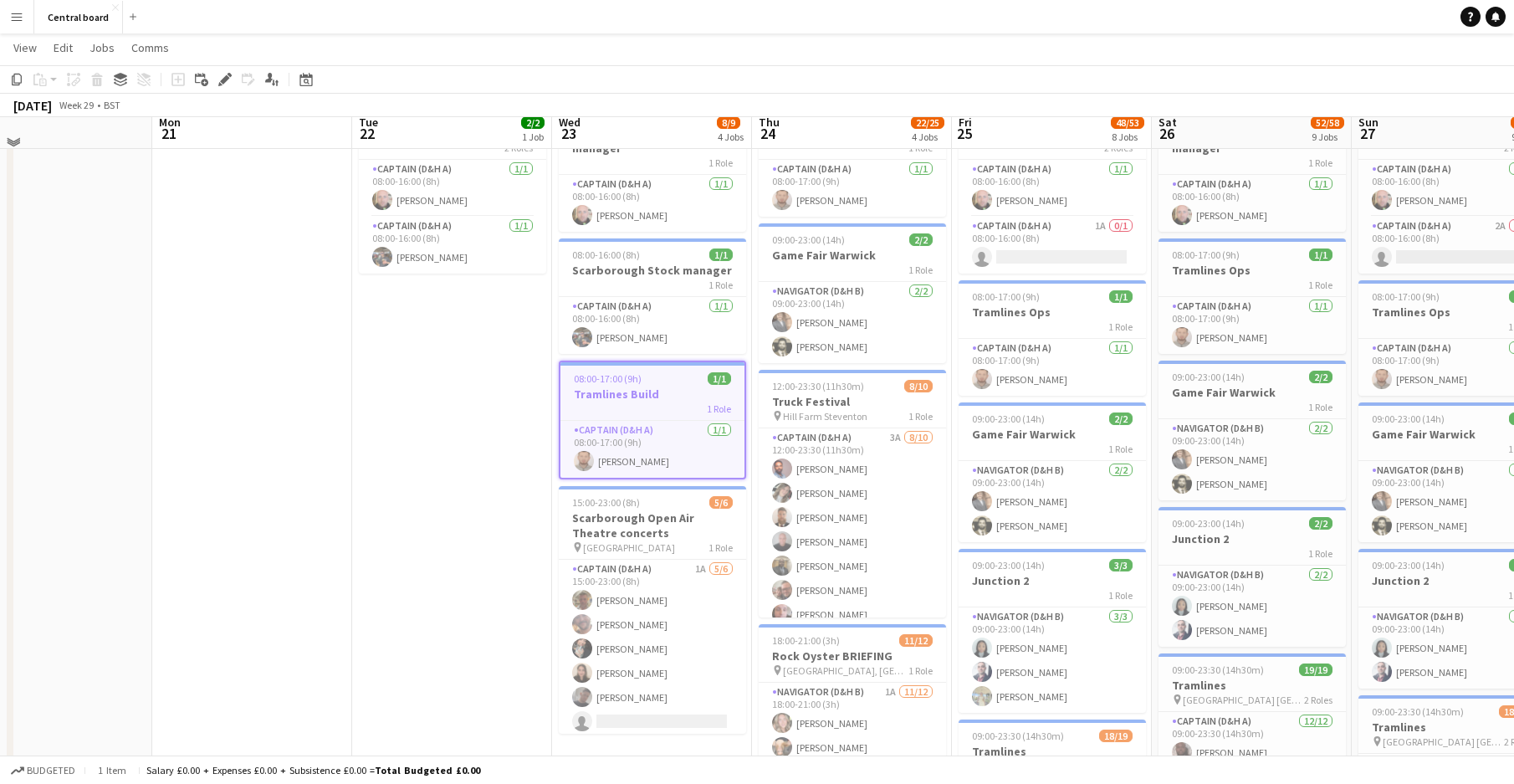
scroll to position [390, 0]
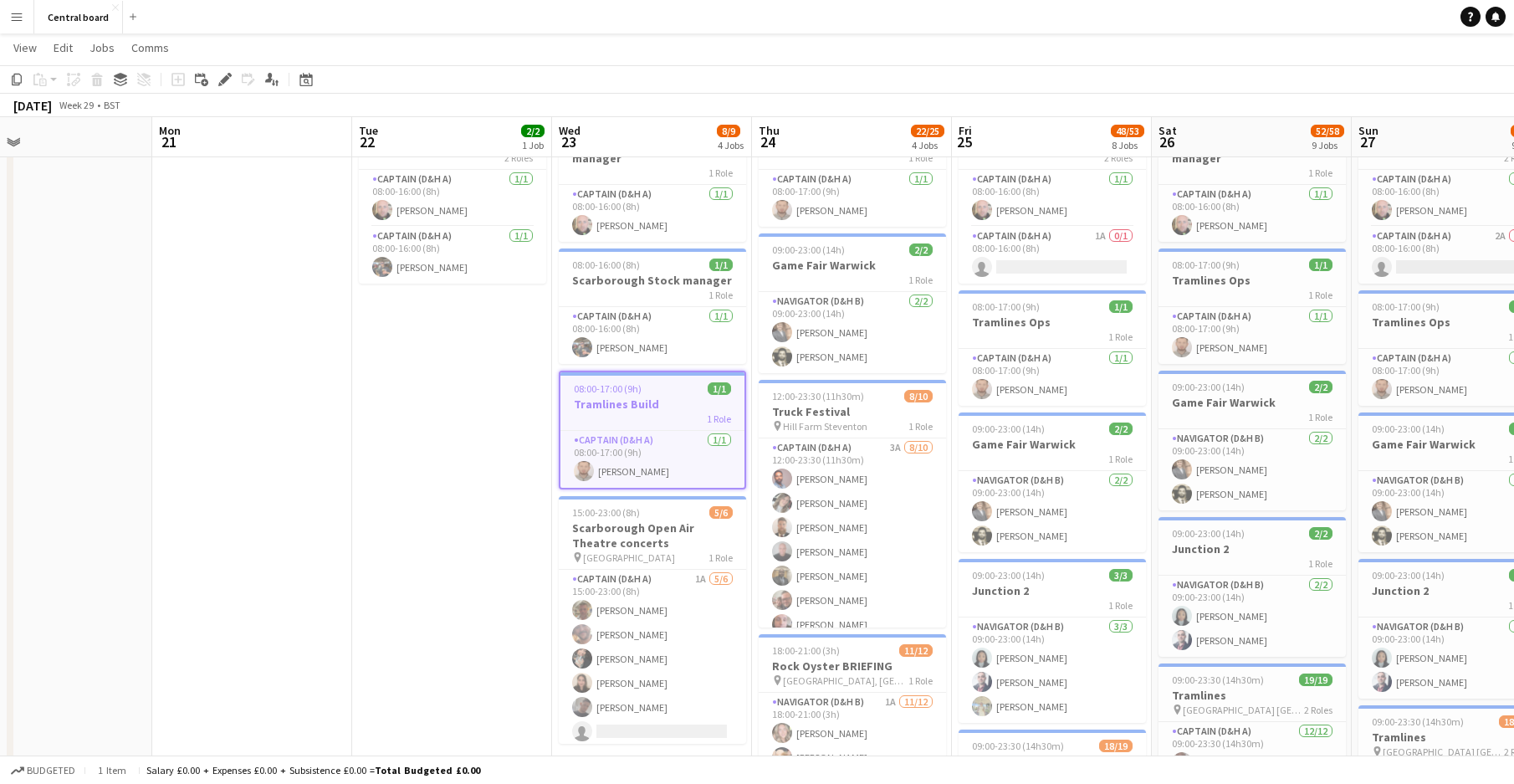
click at [687, 382] on div "08:00-17:00 (9h) 1/1" at bounding box center [653, 388] width 184 height 13
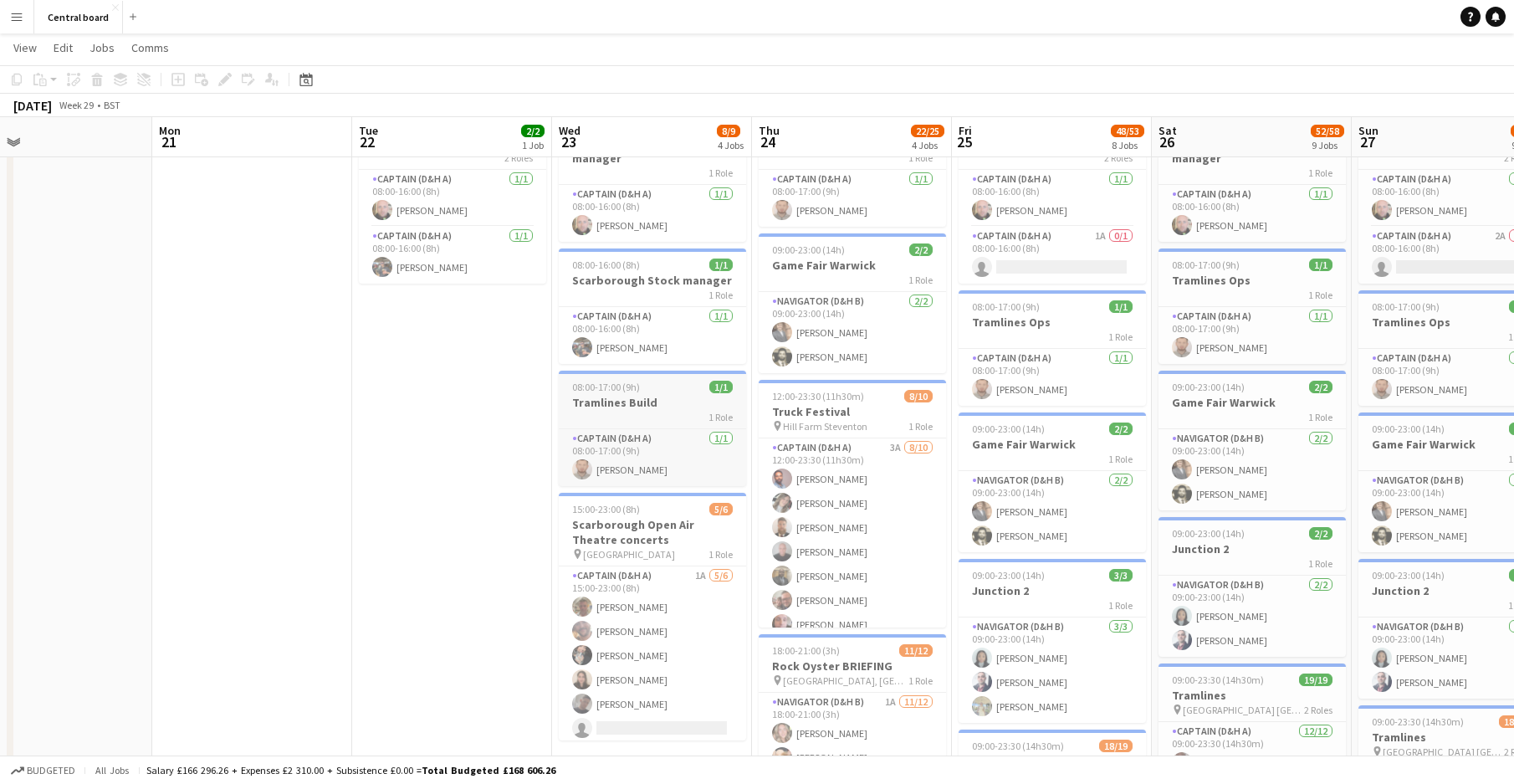
click at [687, 380] on div "08:00-17:00 (9h) 1/1" at bounding box center [653, 386] width 187 height 13
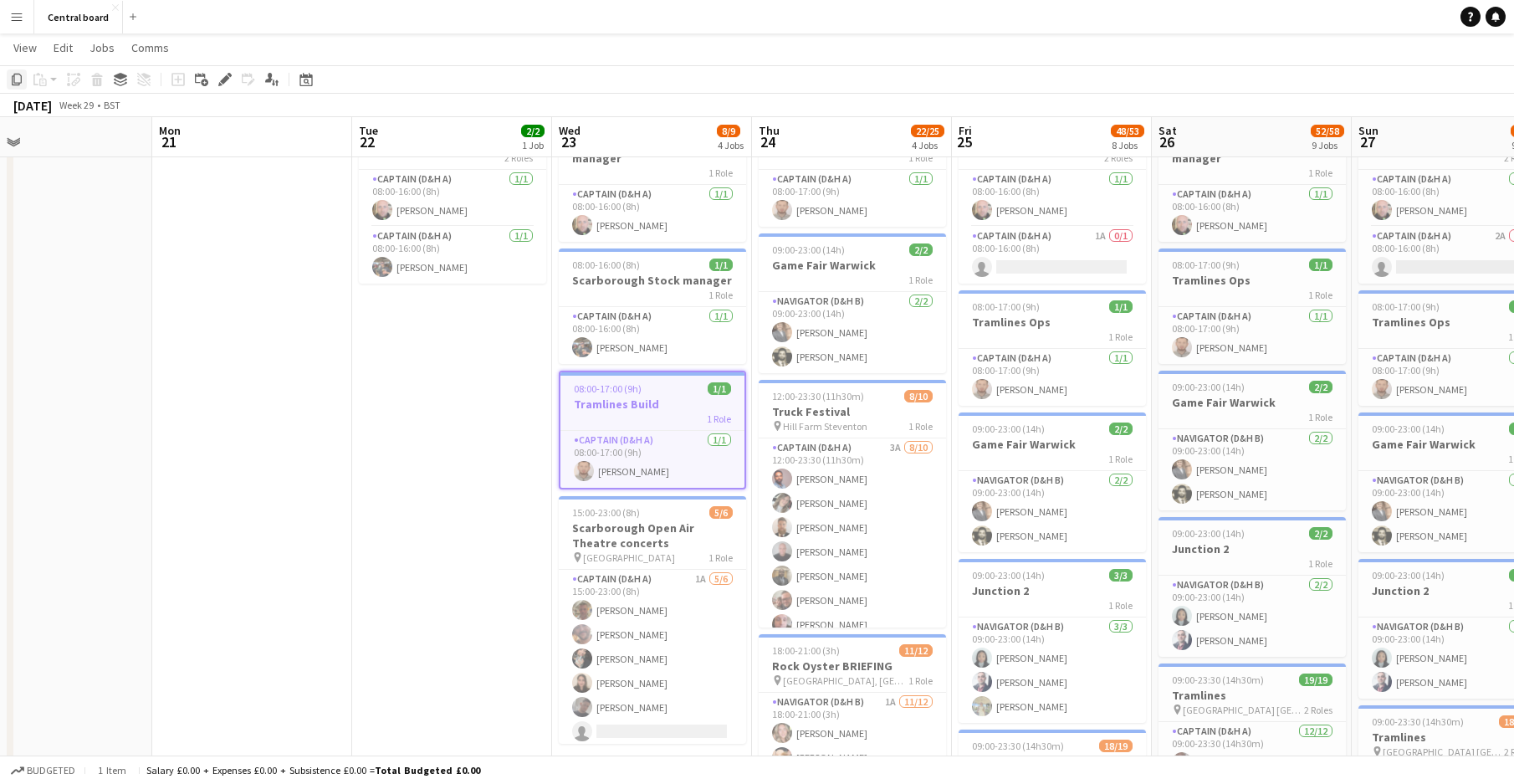
click at [16, 82] on icon "Copy" at bounding box center [17, 80] width 14 height 14
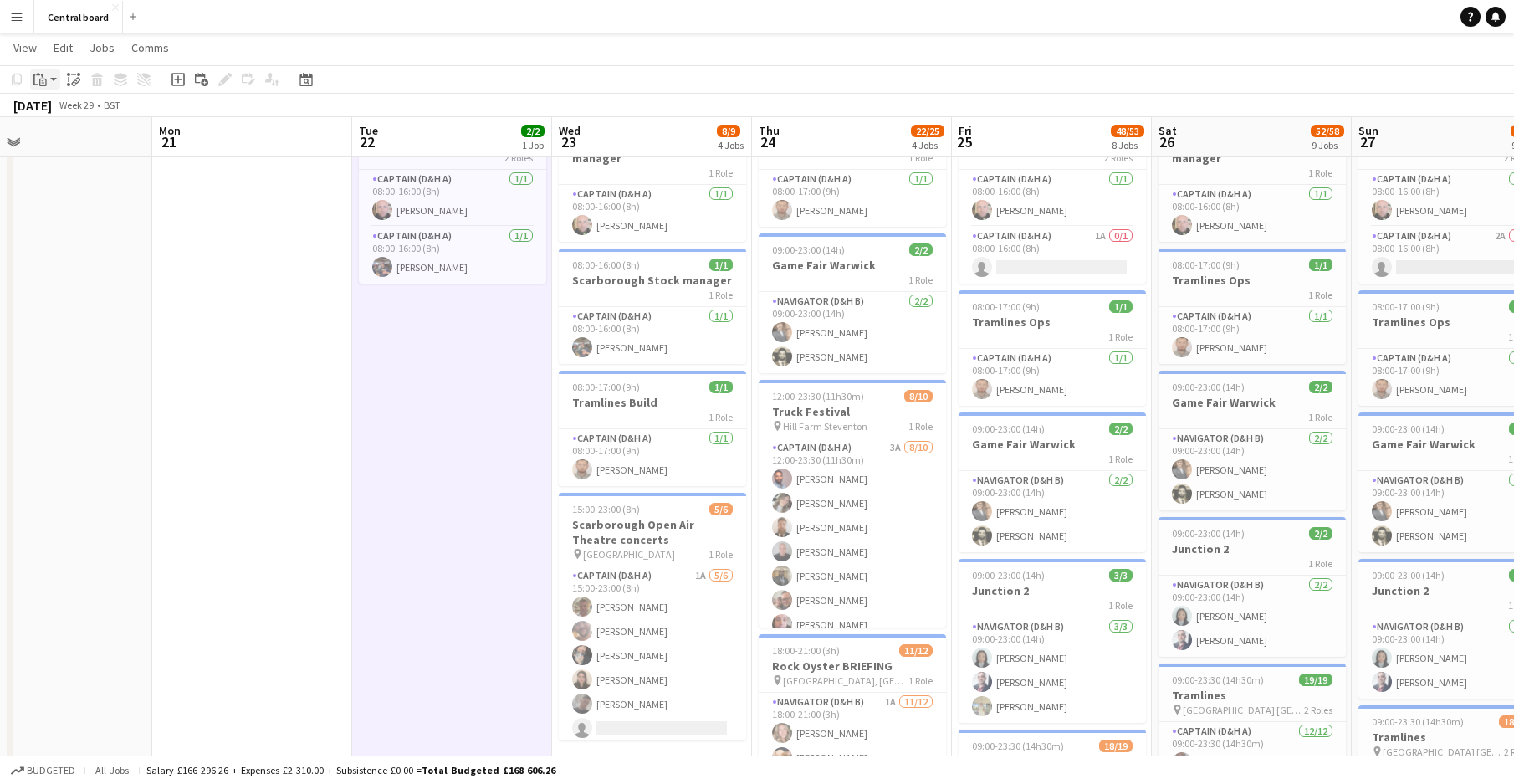
click at [34, 80] on icon at bounding box center [36, 80] width 5 height 11
click at [79, 146] on link "Paste with crew Ctrl+Shift+V" at bounding box center [123, 140] width 157 height 15
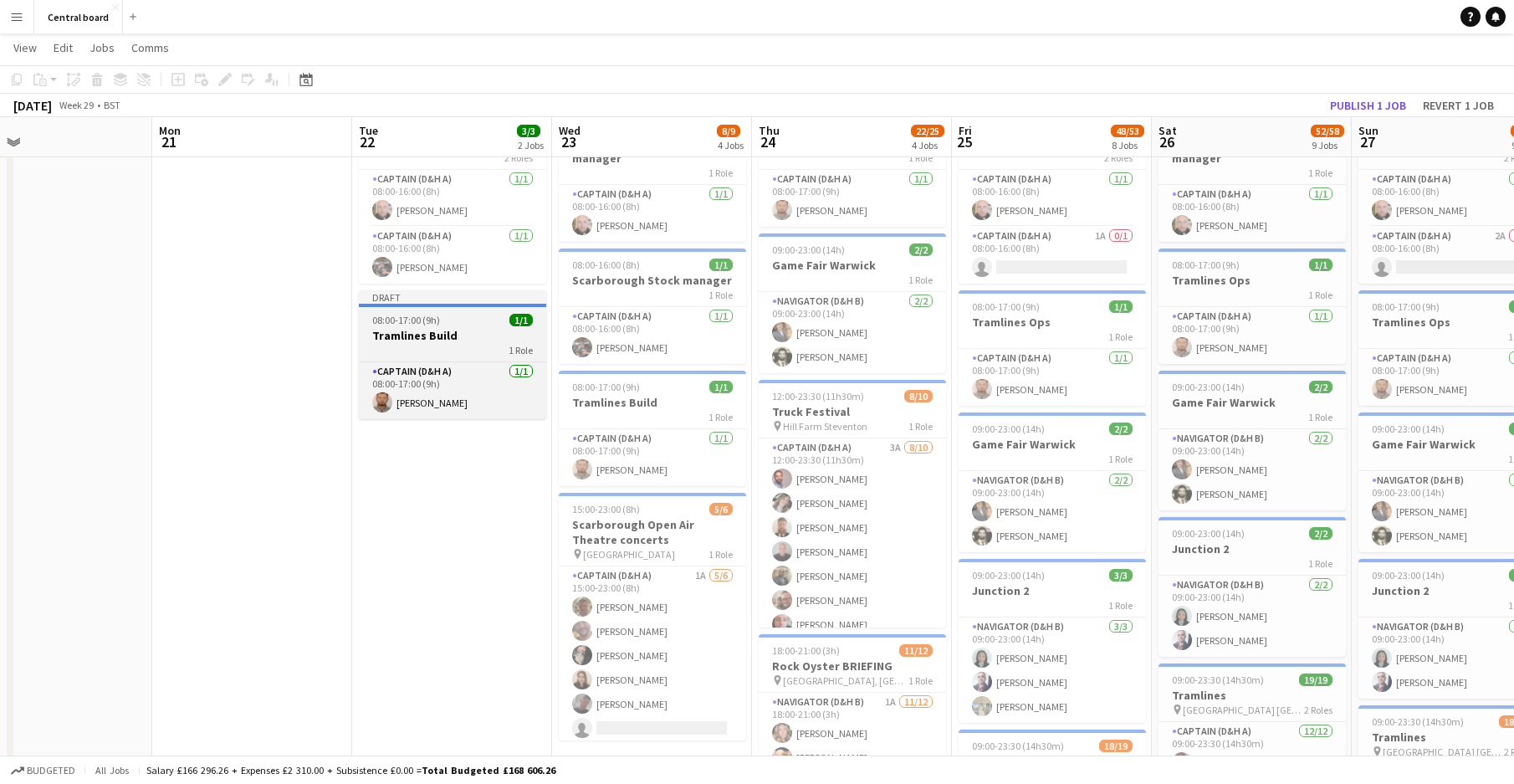
click at [465, 348] on div "1 Role" at bounding box center [453, 349] width 187 height 14
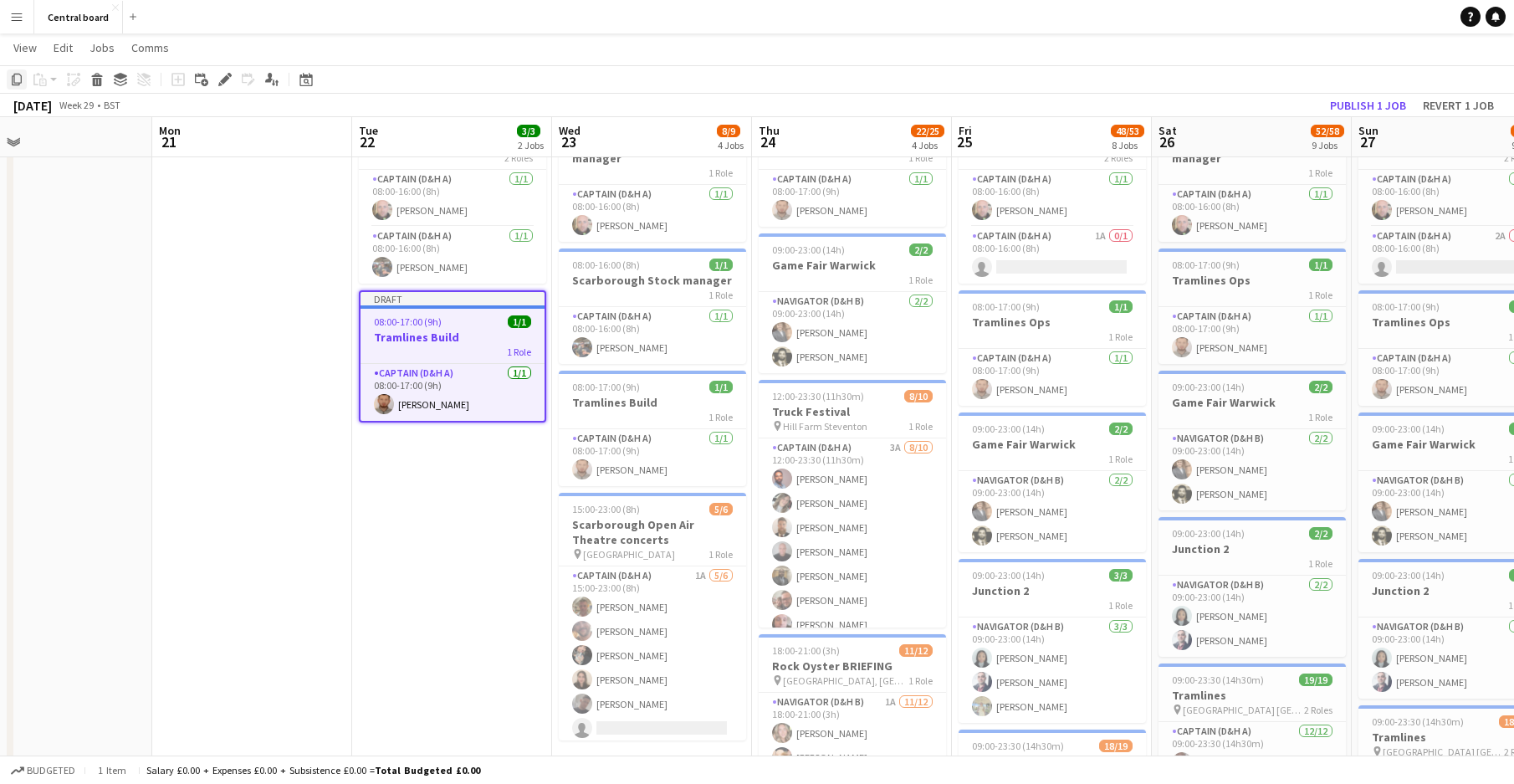
click at [16, 82] on icon at bounding box center [17, 80] width 10 height 12
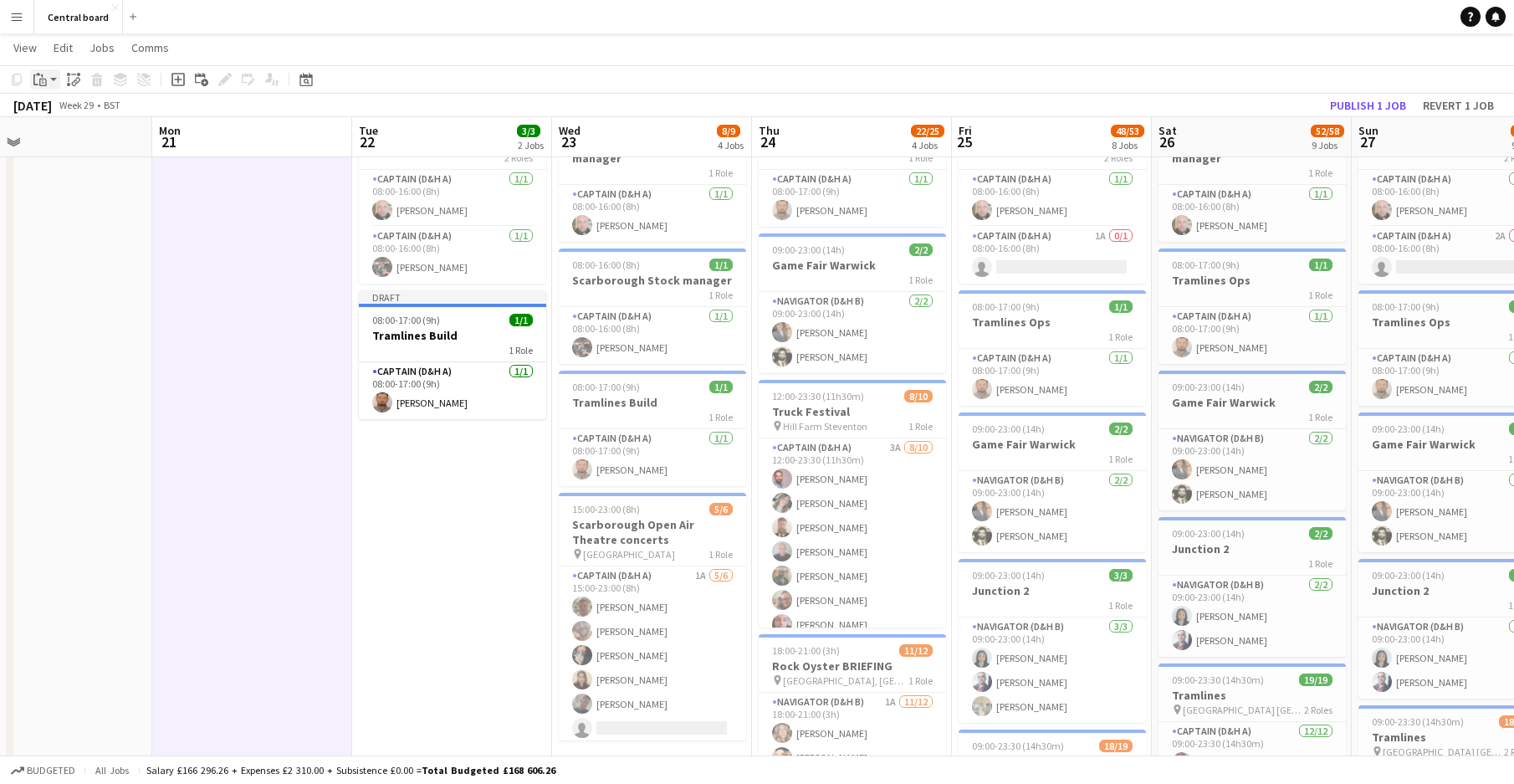
click at [38, 82] on icon "Paste" at bounding box center [40, 80] width 14 height 14
click at [60, 139] on link "Paste with crew Ctrl+Shift+V" at bounding box center [123, 140] width 157 height 15
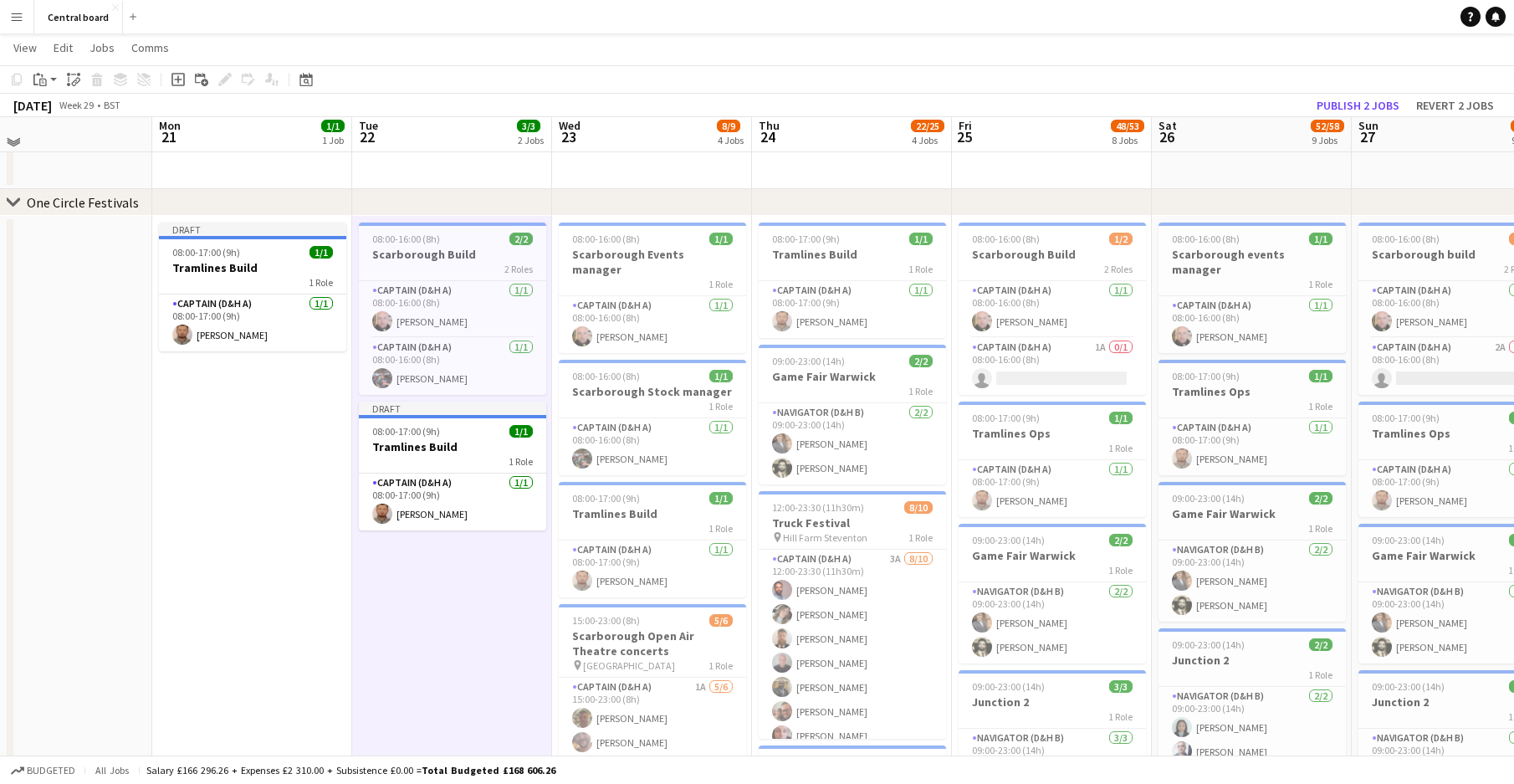
scroll to position [261, 0]
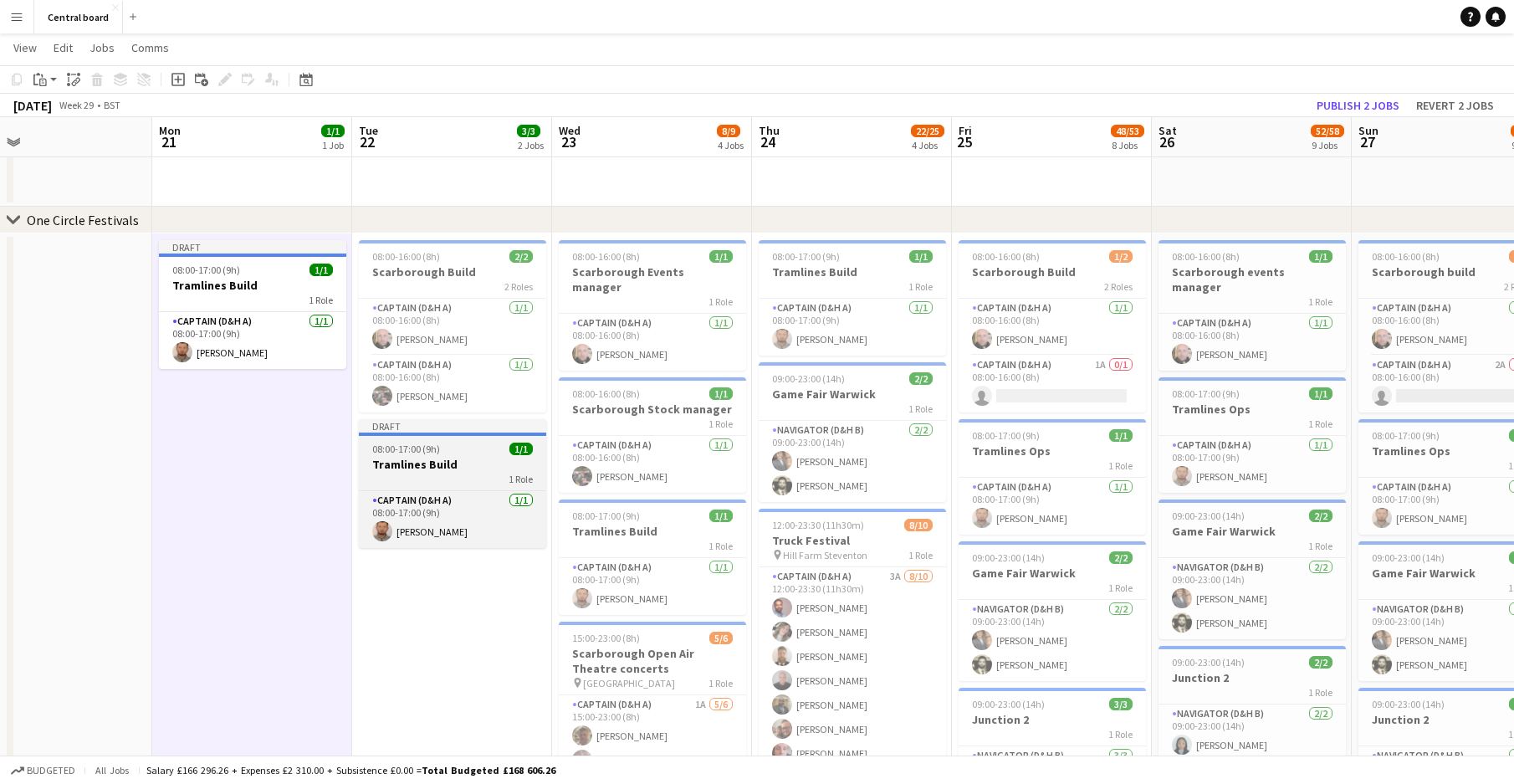
click at [485, 425] on div "Draft" at bounding box center [453, 426] width 187 height 14
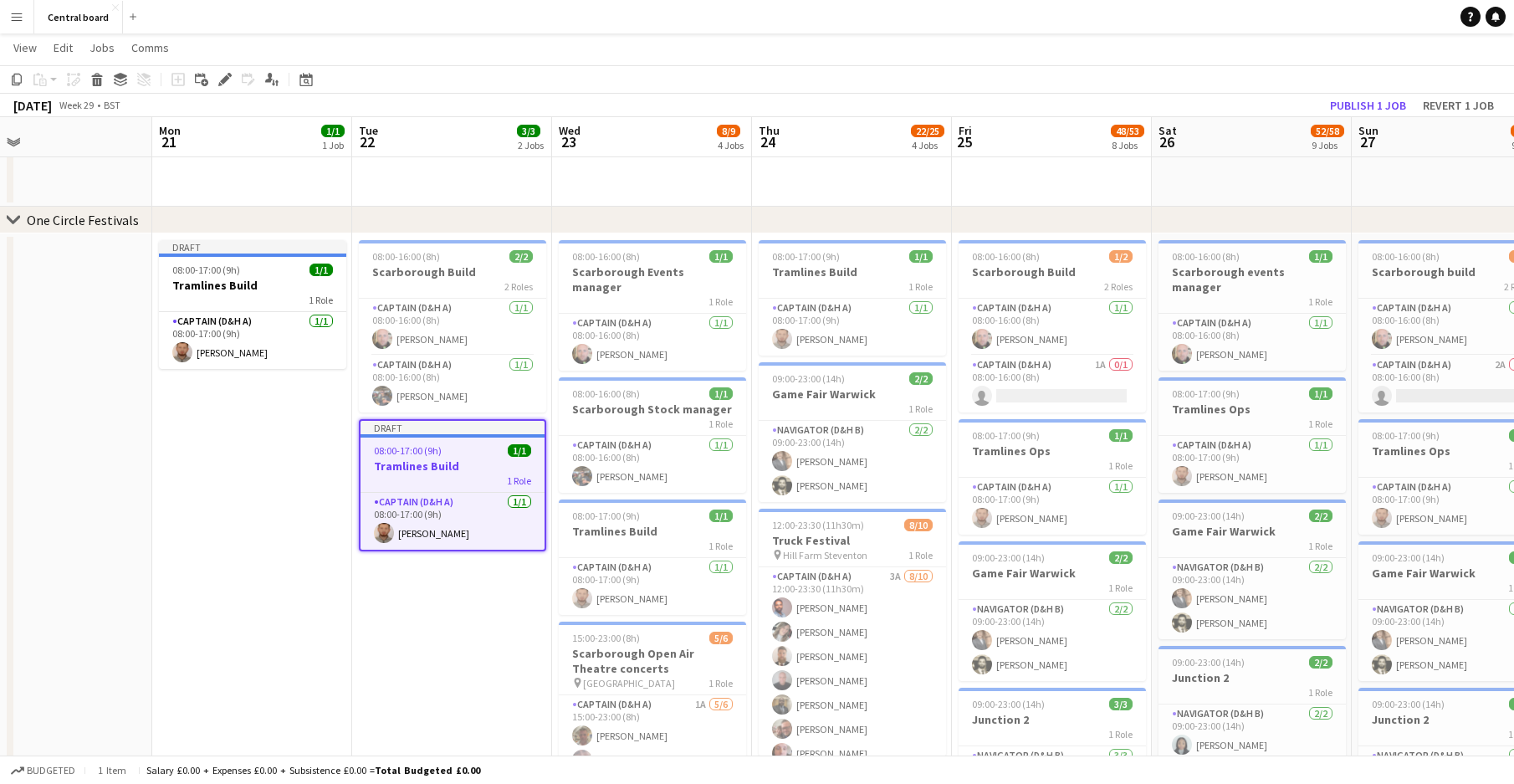
click at [485, 463] on h3 "Tramlines Build" at bounding box center [453, 466] width 184 height 15
click at [224, 85] on icon "Edit" at bounding box center [225, 80] width 14 height 14
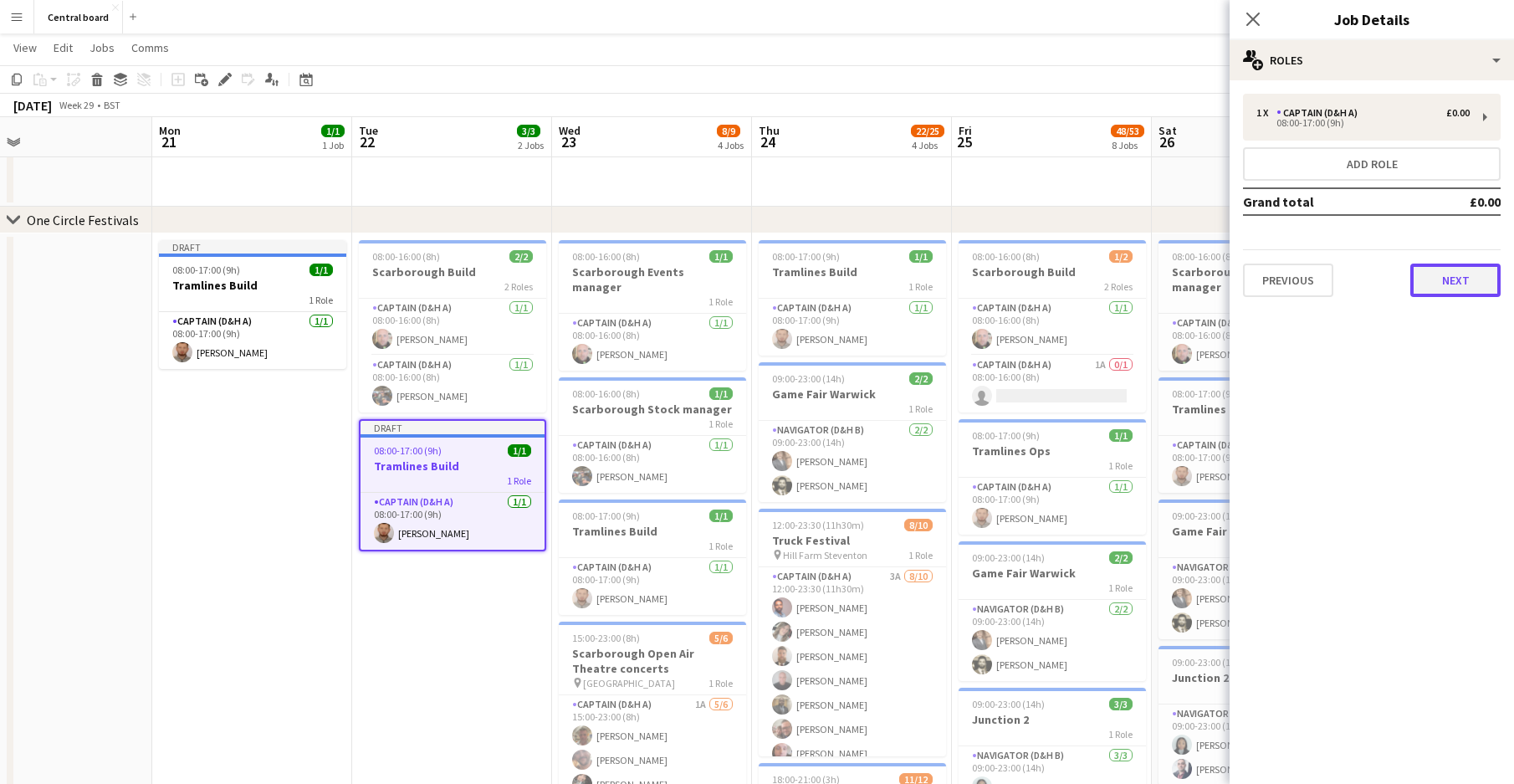
click at [1459, 274] on button "Next" at bounding box center [1456, 280] width 90 height 33
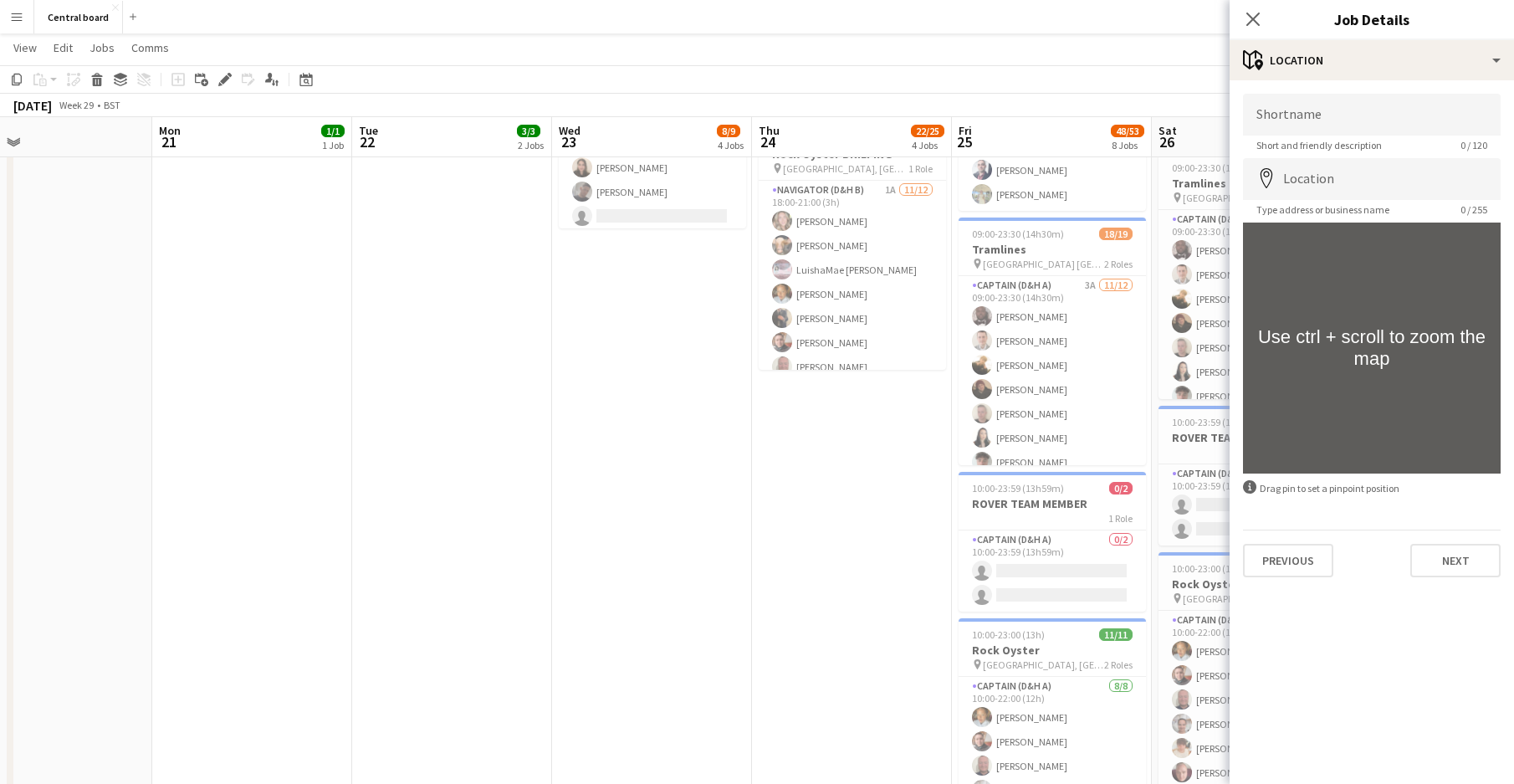
click at [1442, 317] on div at bounding box center [1372, 348] width 258 height 251
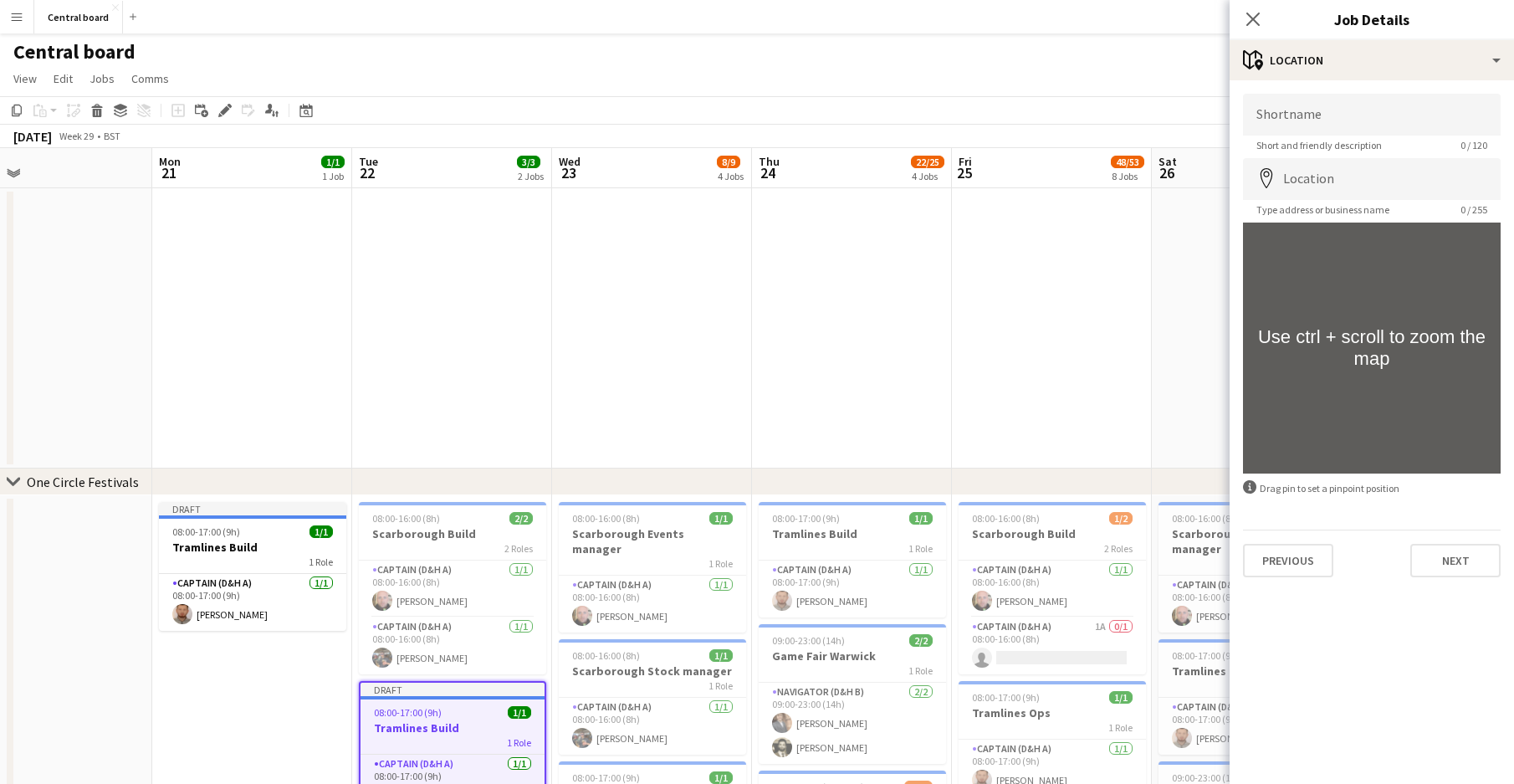
scroll to position [0, 0]
click at [1445, 561] on button "Next" at bounding box center [1456, 560] width 90 height 33
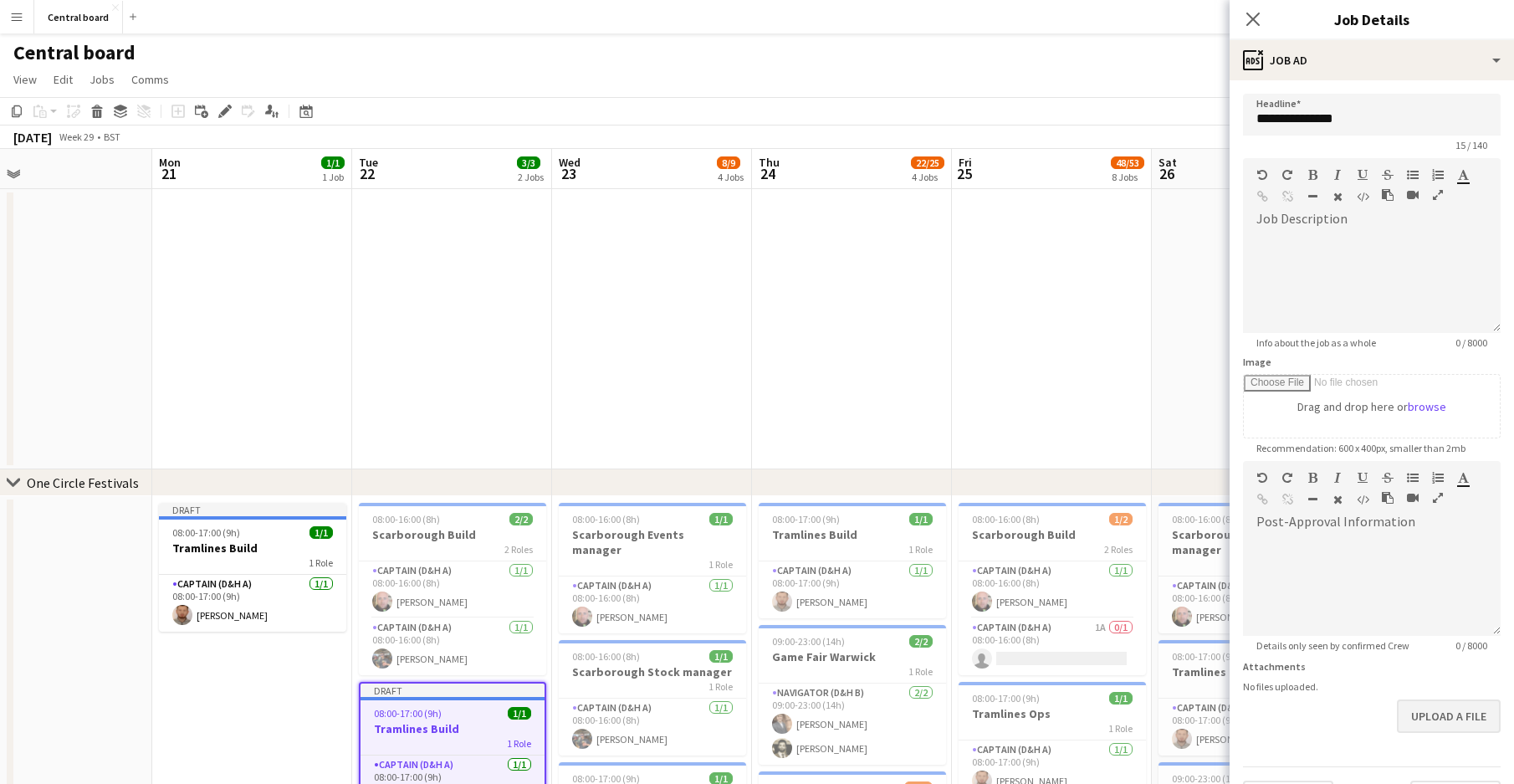
scroll to position [52, 0]
click at [1257, 16] on icon at bounding box center [1253, 19] width 16 height 16
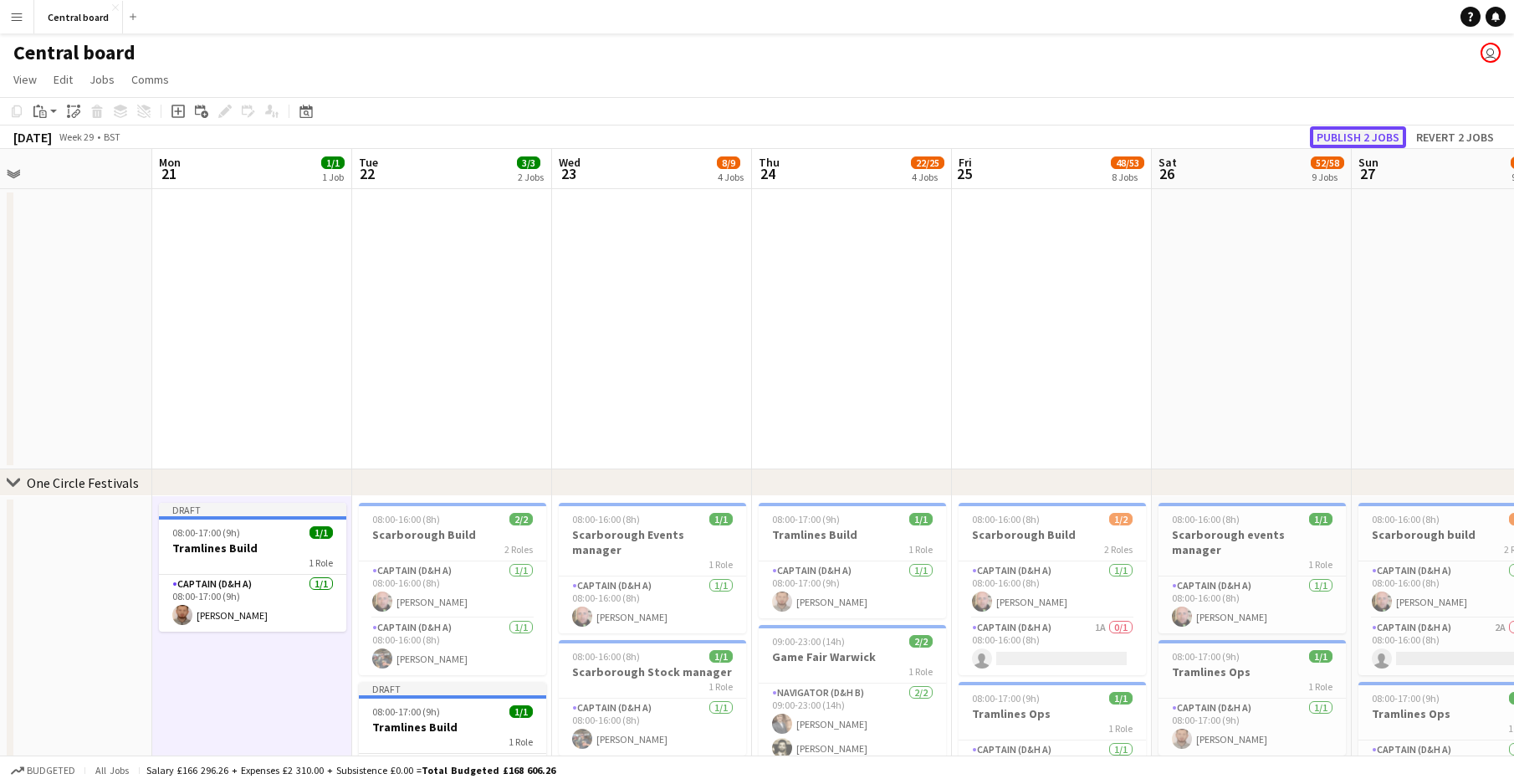
click at [1362, 127] on button "Publish 2 jobs" at bounding box center [1359, 137] width 96 height 21
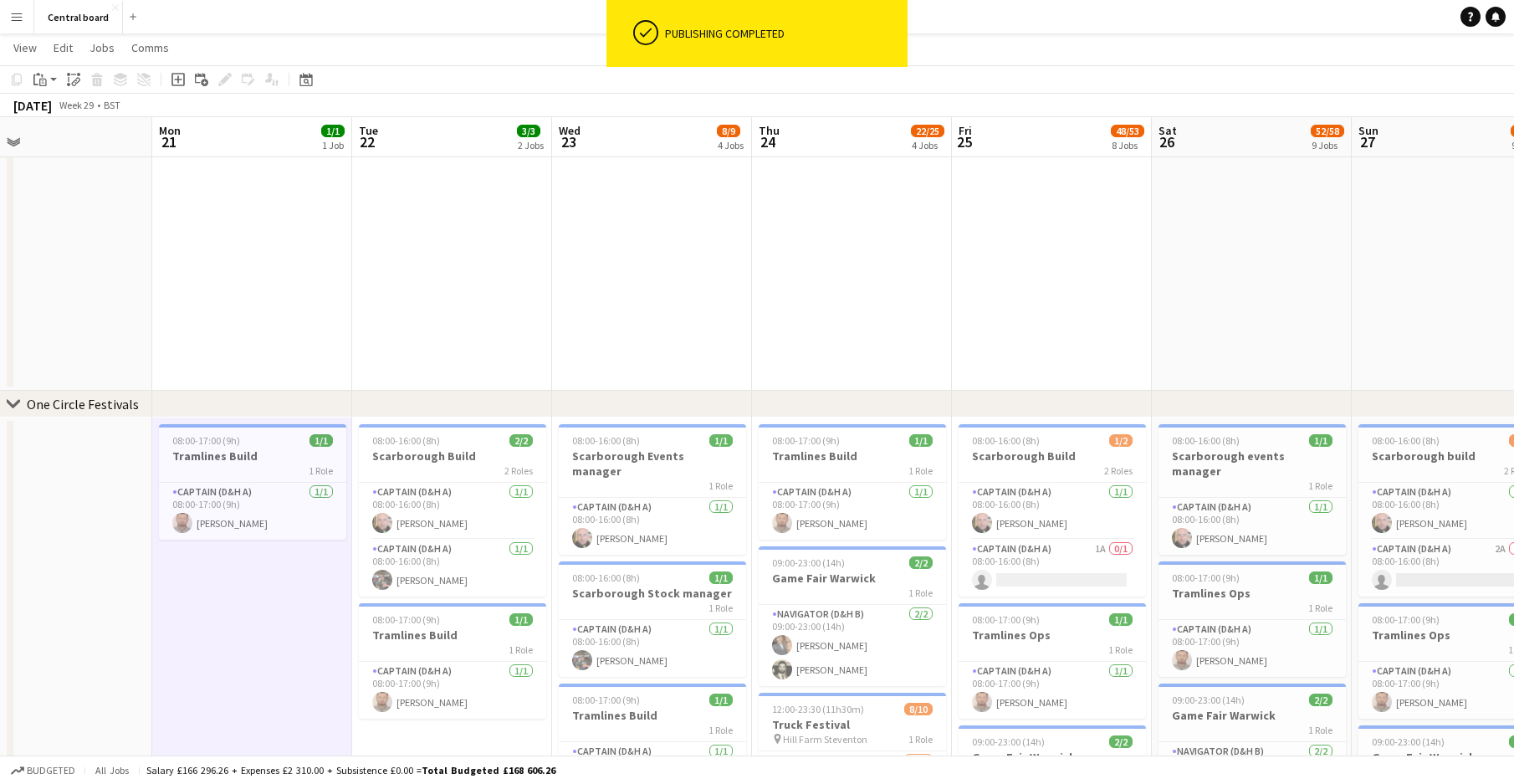
scroll to position [76, 0]
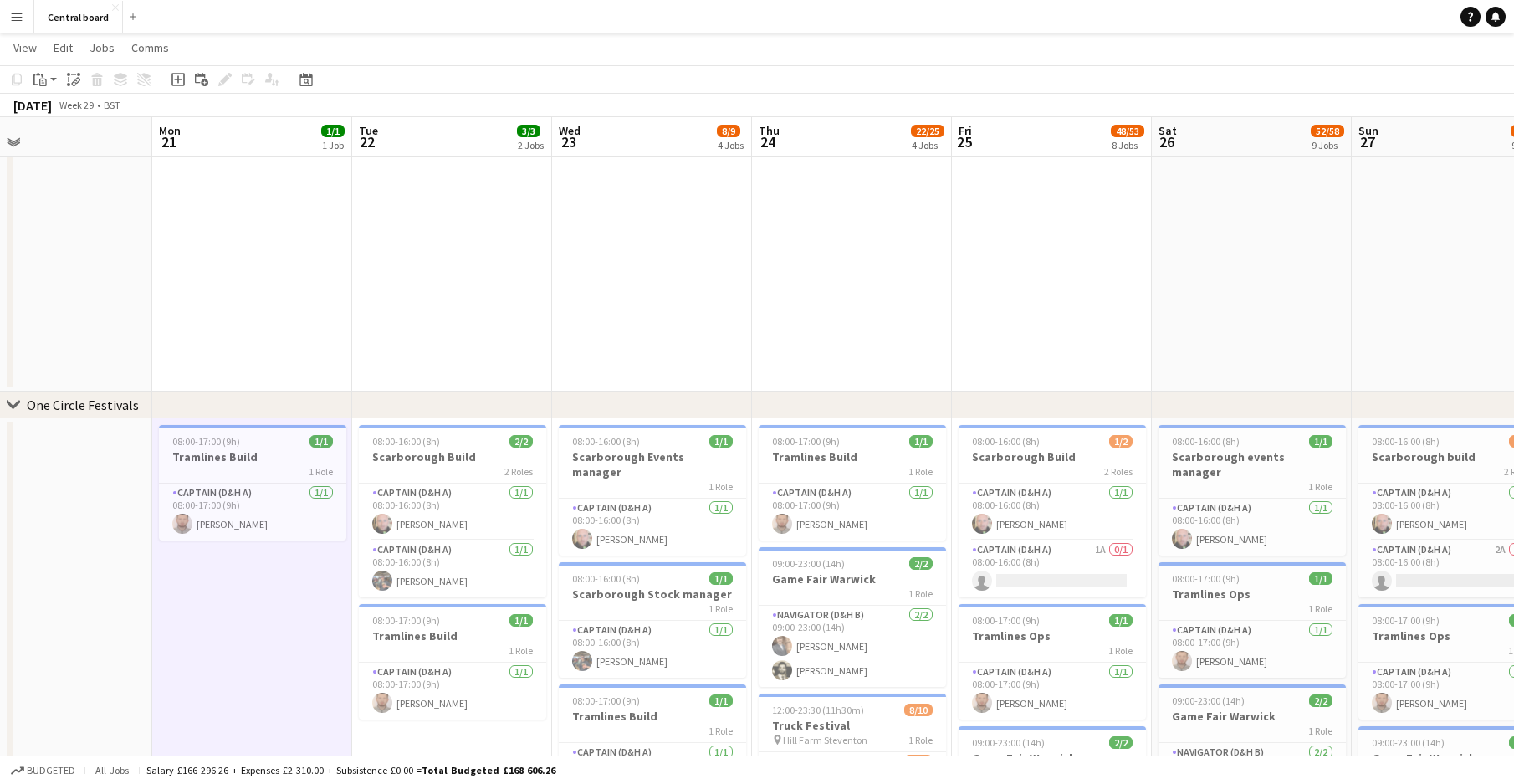
click at [23, 3] on button "Menu" at bounding box center [16, 16] width 33 height 33
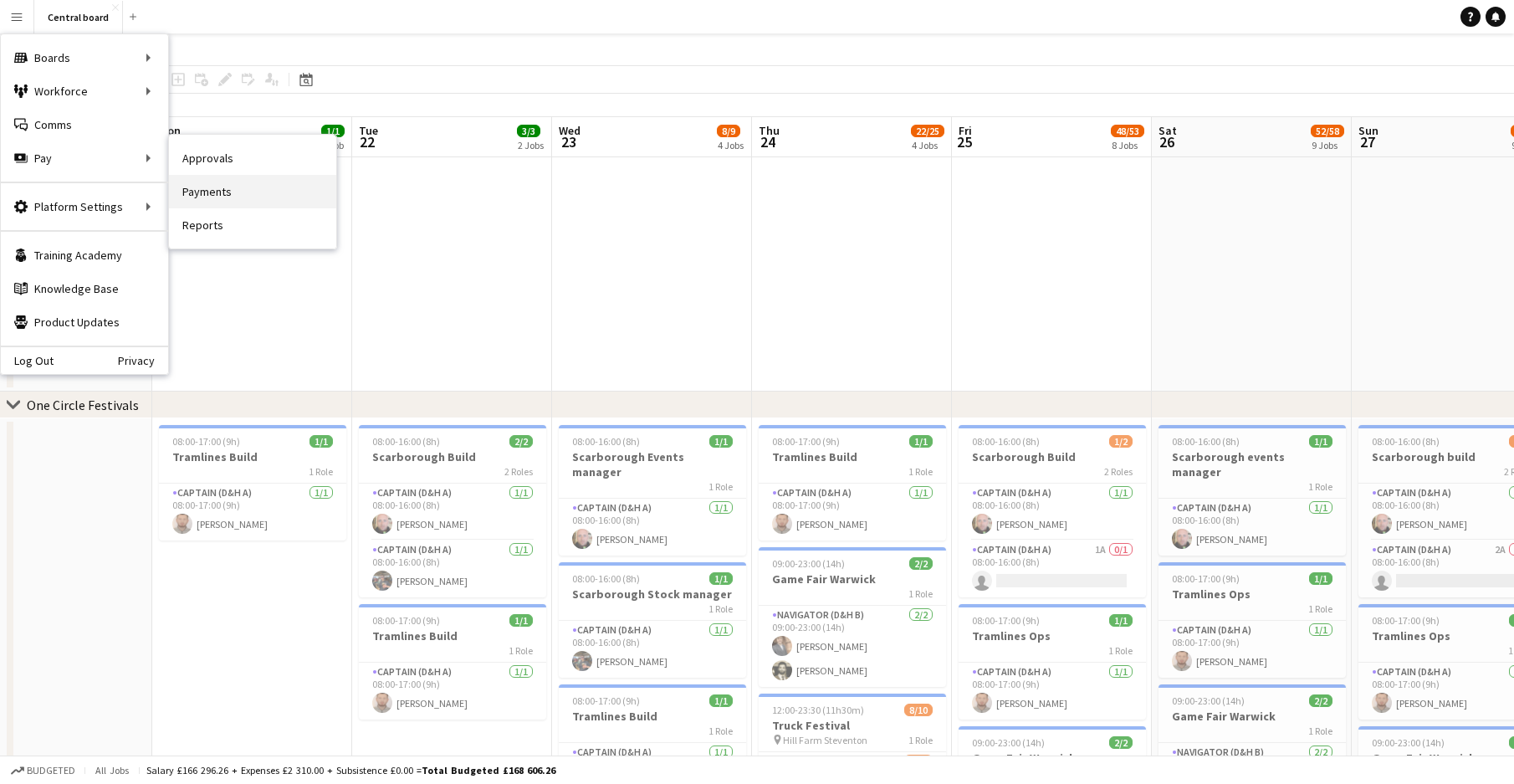
click at [225, 195] on link "Payments" at bounding box center [252, 191] width 167 height 33
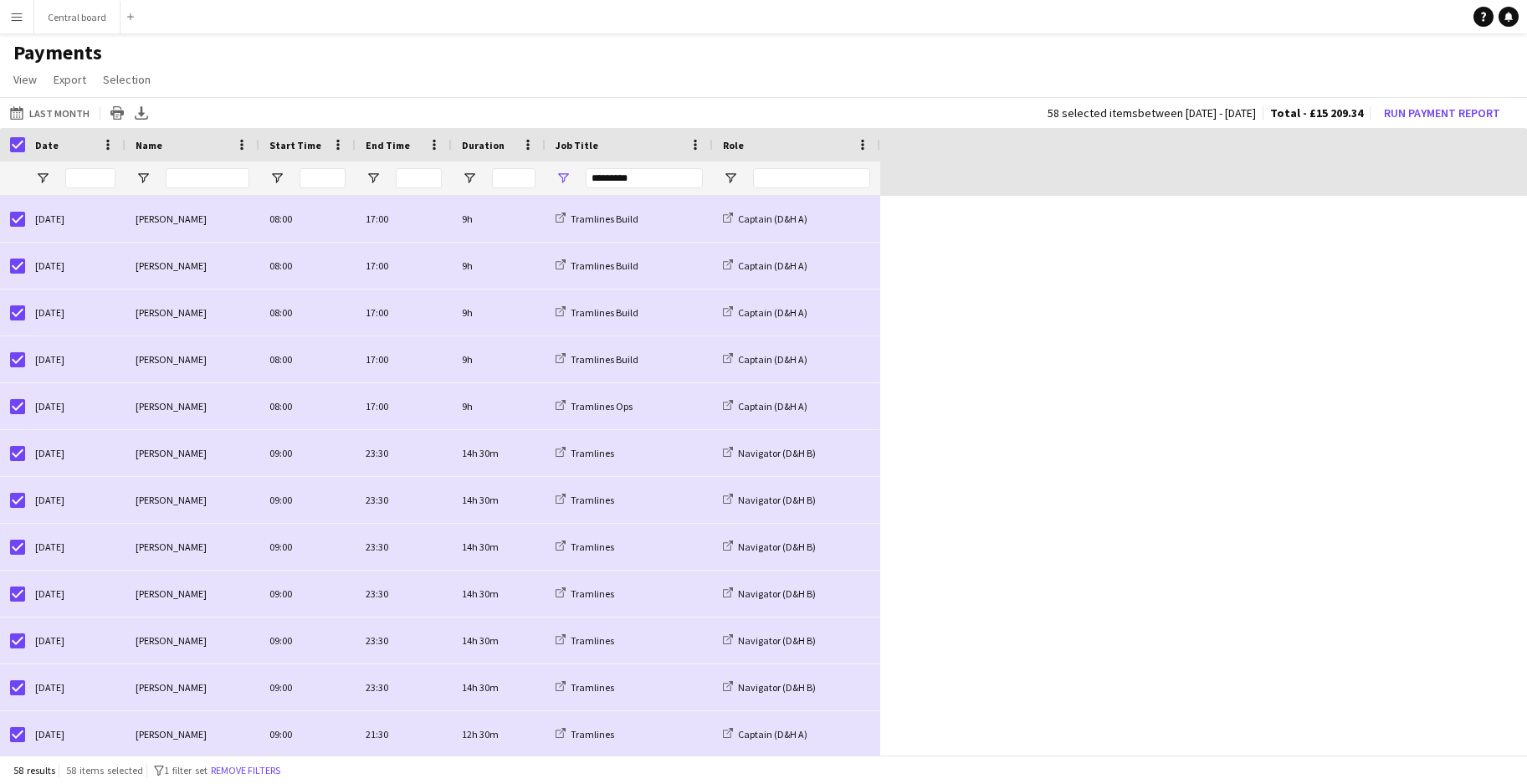
click at [140, 107] on icon "Export XLSX" at bounding box center [142, 113] width 14 height 14
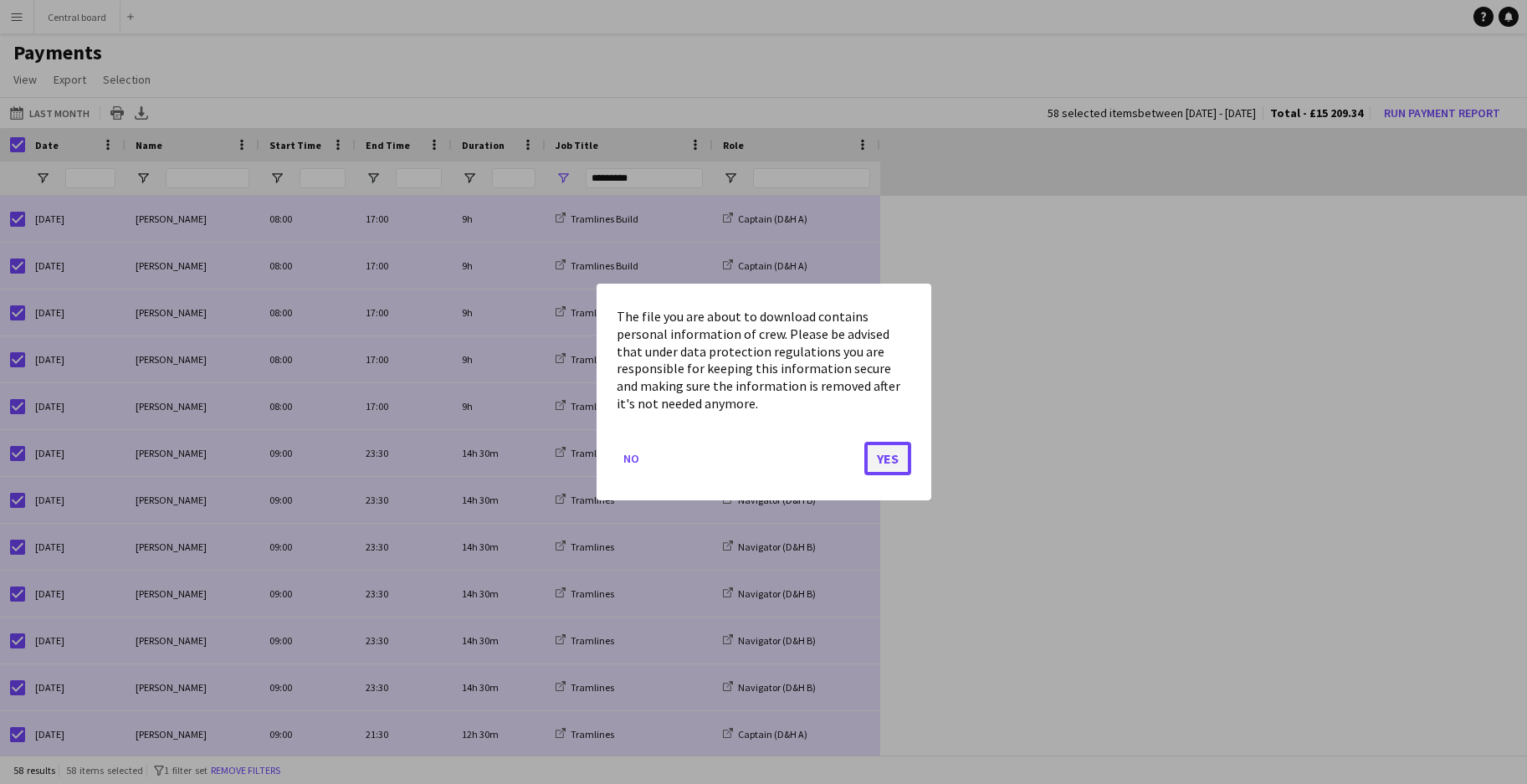
click at [892, 468] on button "Yes" at bounding box center [887, 458] width 47 height 33
